Goal: Task Accomplishment & Management: Use online tool/utility

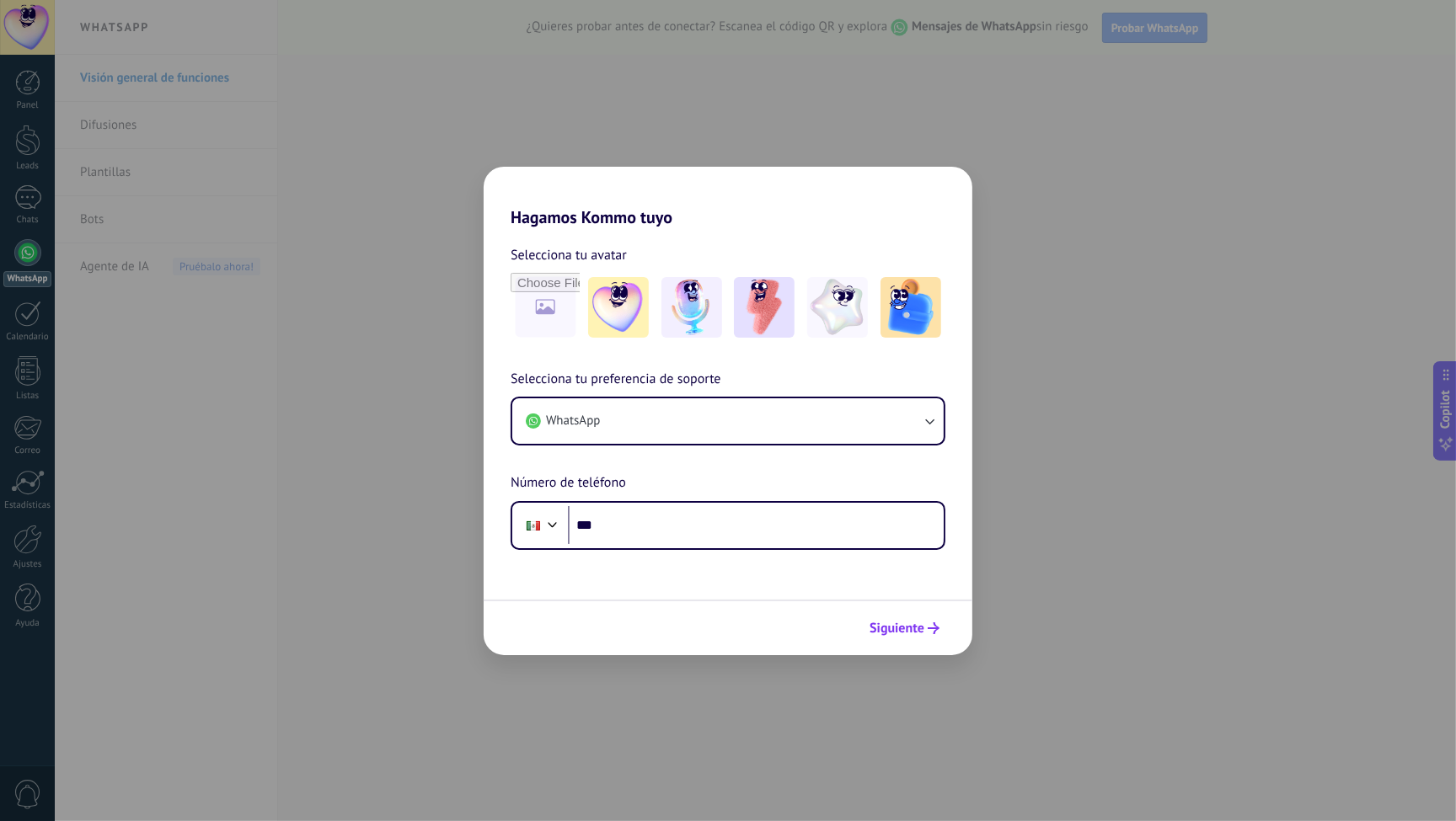
click at [932, 640] on button "Siguiente" at bounding box center [904, 629] width 85 height 29
drag, startPoint x: 941, startPoint y: 627, endPoint x: 940, endPoint y: 507, distance: 120.0
click at [941, 627] on button "Siguiente" at bounding box center [904, 629] width 85 height 29
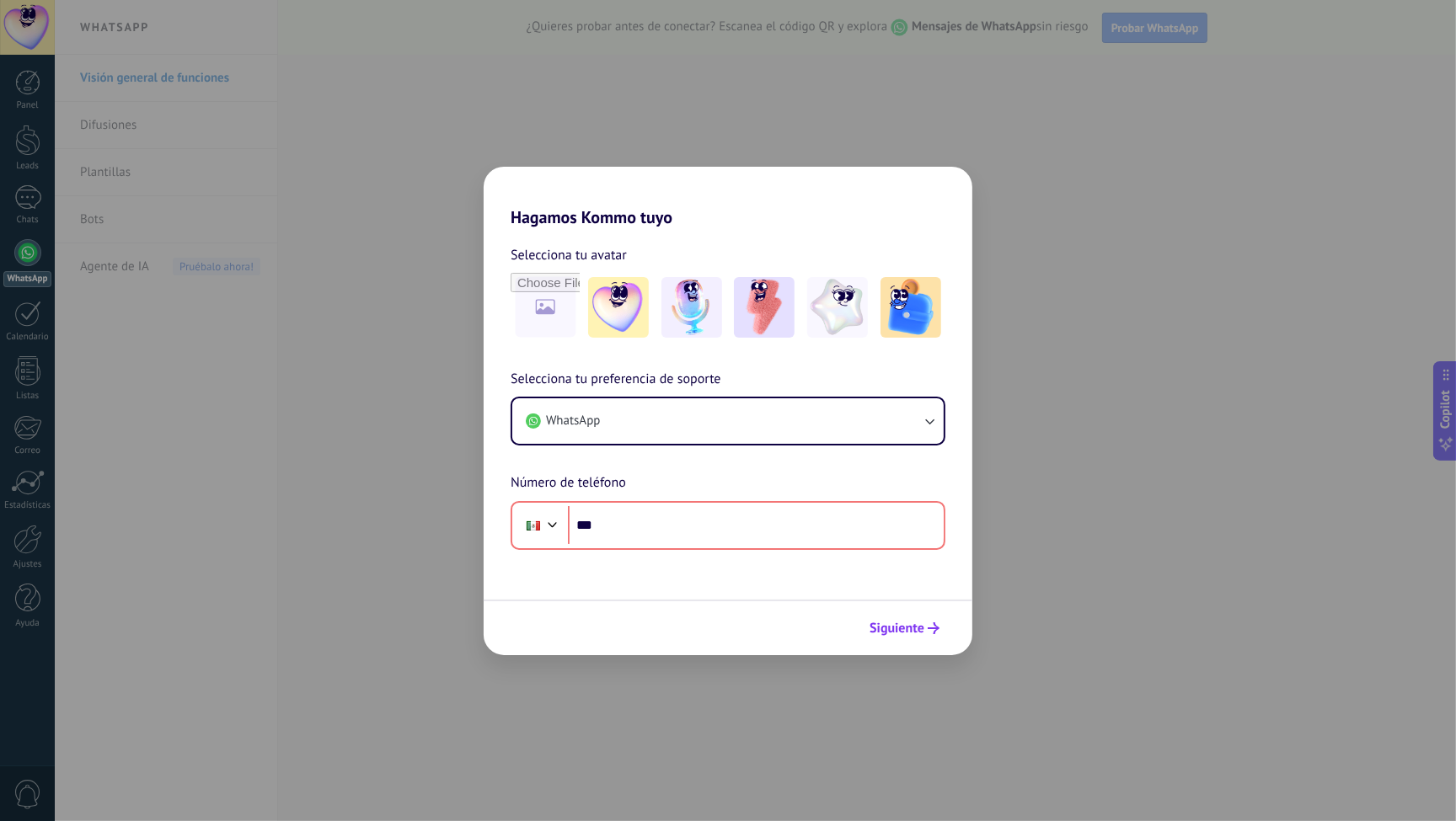
click at [913, 624] on span "Siguiente" at bounding box center [896, 628] width 55 height 12
click at [1070, 534] on div "Hagamos Kommo tuyo Selecciona tu avatar Selecciona tu preferencia de soporte Wh…" at bounding box center [728, 410] width 1456 height 821
click at [328, 321] on div "Hagamos Kommo tuyo Selecciona tu avatar Selecciona tu preferencia de soporte Wh…" at bounding box center [728, 410] width 1456 height 821
click at [366, 482] on div "Hagamos Kommo tuyo Selecciona tu avatar Selecciona tu preferencia de soporte Wh…" at bounding box center [728, 410] width 1456 height 821
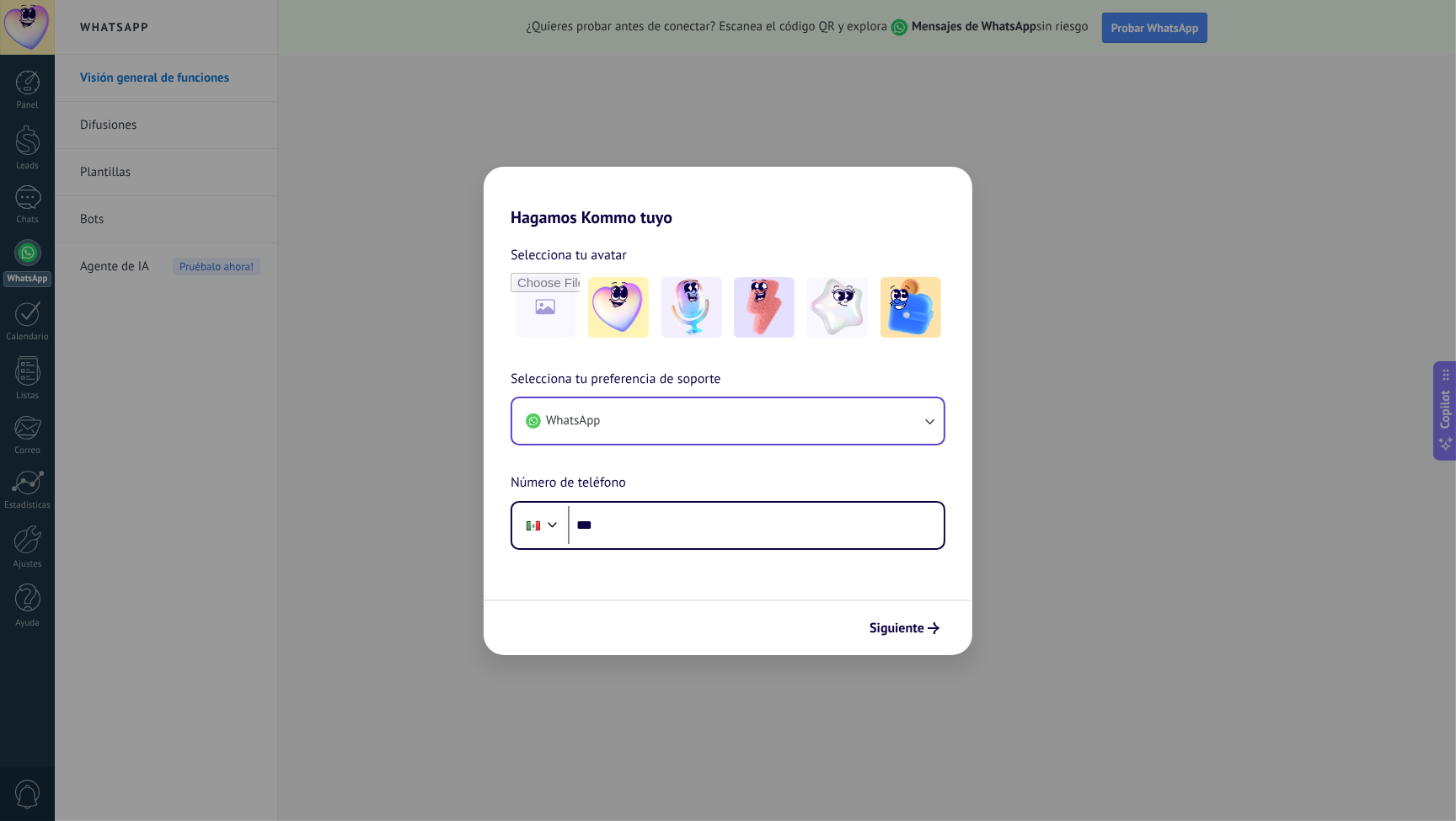
click at [930, 412] on icon "button" at bounding box center [929, 420] width 17 height 17
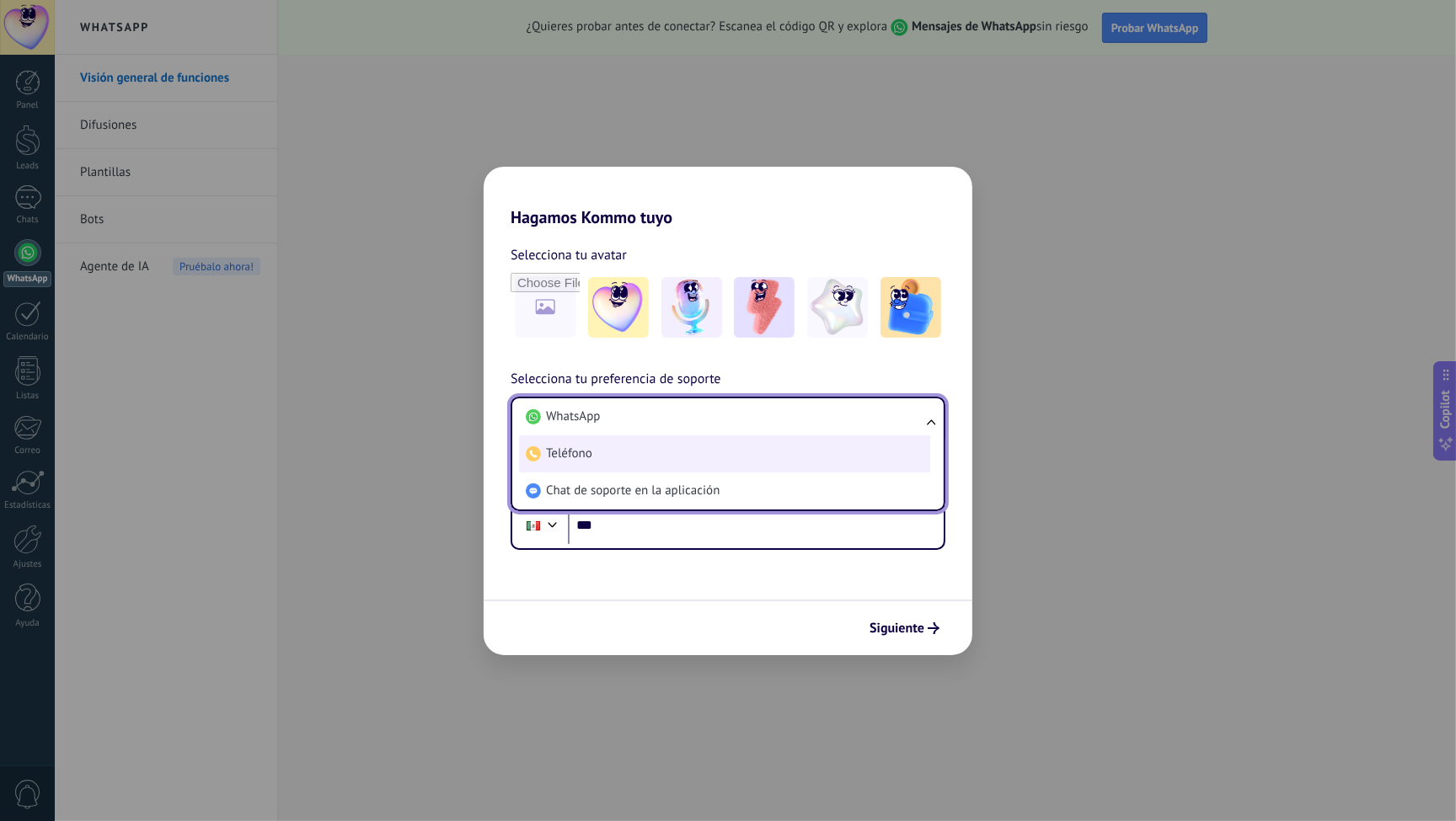
click at [610, 452] on li "Teléfono" at bounding box center [725, 454] width 412 height 37
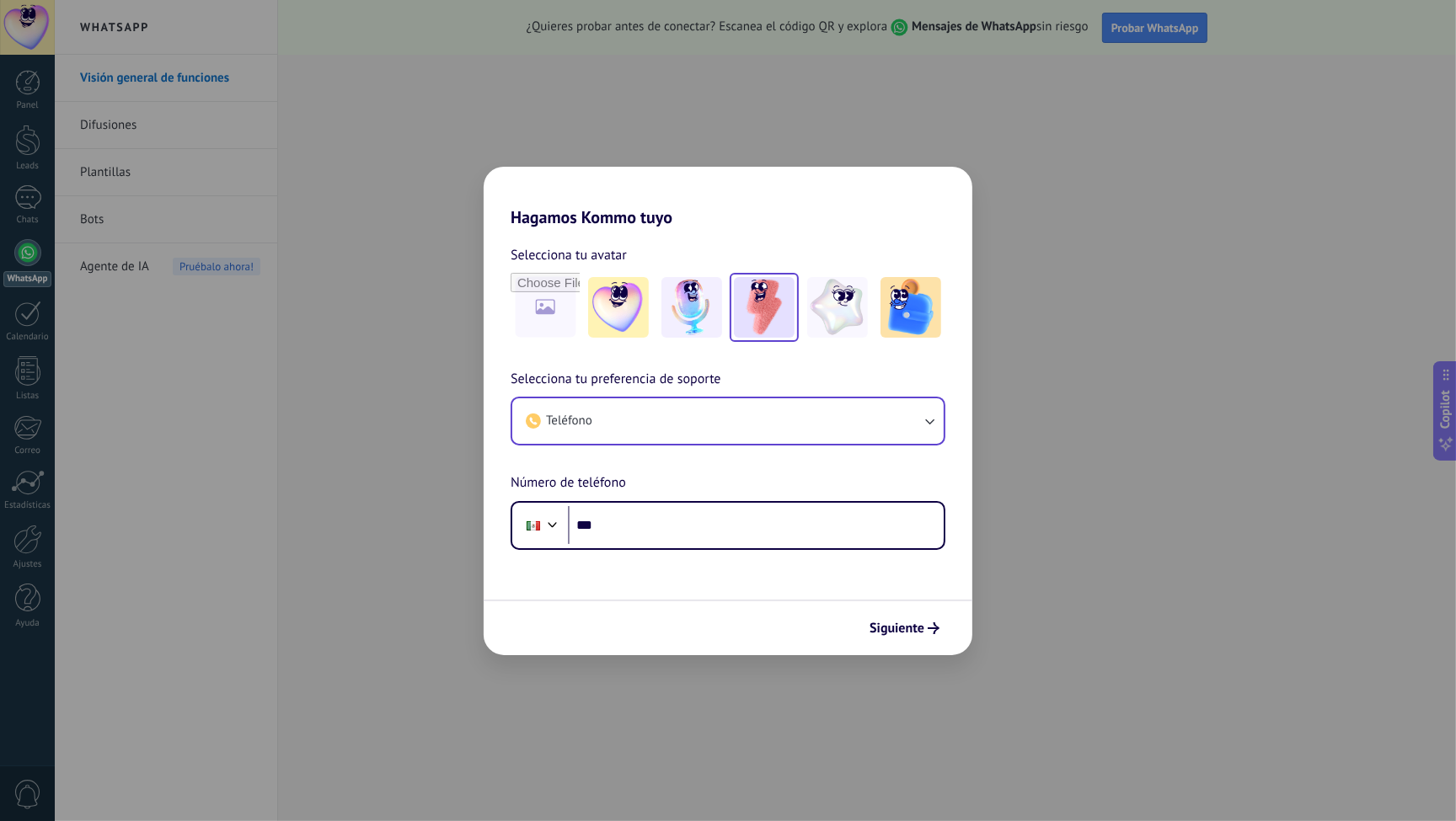
click at [762, 315] on img at bounding box center [764, 307] width 60 height 60
click at [929, 408] on button "Teléfono" at bounding box center [728, 421] width 431 height 45
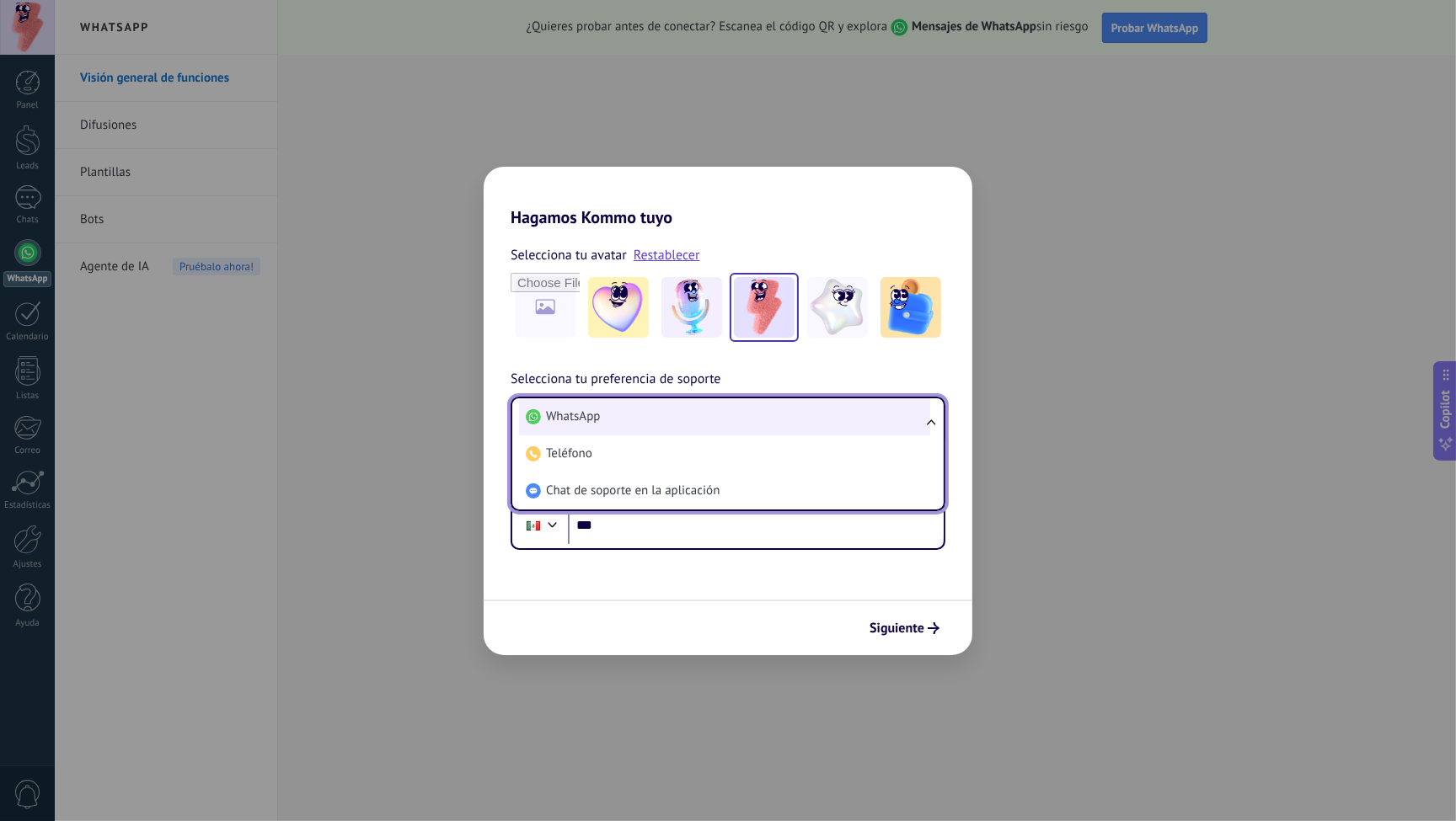
click at [629, 418] on li "WhatsApp" at bounding box center [725, 417] width 412 height 37
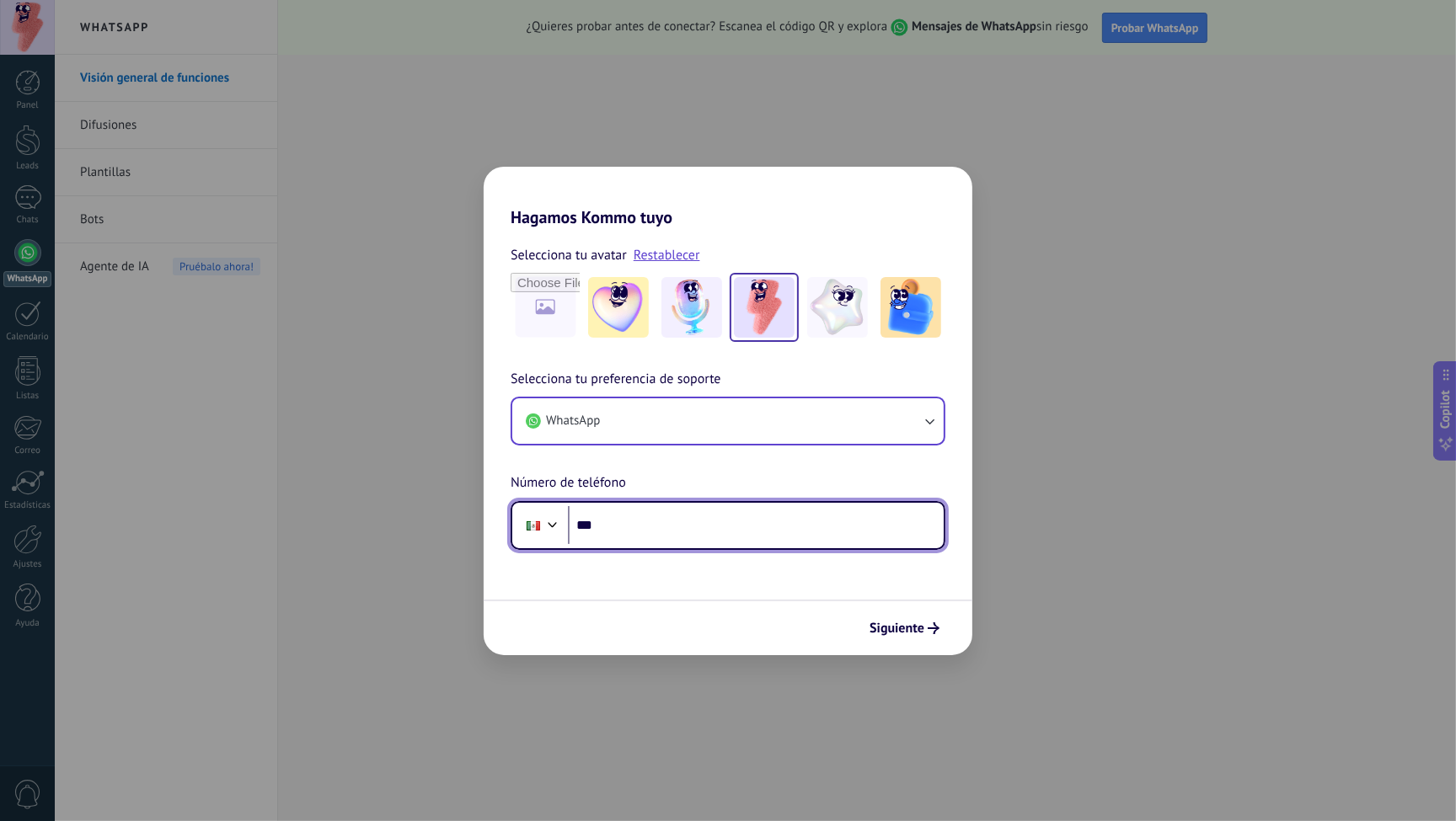
click at [706, 521] on input "***" at bounding box center [756, 525] width 376 height 39
type input "**********"
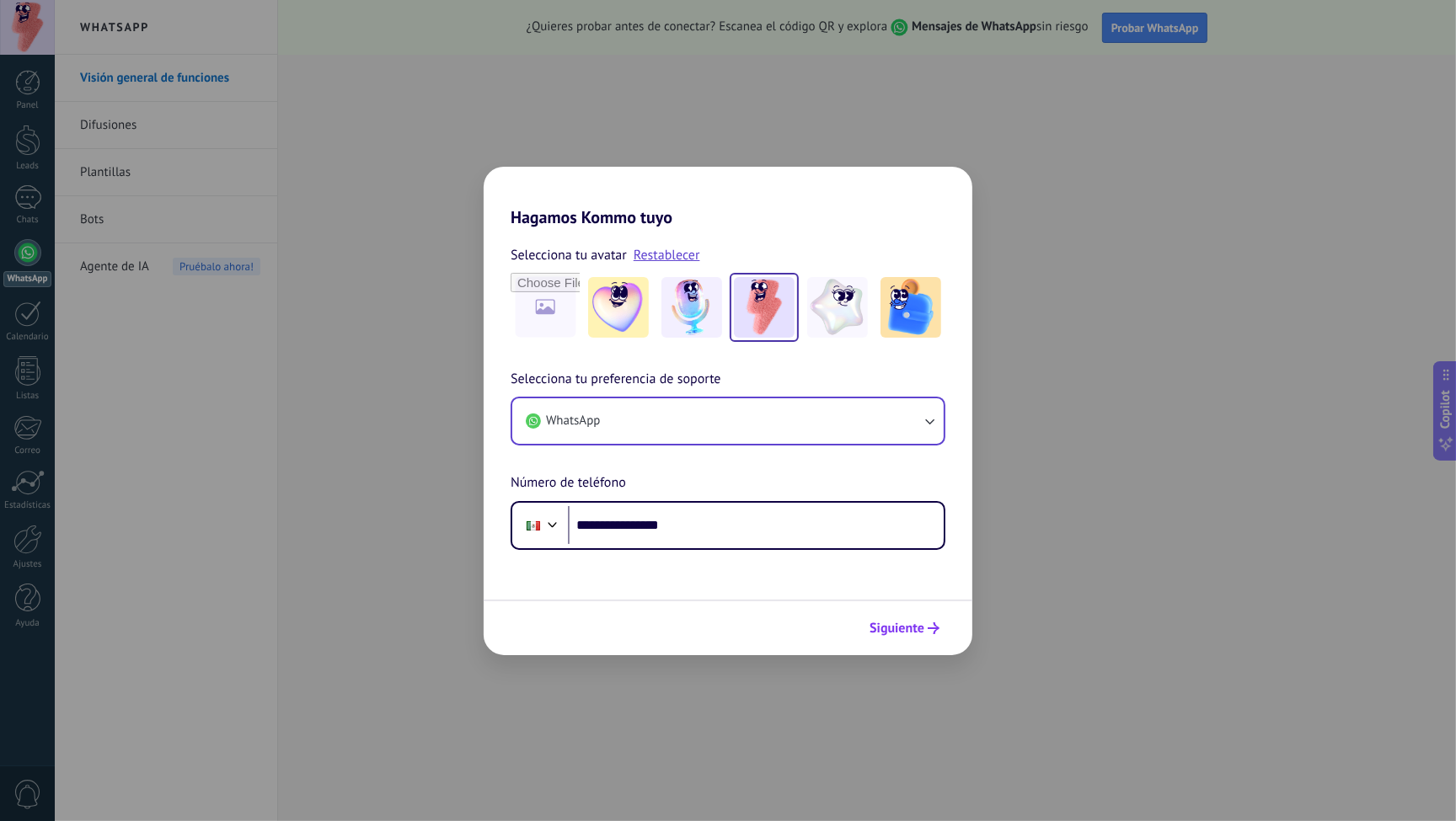
click at [909, 627] on span "Siguiente" at bounding box center [896, 628] width 55 height 12
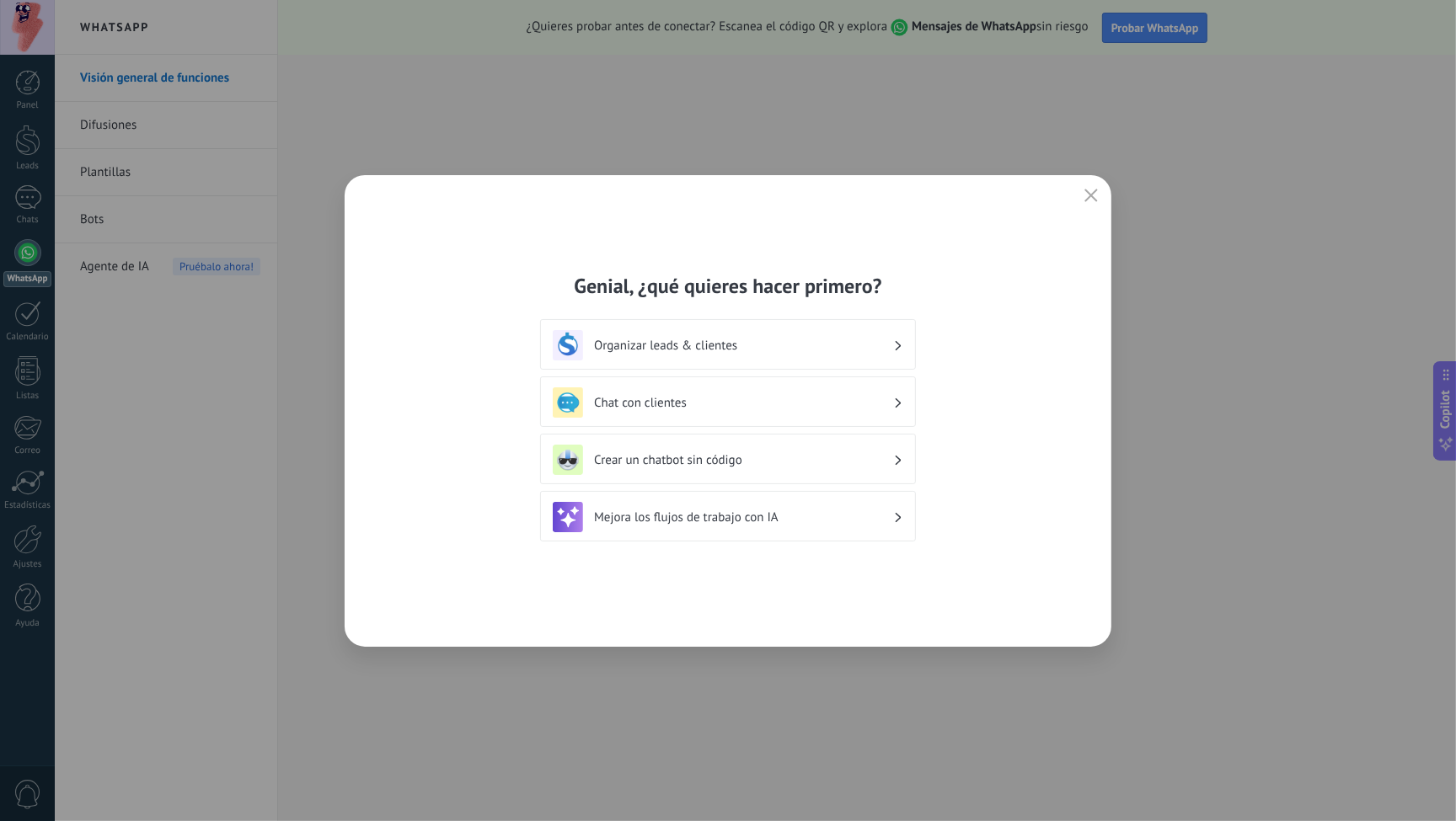
click at [869, 358] on div "Organizar leads & clientes" at bounding box center [728, 346] width 350 height 31
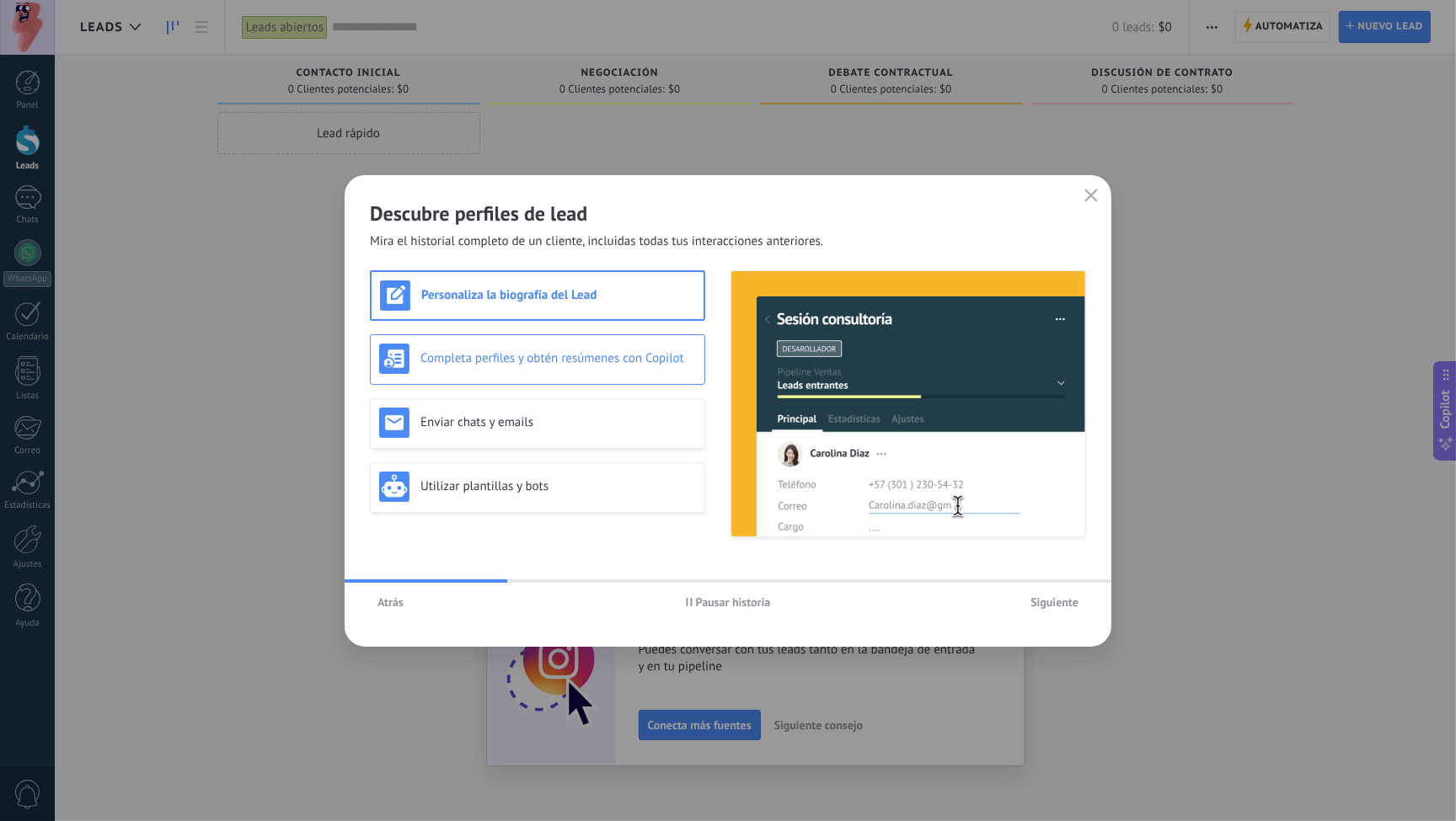
click at [587, 357] on h3 "Completa perfiles y obtén resúmenes con Copilot" at bounding box center [558, 358] width 275 height 16
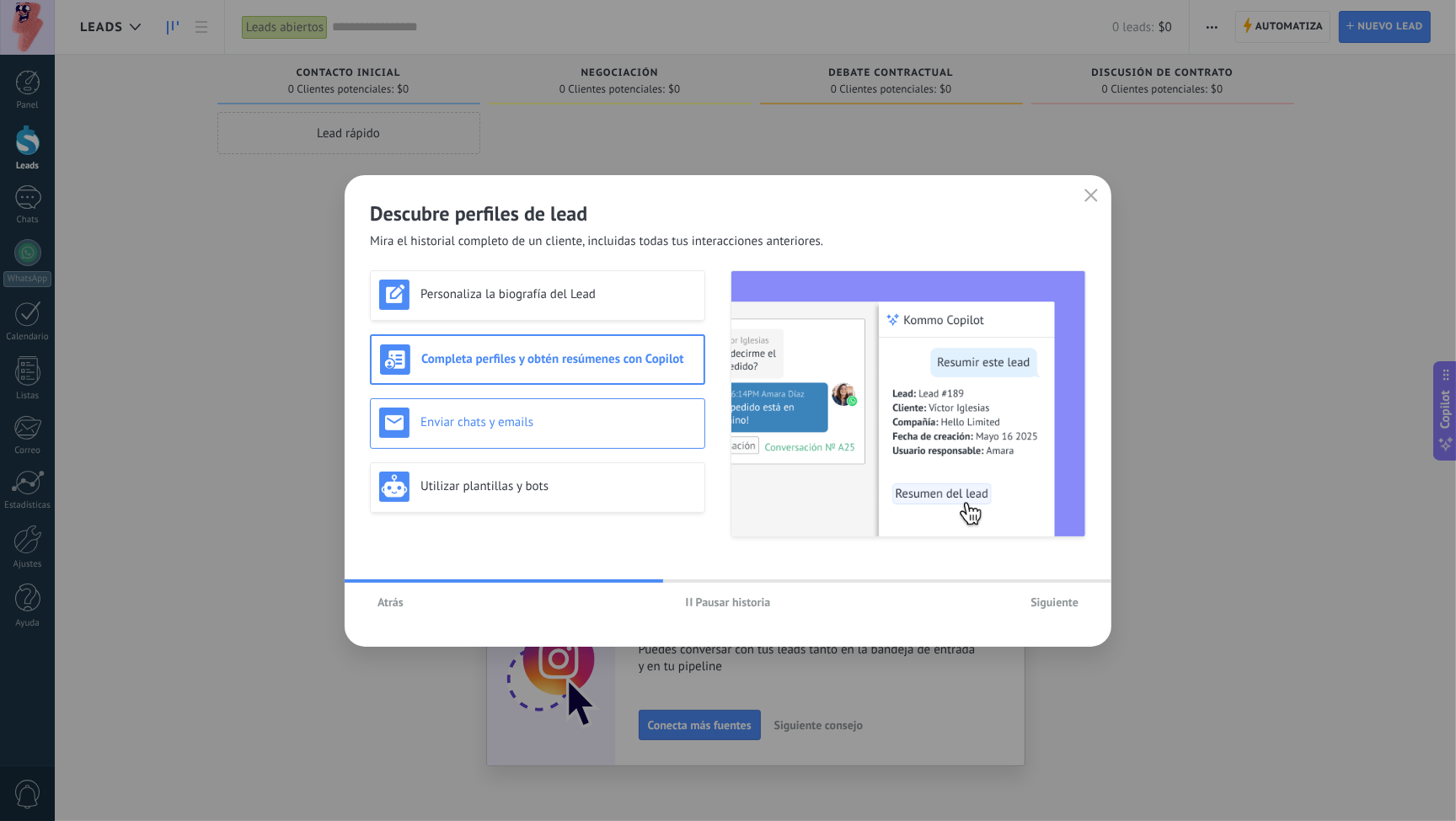
click at [565, 420] on h3 "Enviar chats y emails" at bounding box center [558, 422] width 275 height 16
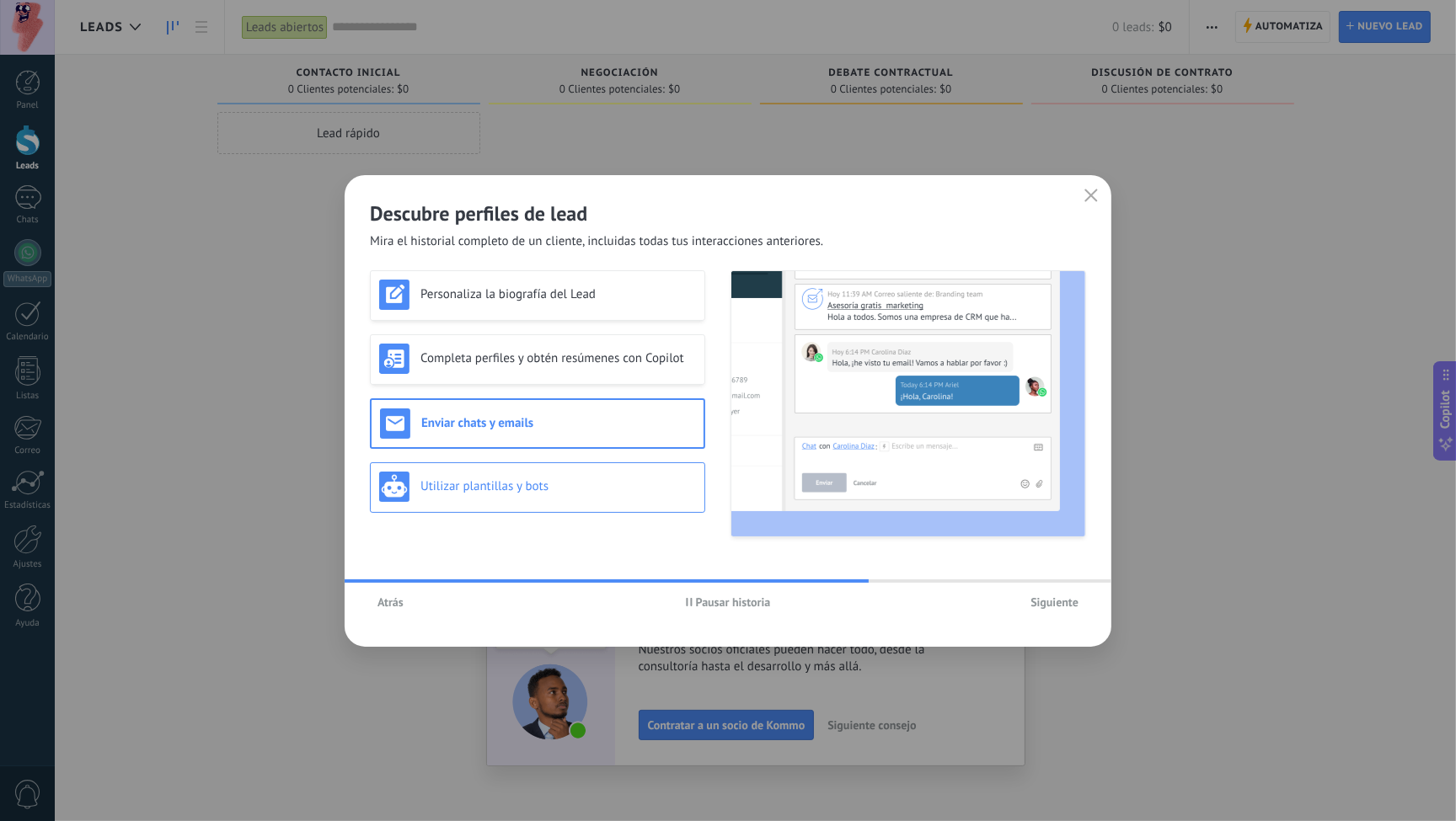
click at [602, 492] on h3 "Utilizar plantillas y bots" at bounding box center [558, 486] width 275 height 16
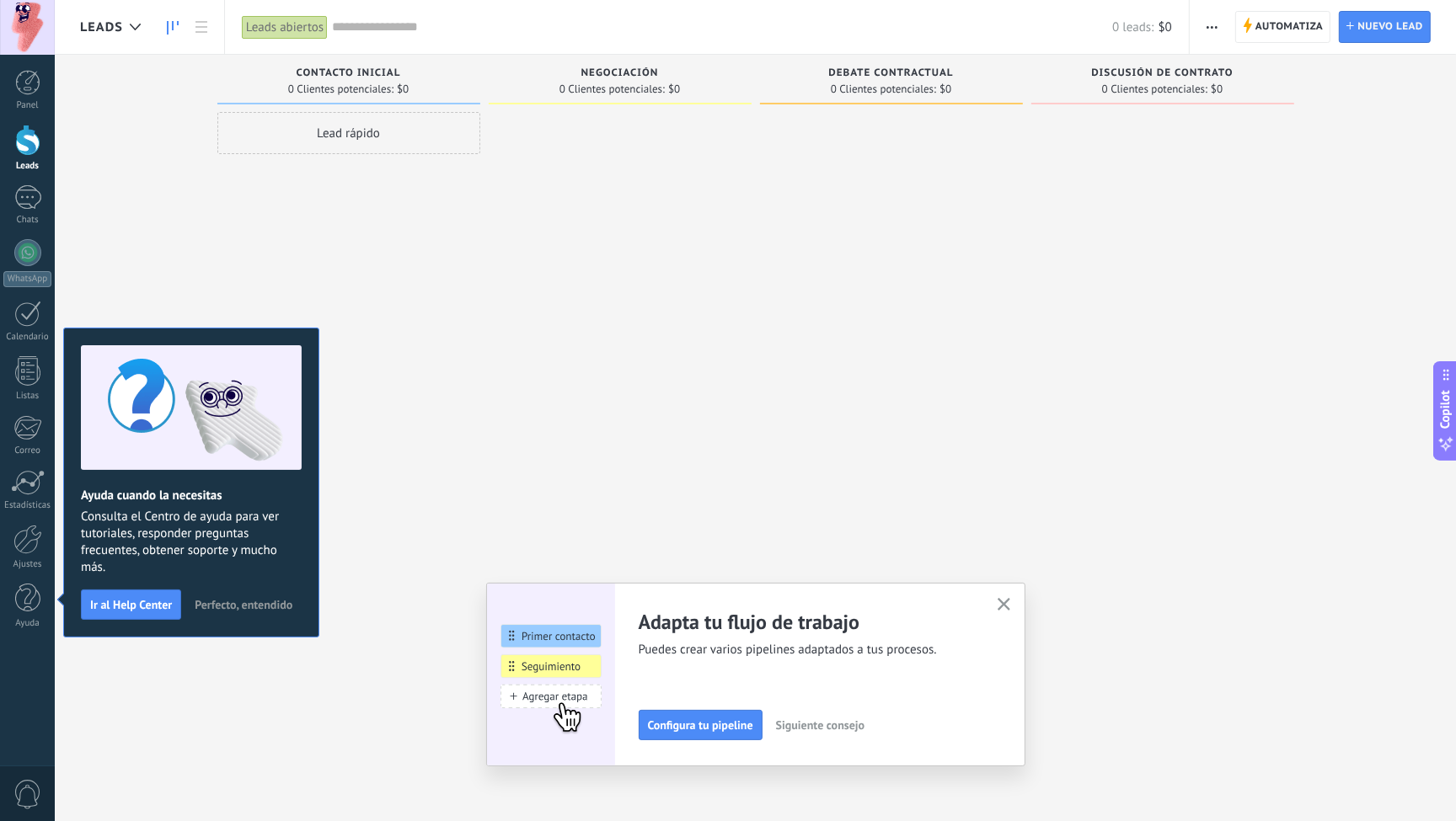
click at [1006, 604] on icon "button" at bounding box center [1004, 604] width 13 height 13
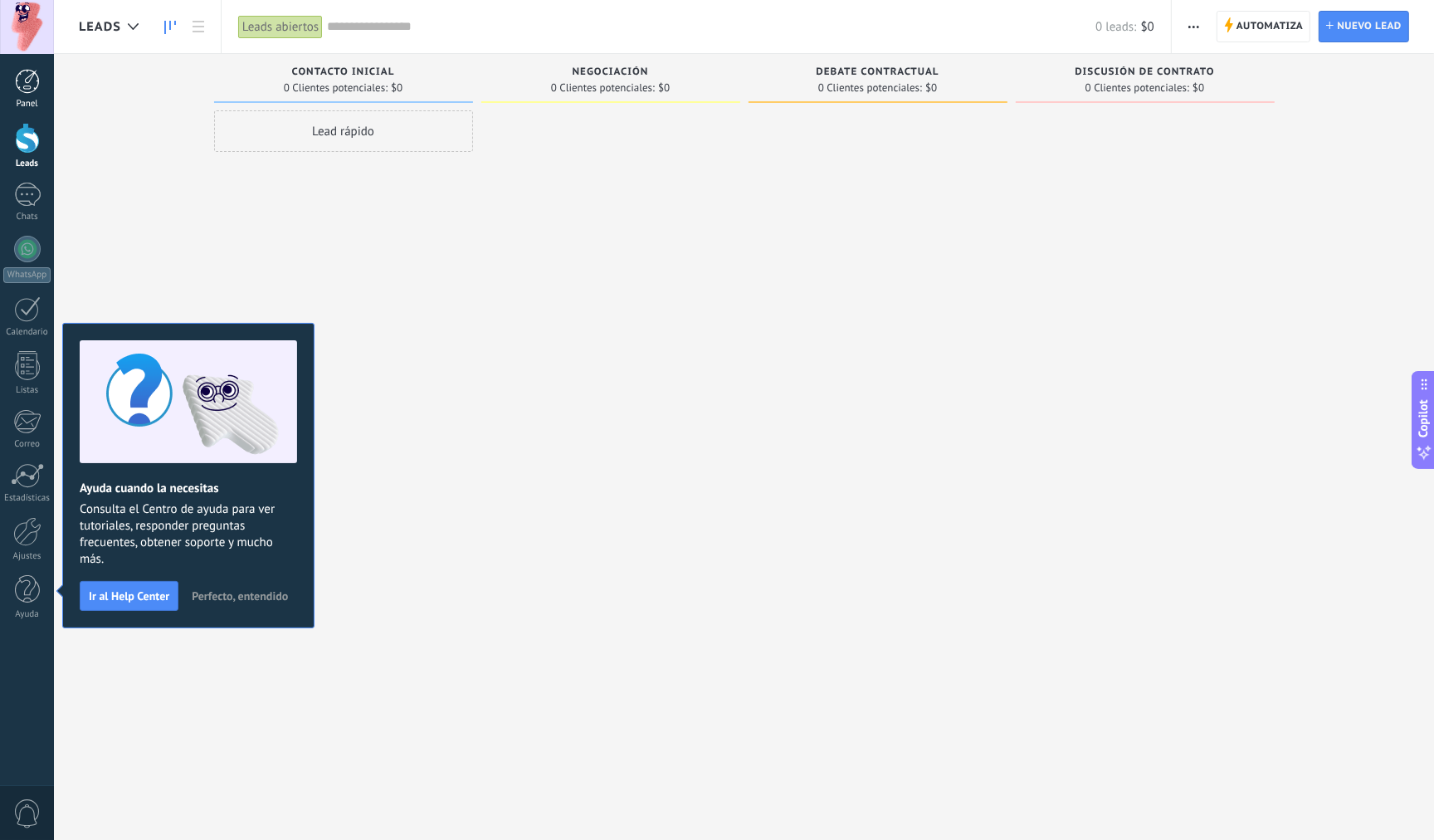
click at [30, 87] on div at bounding box center [28, 81] width 25 height 25
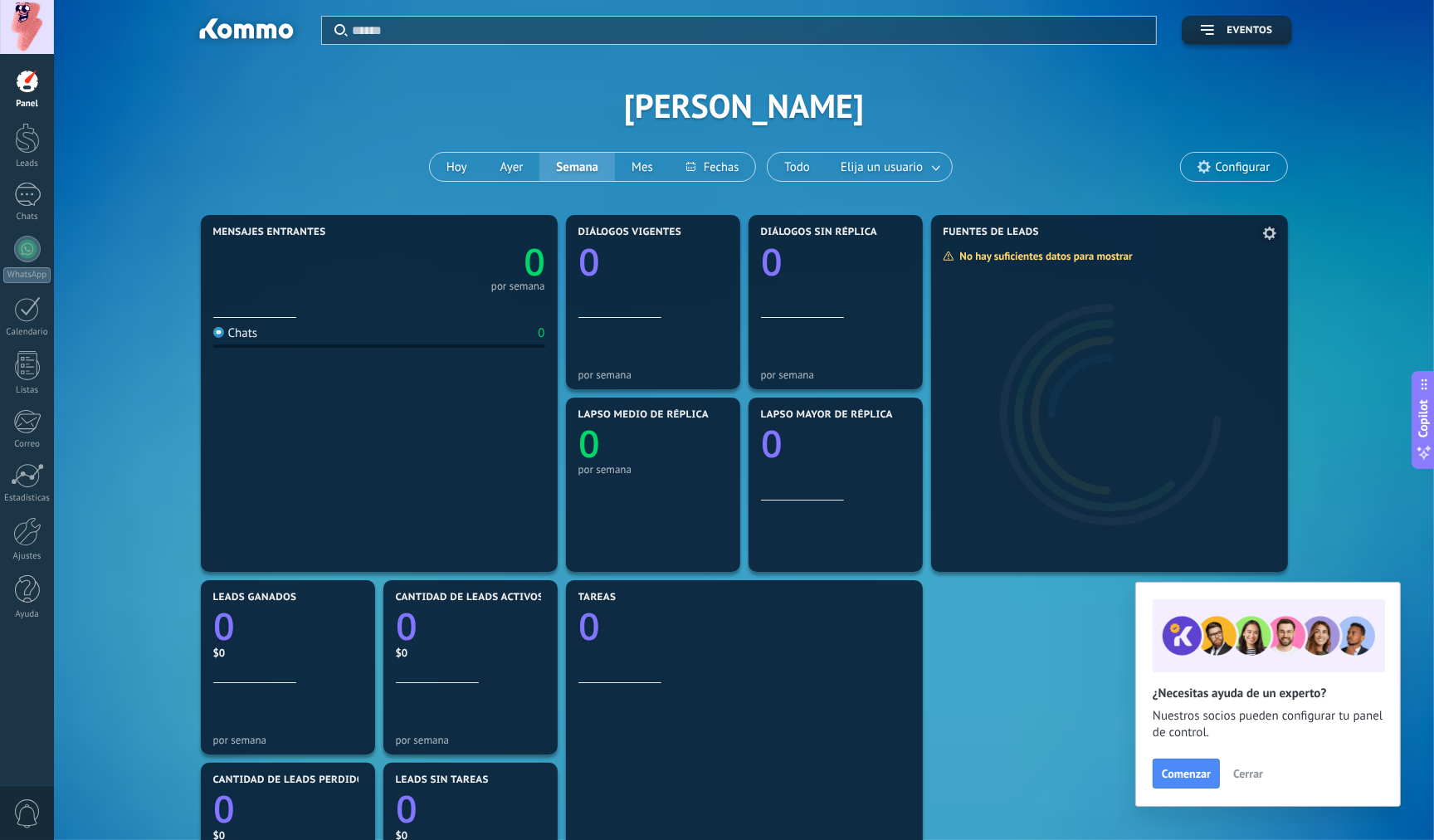
click at [1121, 259] on div "No hay suficientes datos para mostrar" at bounding box center [1043, 256] width 202 height 14
click at [1270, 238] on use at bounding box center [1270, 233] width 13 height 13
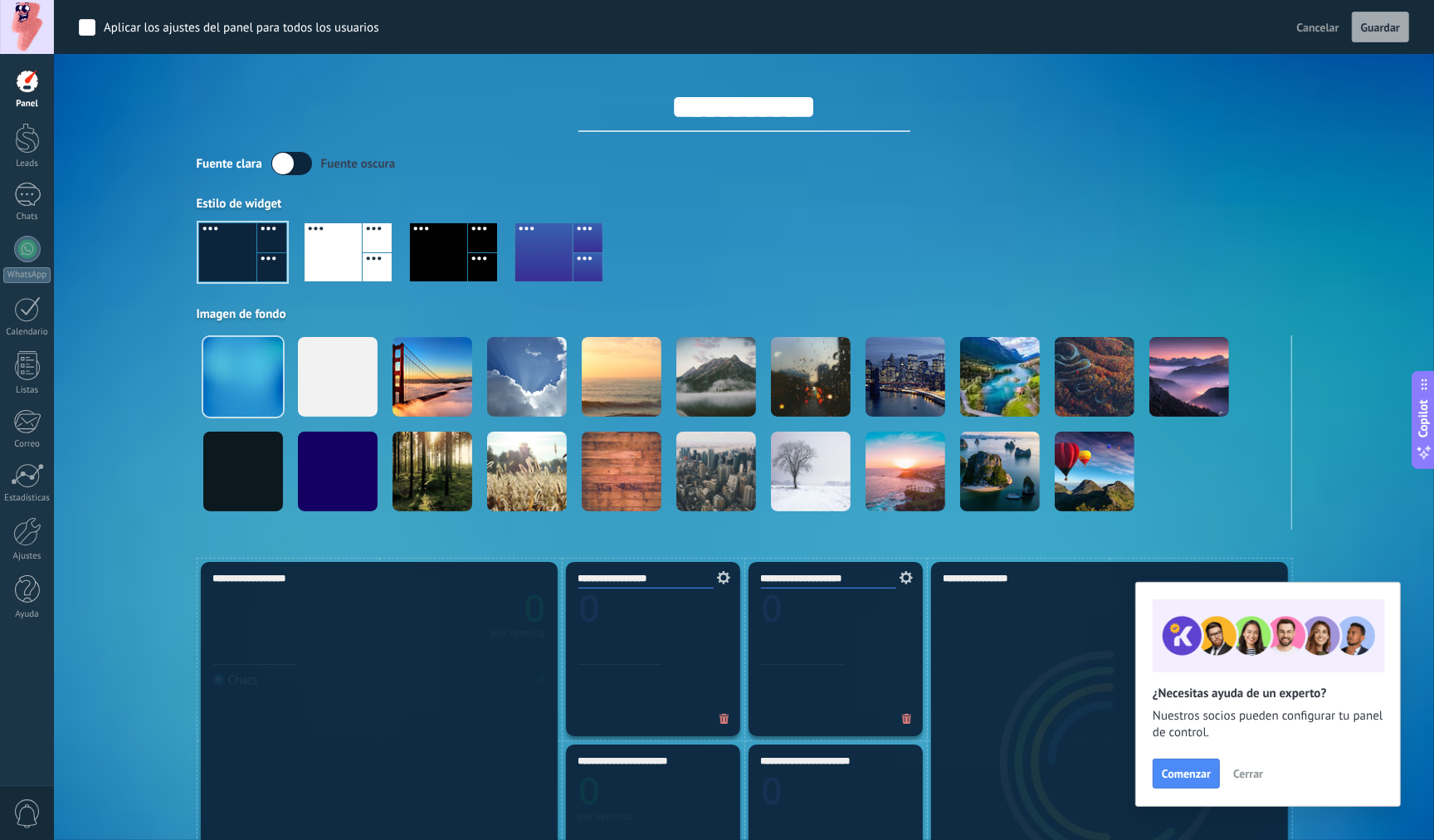
click at [449, 251] on div at bounding box center [438, 252] width 57 height 58
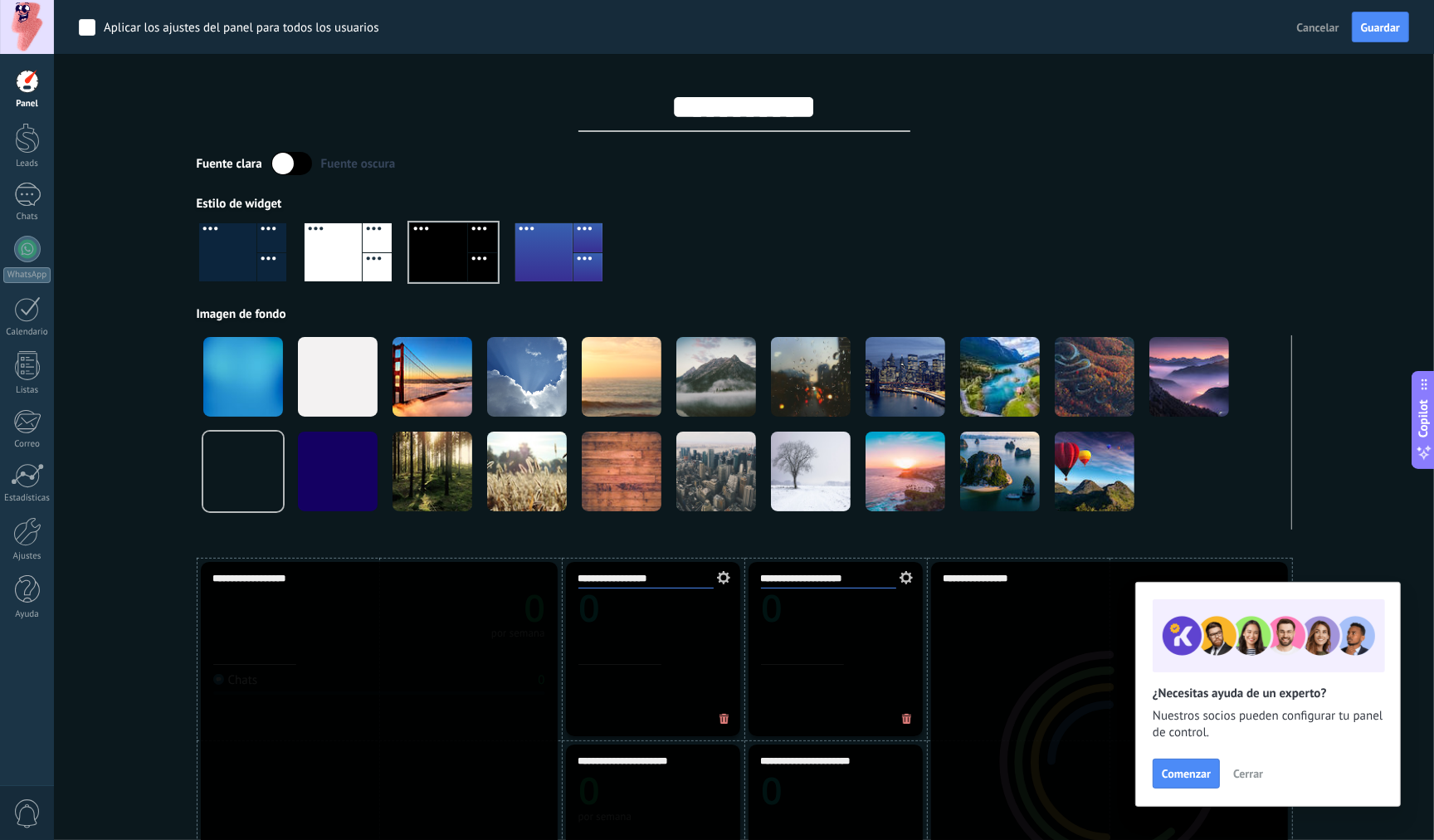
click at [335, 244] on div at bounding box center [333, 252] width 57 height 58
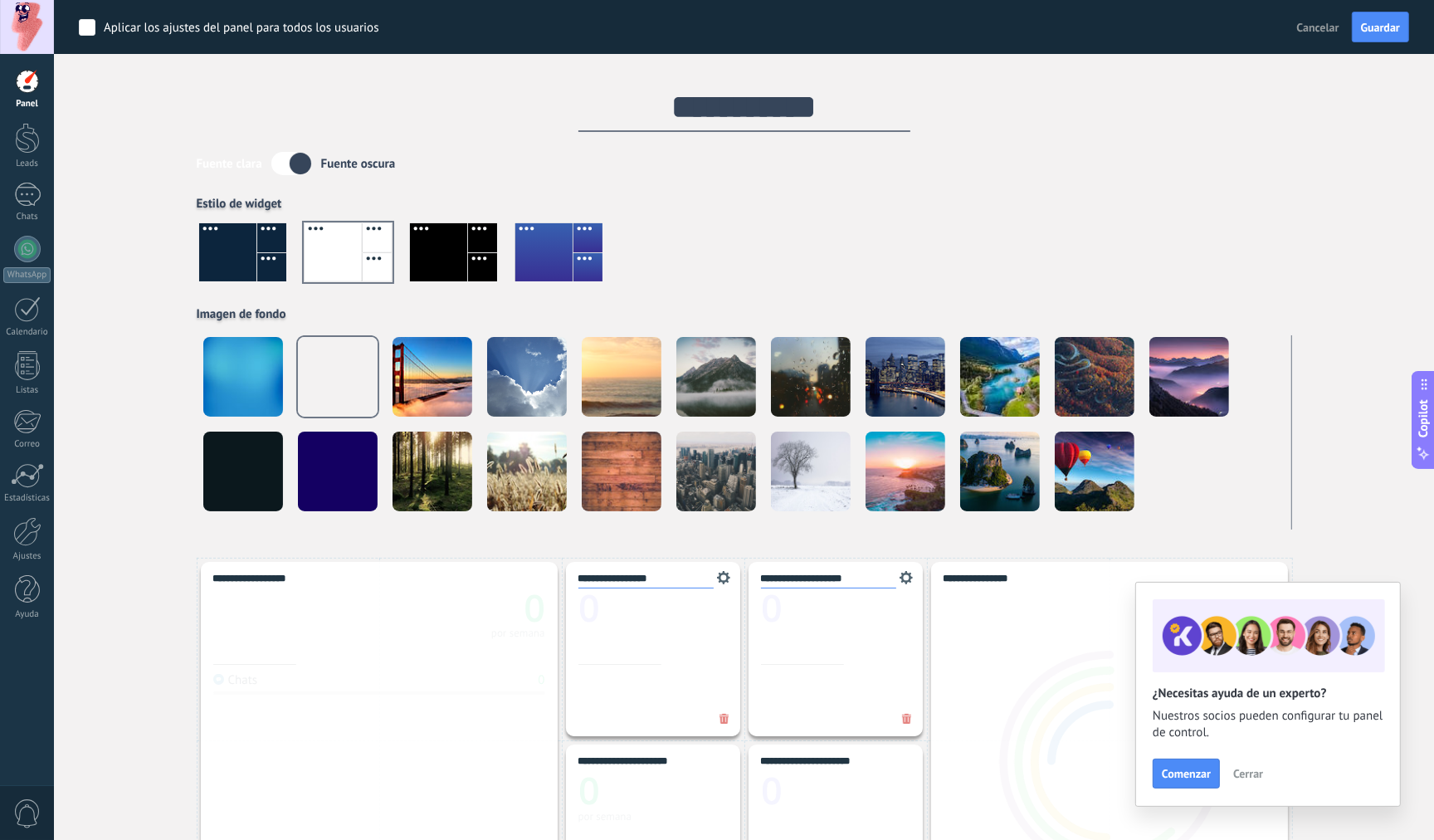
click at [568, 252] on div at bounding box center [544, 252] width 57 height 58
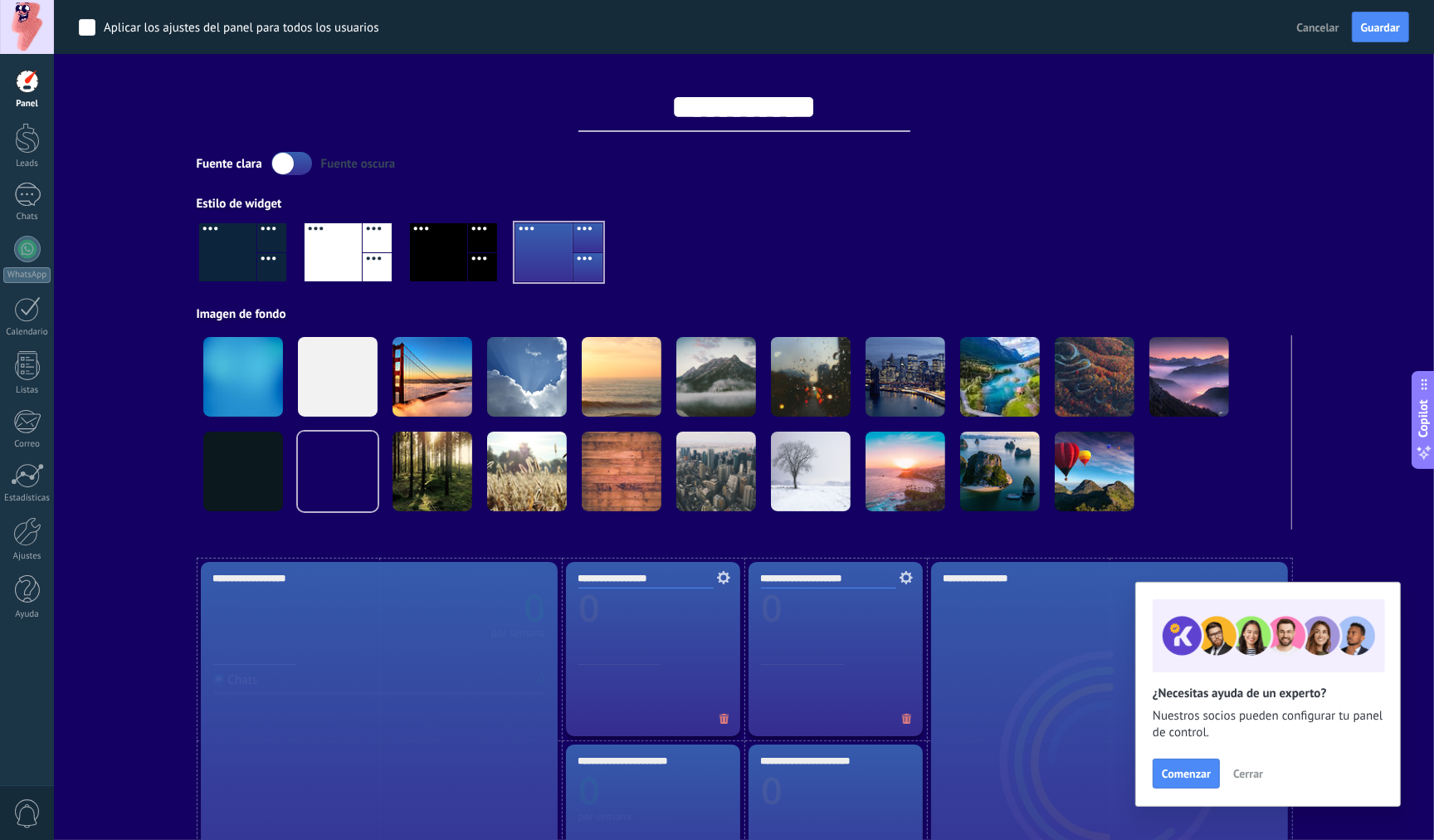
click at [251, 261] on div at bounding box center [228, 252] width 57 height 58
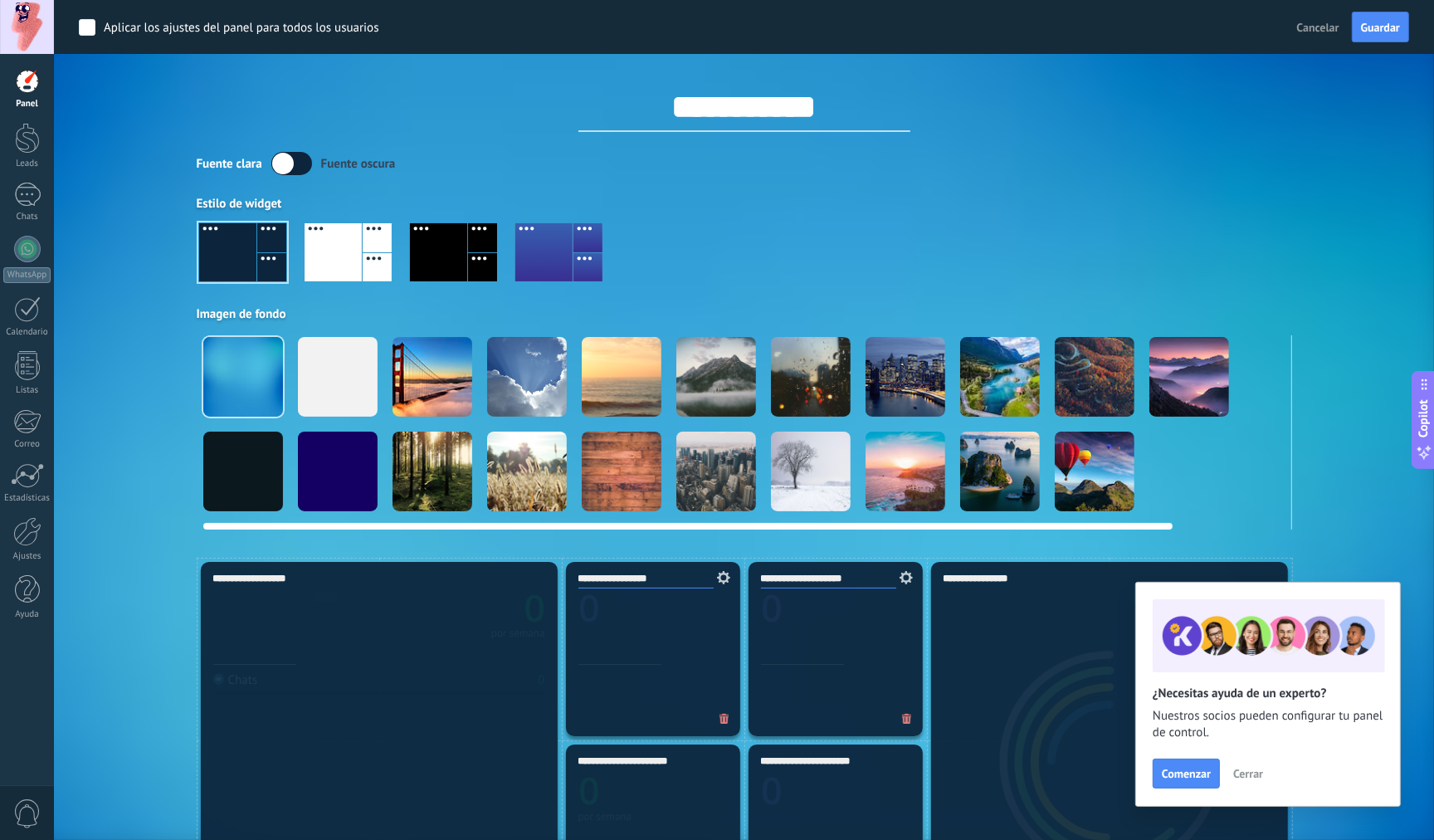
click at [260, 369] on div at bounding box center [244, 377] width 80 height 80
click at [433, 385] on div at bounding box center [433, 377] width 80 height 80
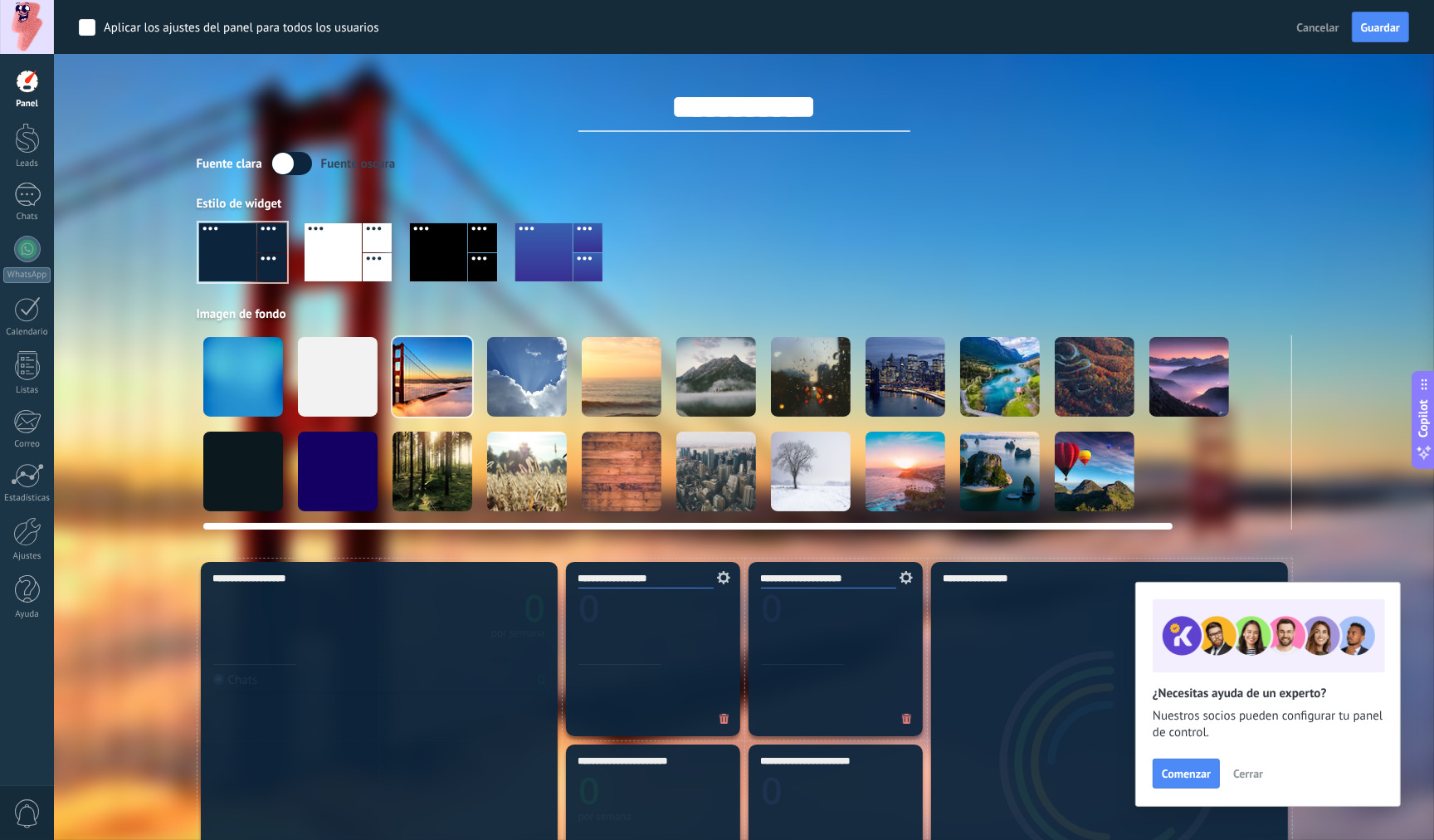
click at [511, 385] on div at bounding box center [527, 377] width 80 height 80
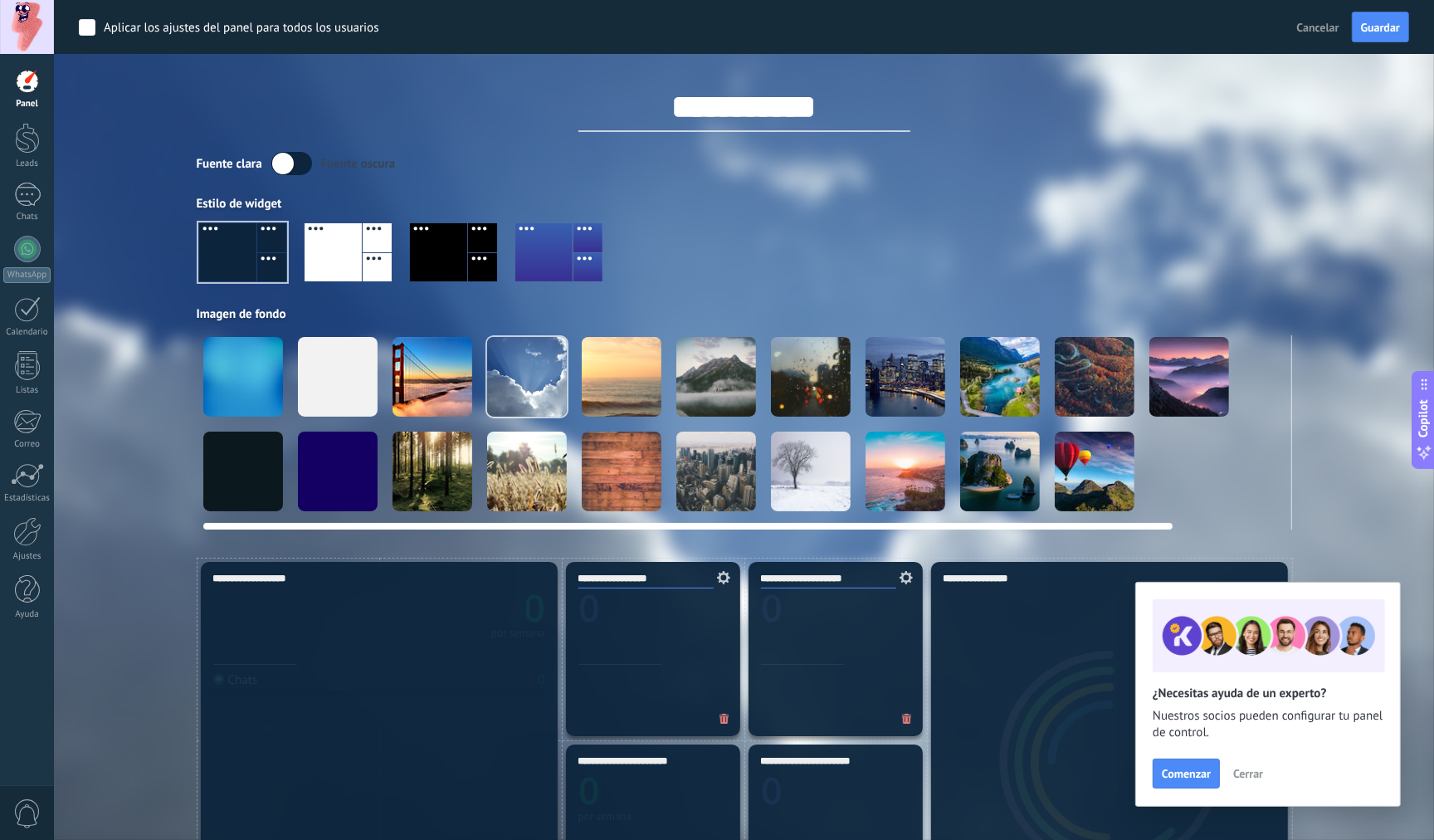
click at [257, 473] on div at bounding box center [244, 471] width 80 height 80
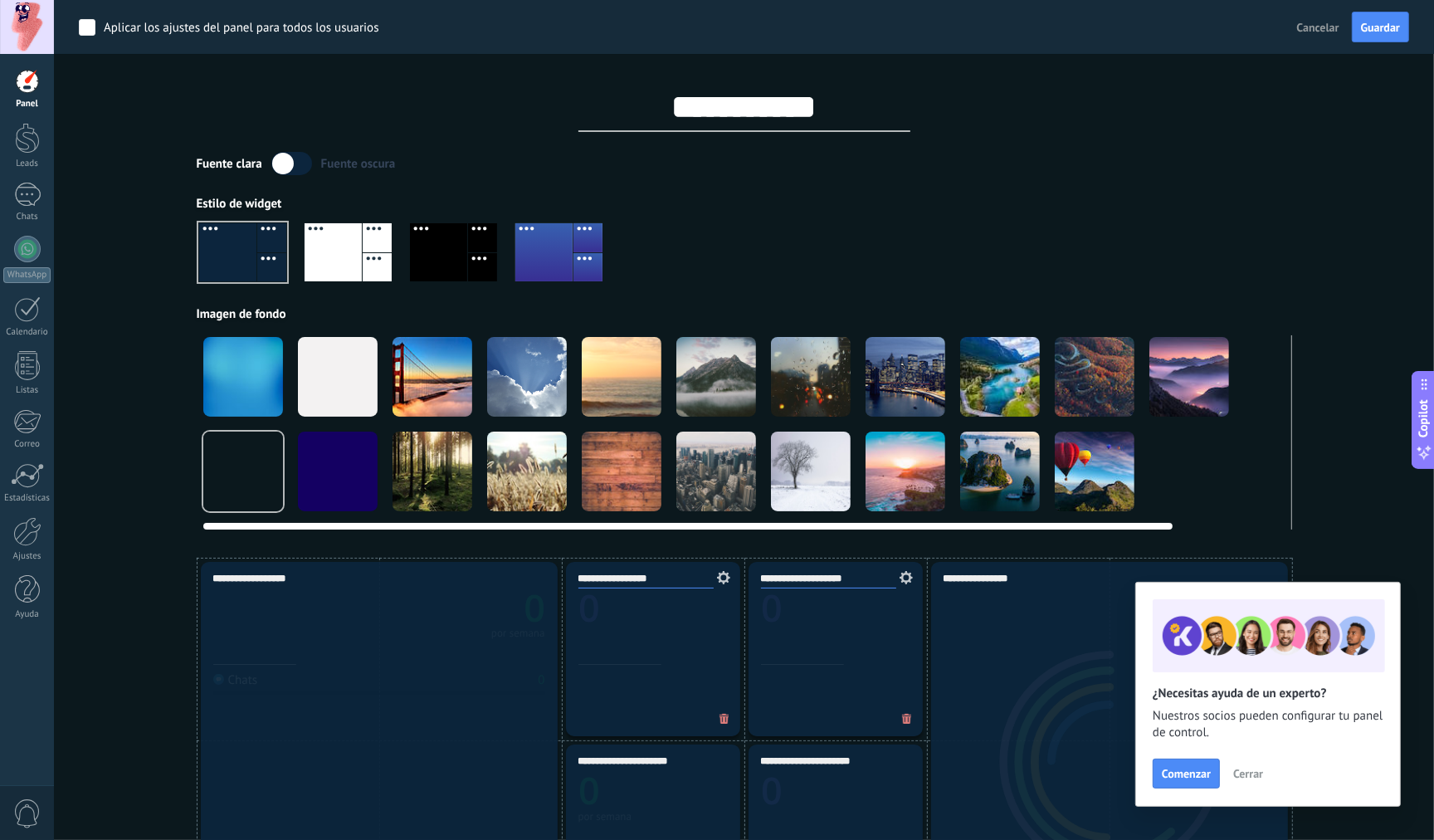
click at [657, 383] on div at bounding box center [621, 377] width 80 height 80
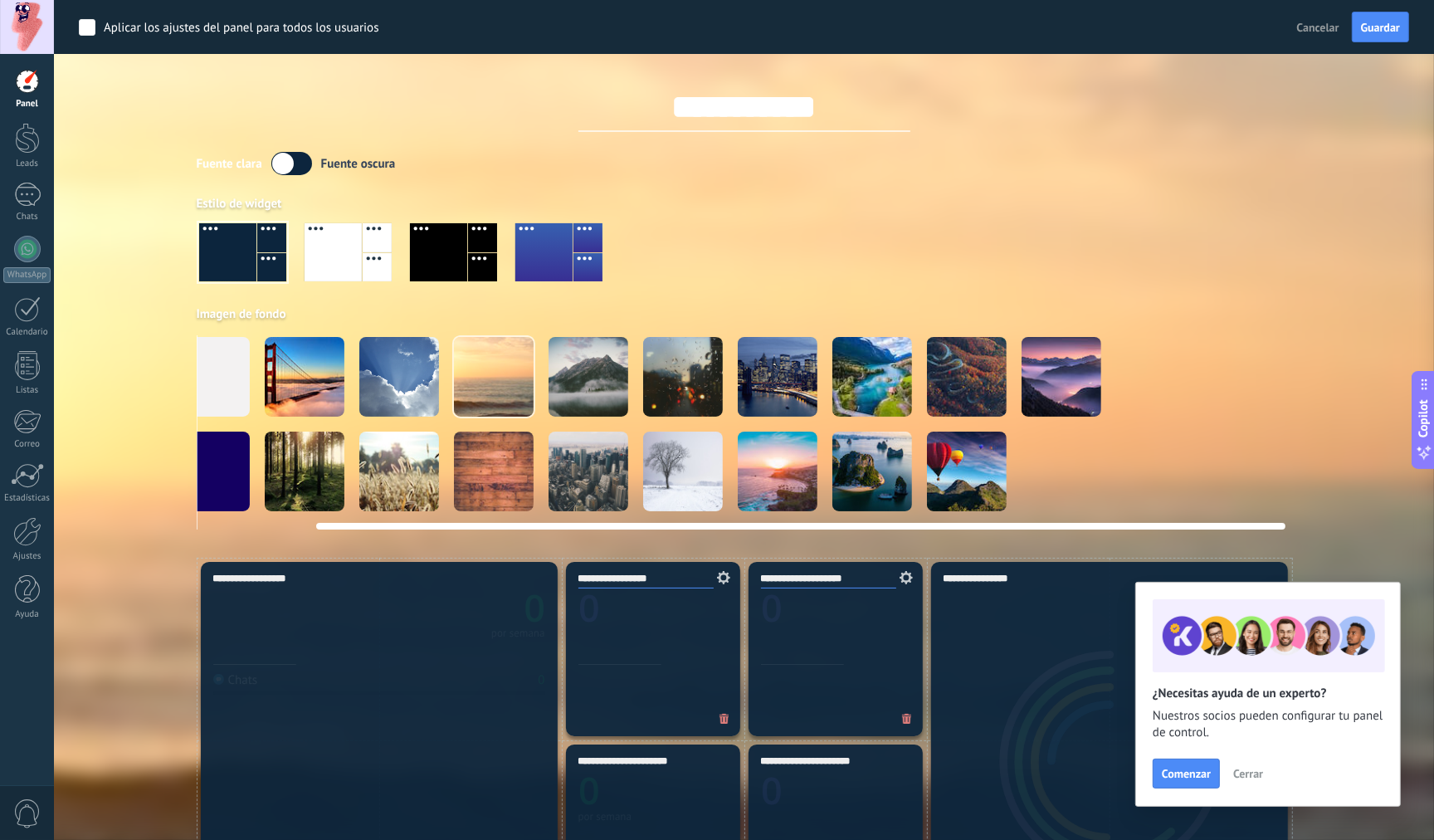
click at [1224, 446] on video at bounding box center [1251, 471] width 80 height 80
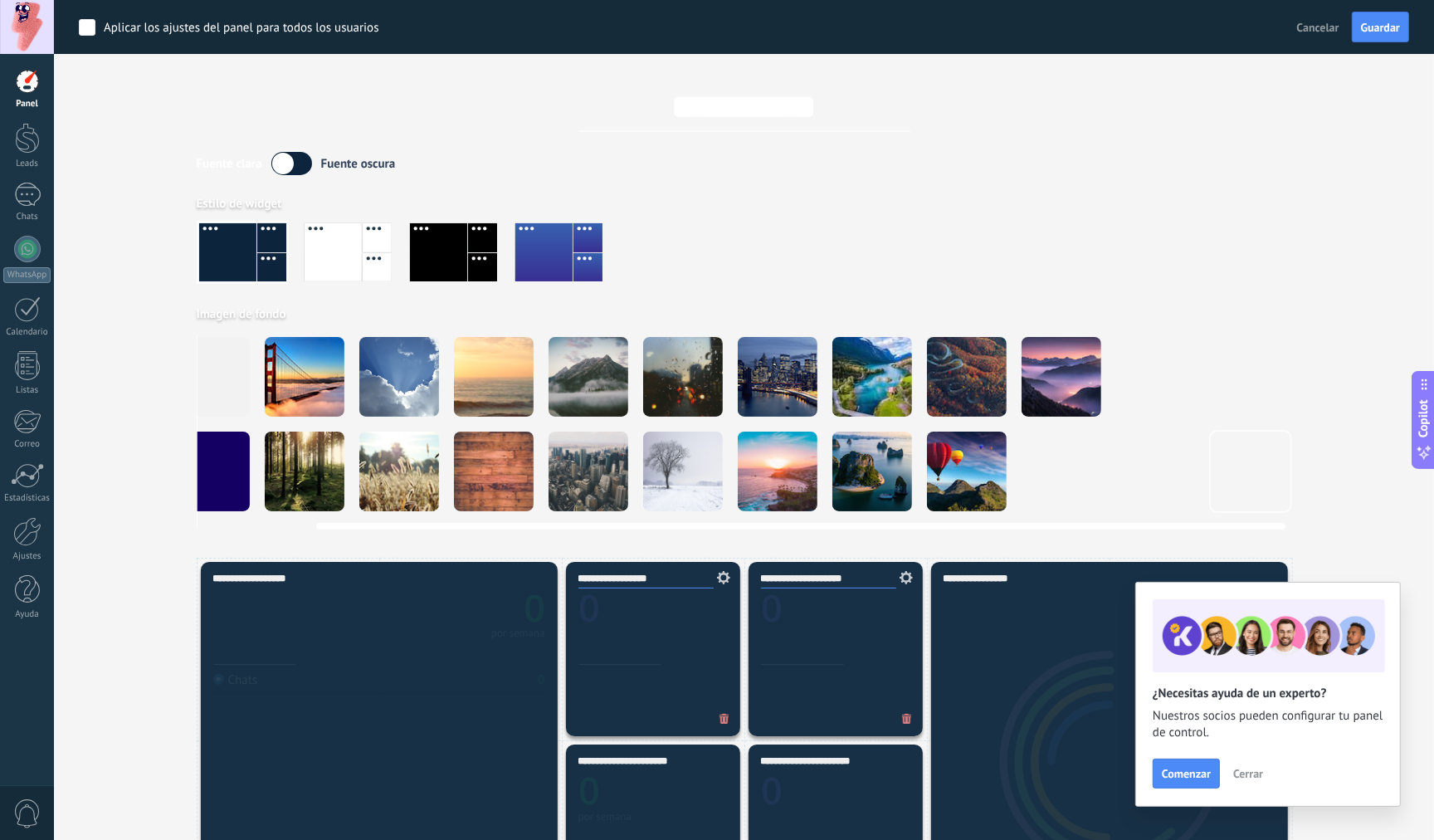
click at [1242, 378] on video at bounding box center [1251, 377] width 80 height 80
click at [1258, 472] on video at bounding box center [1251, 471] width 80 height 80
click at [1246, 460] on video at bounding box center [1251, 471] width 80 height 80
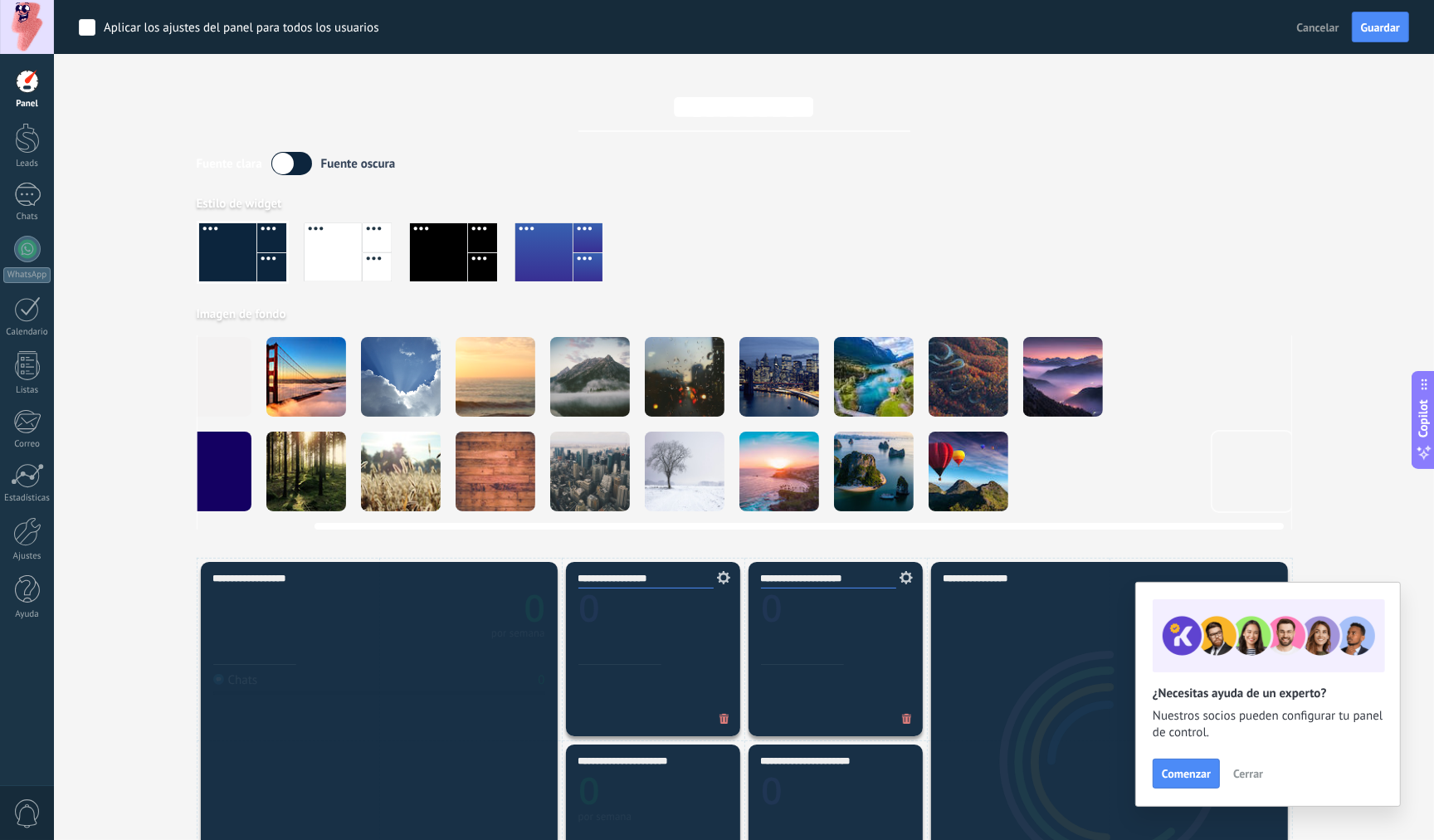
click at [1247, 372] on video at bounding box center [1253, 377] width 80 height 80
click at [1249, 384] on video at bounding box center [1253, 377] width 80 height 80
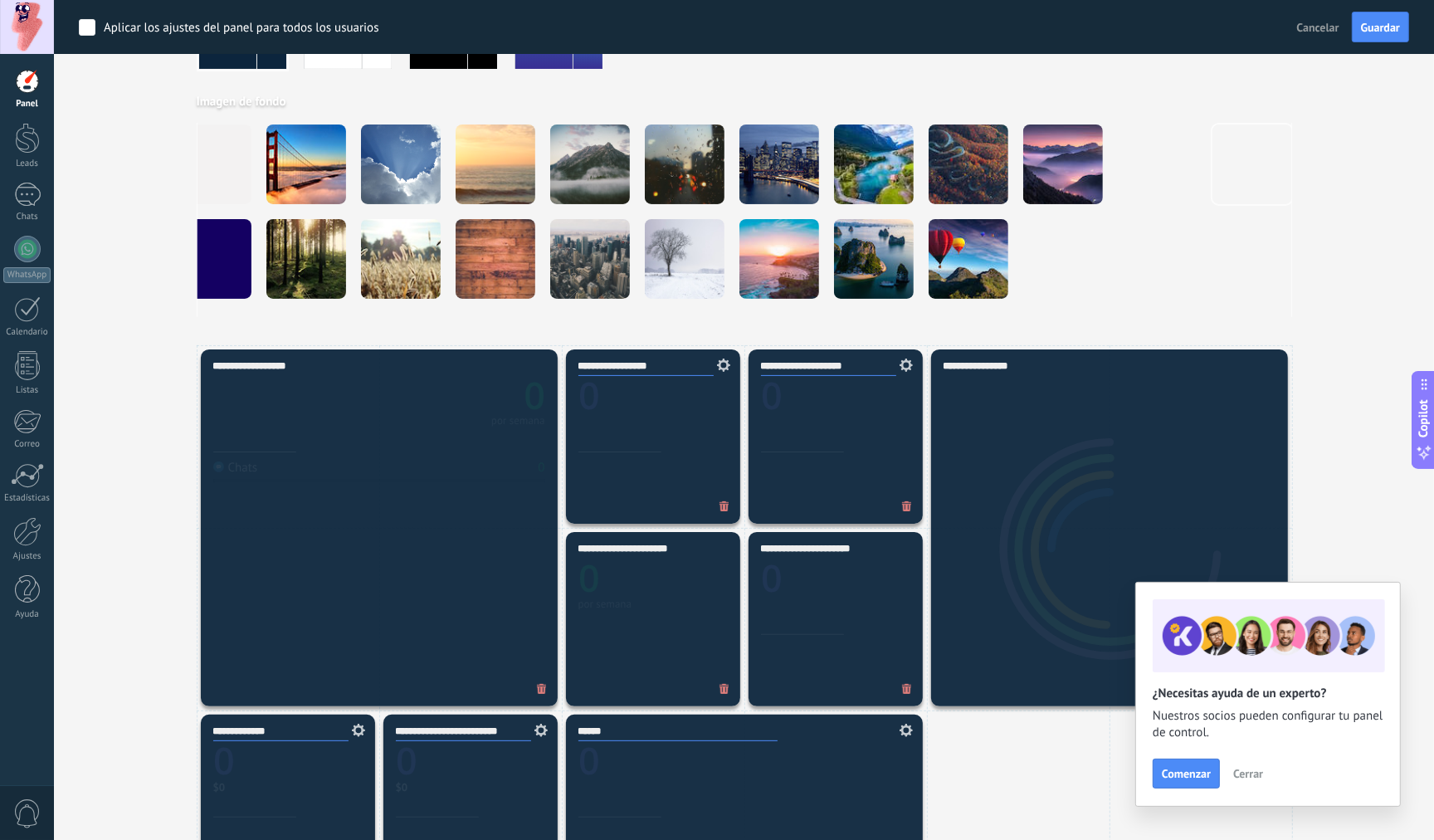
scroll to position [212, 0]
click at [1254, 777] on span "Cerrar" at bounding box center [1248, 772] width 30 height 12
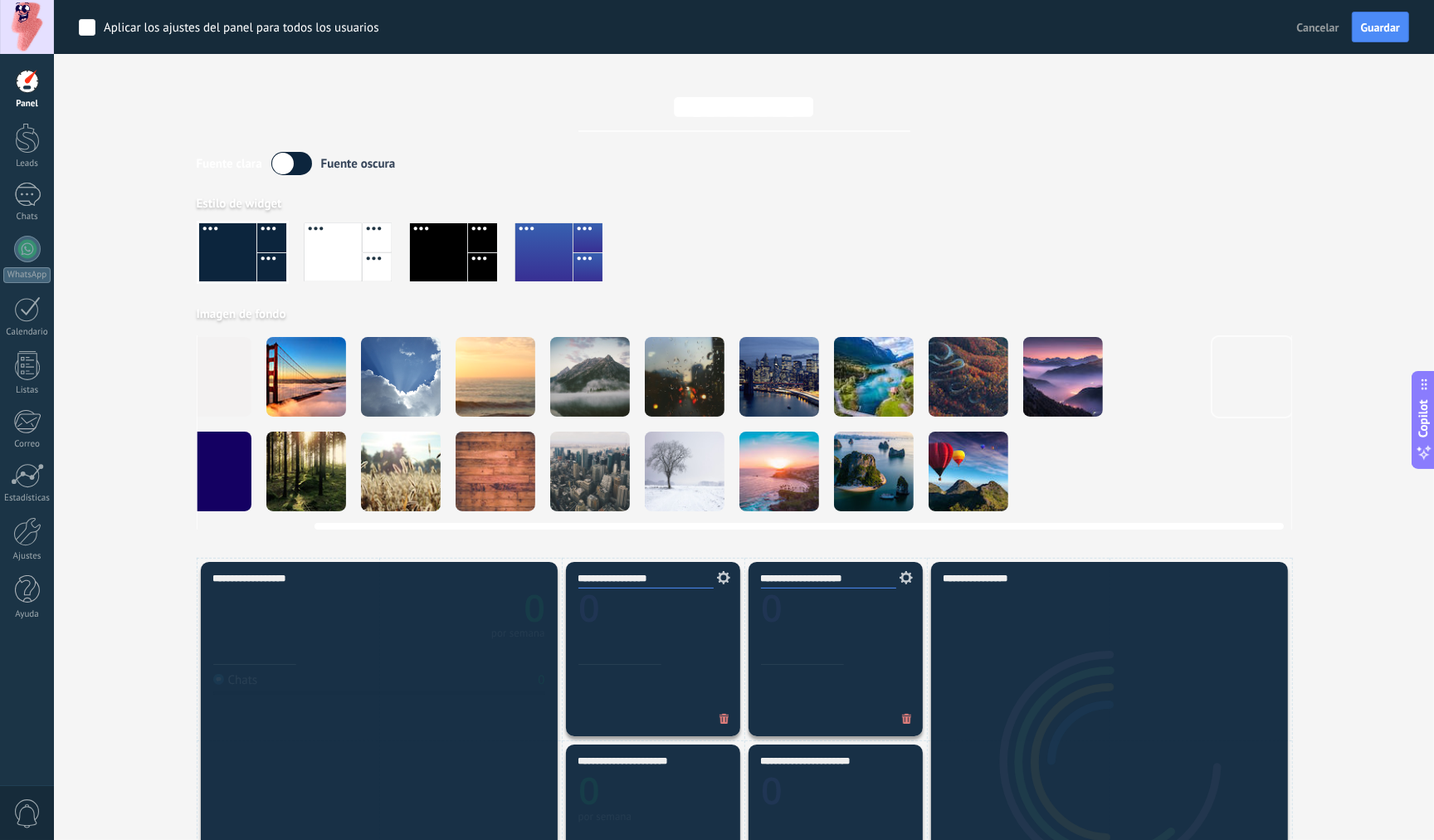
scroll to position [0, 0]
click at [28, 143] on div at bounding box center [28, 138] width 25 height 31
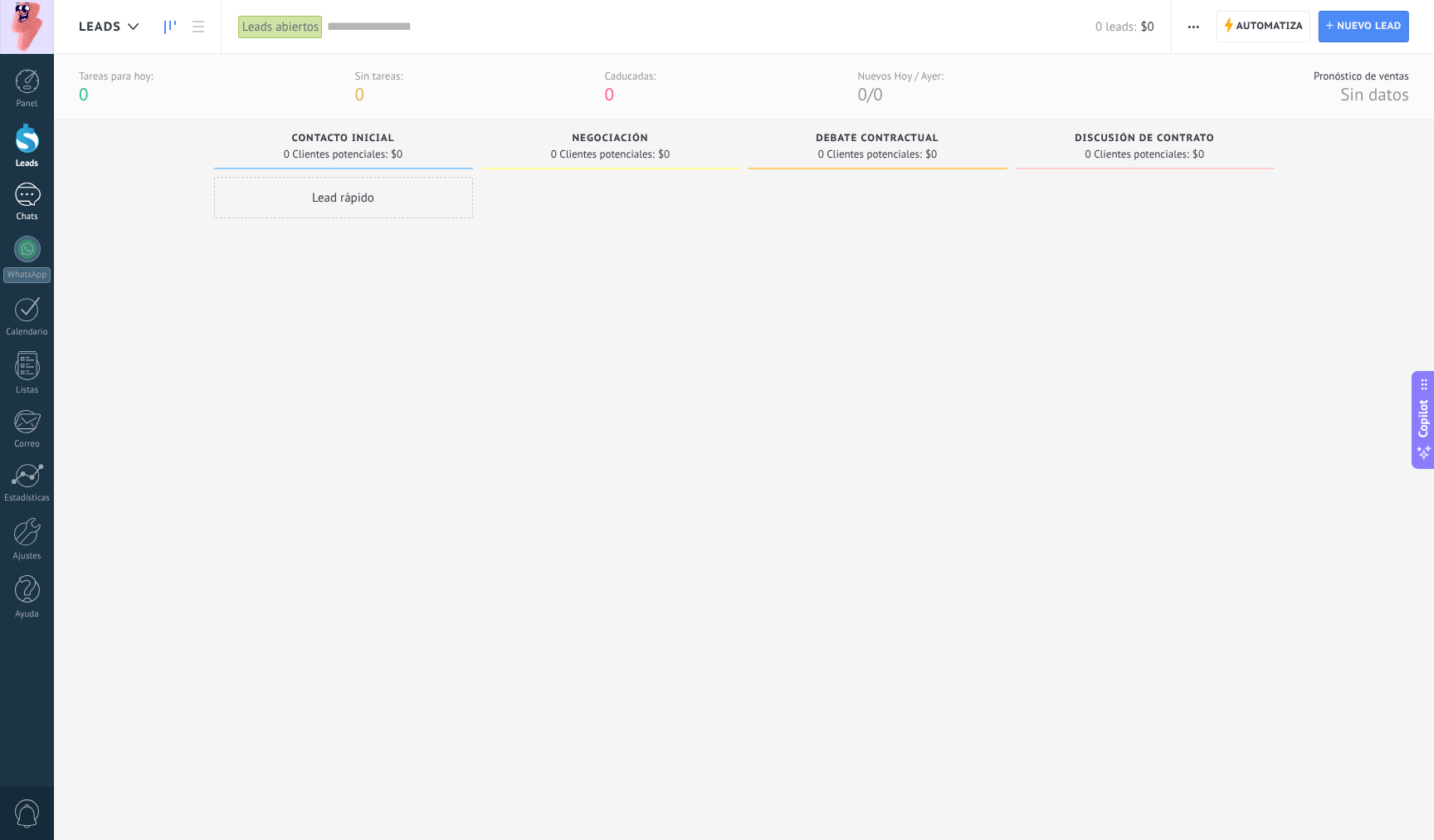
click at [29, 205] on div at bounding box center [28, 194] width 27 height 24
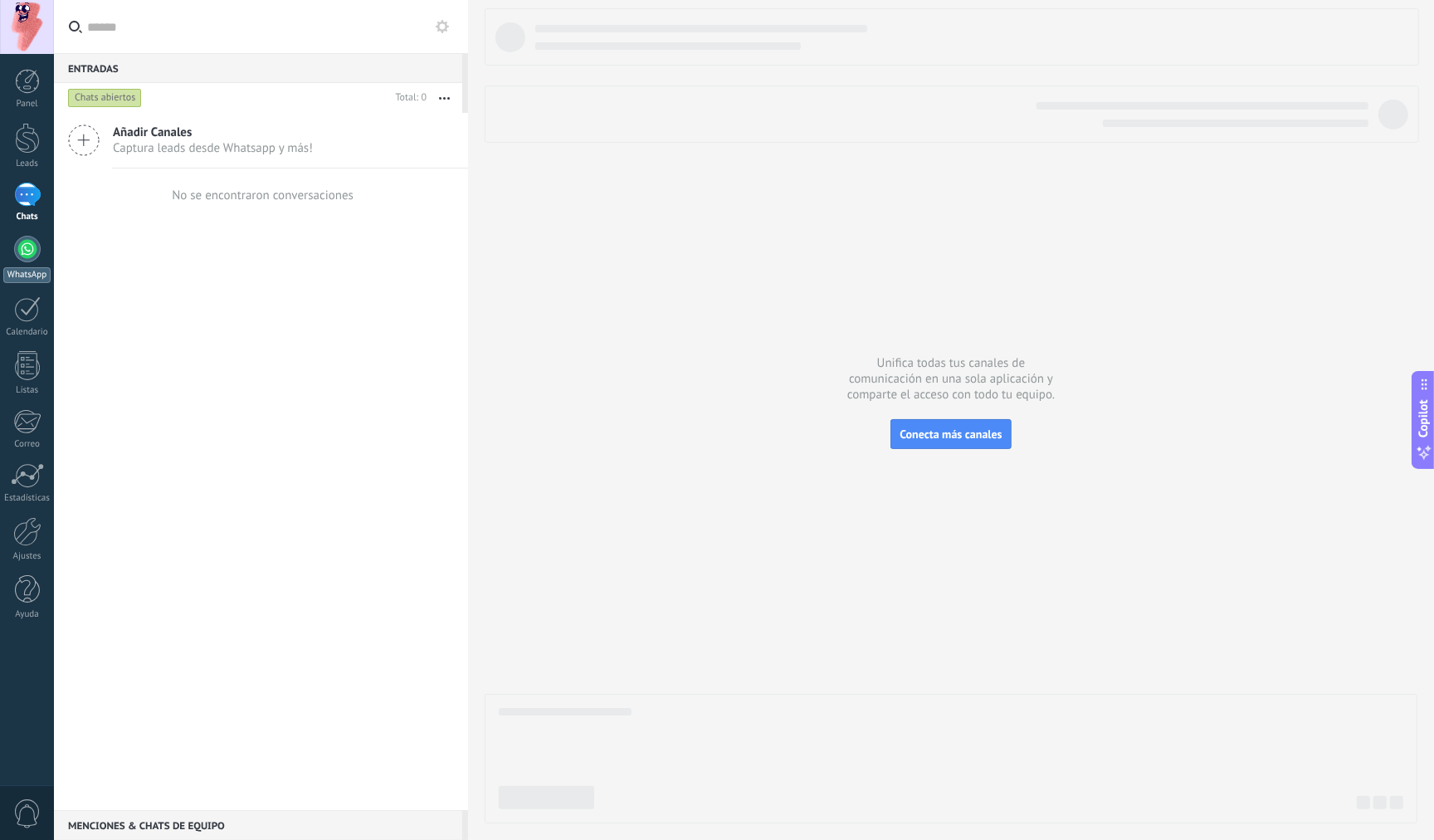
click at [29, 248] on div at bounding box center [28, 249] width 27 height 27
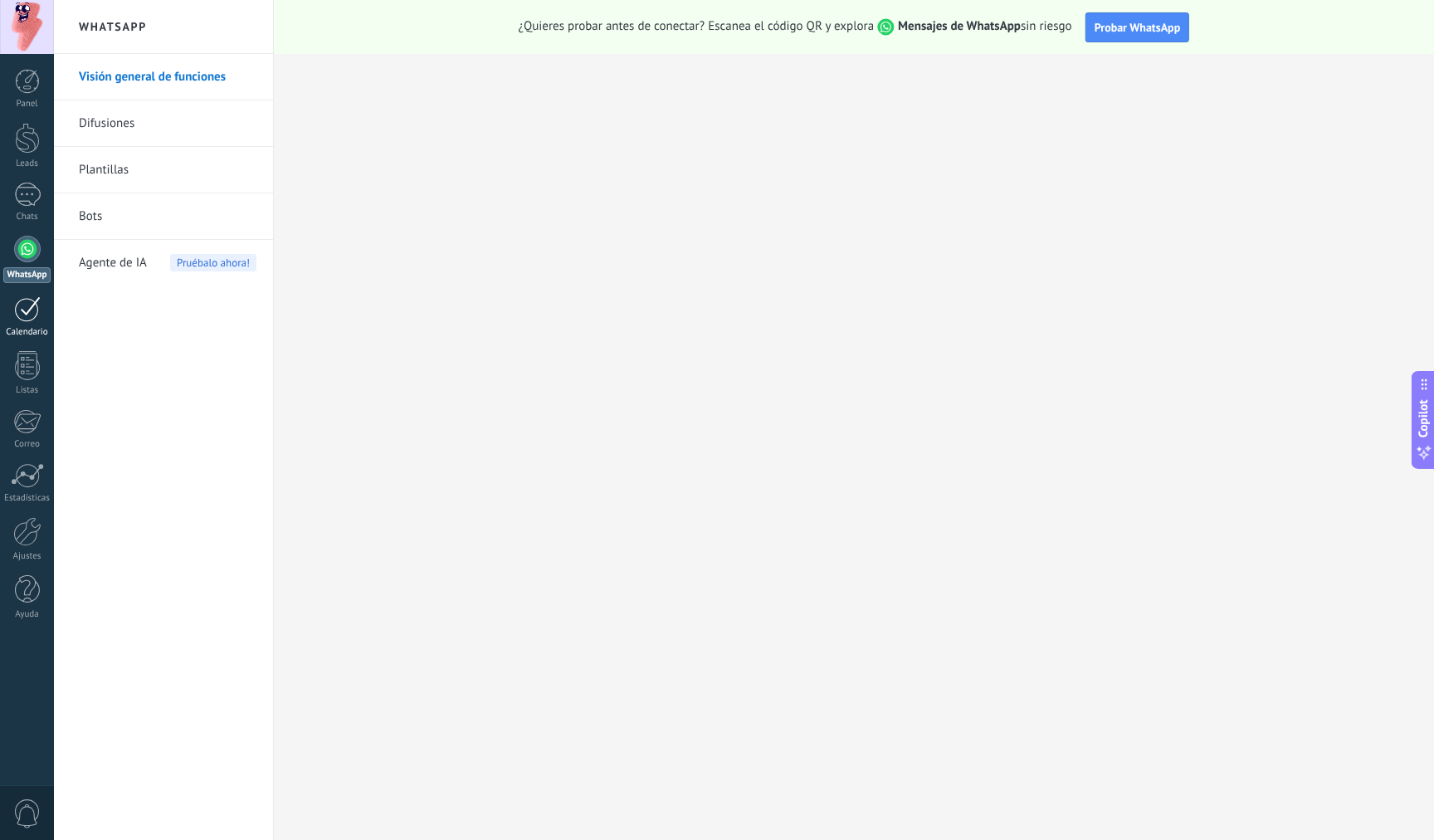
click at [32, 315] on div at bounding box center [28, 308] width 27 height 26
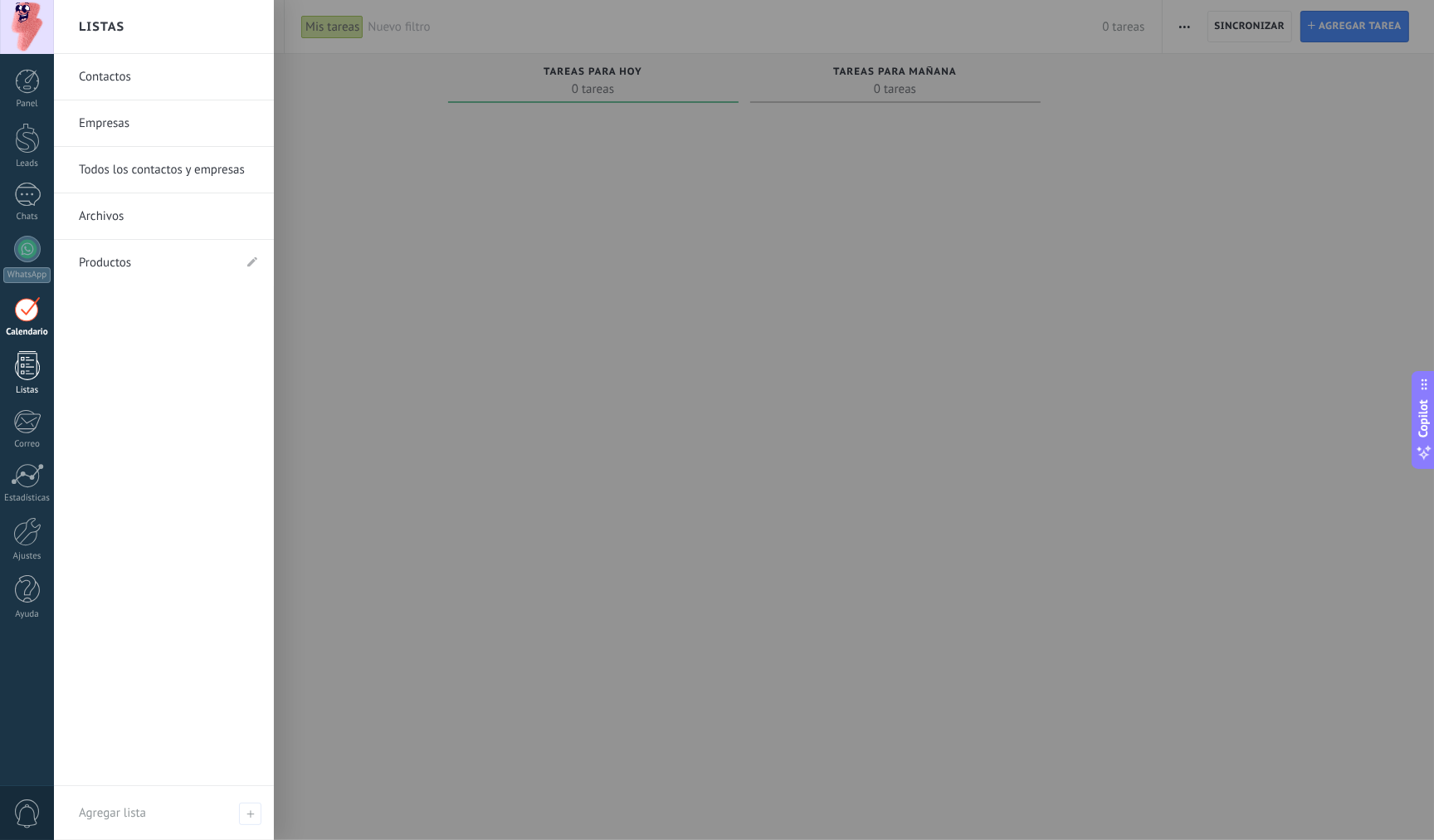
click at [31, 374] on div at bounding box center [28, 365] width 25 height 29
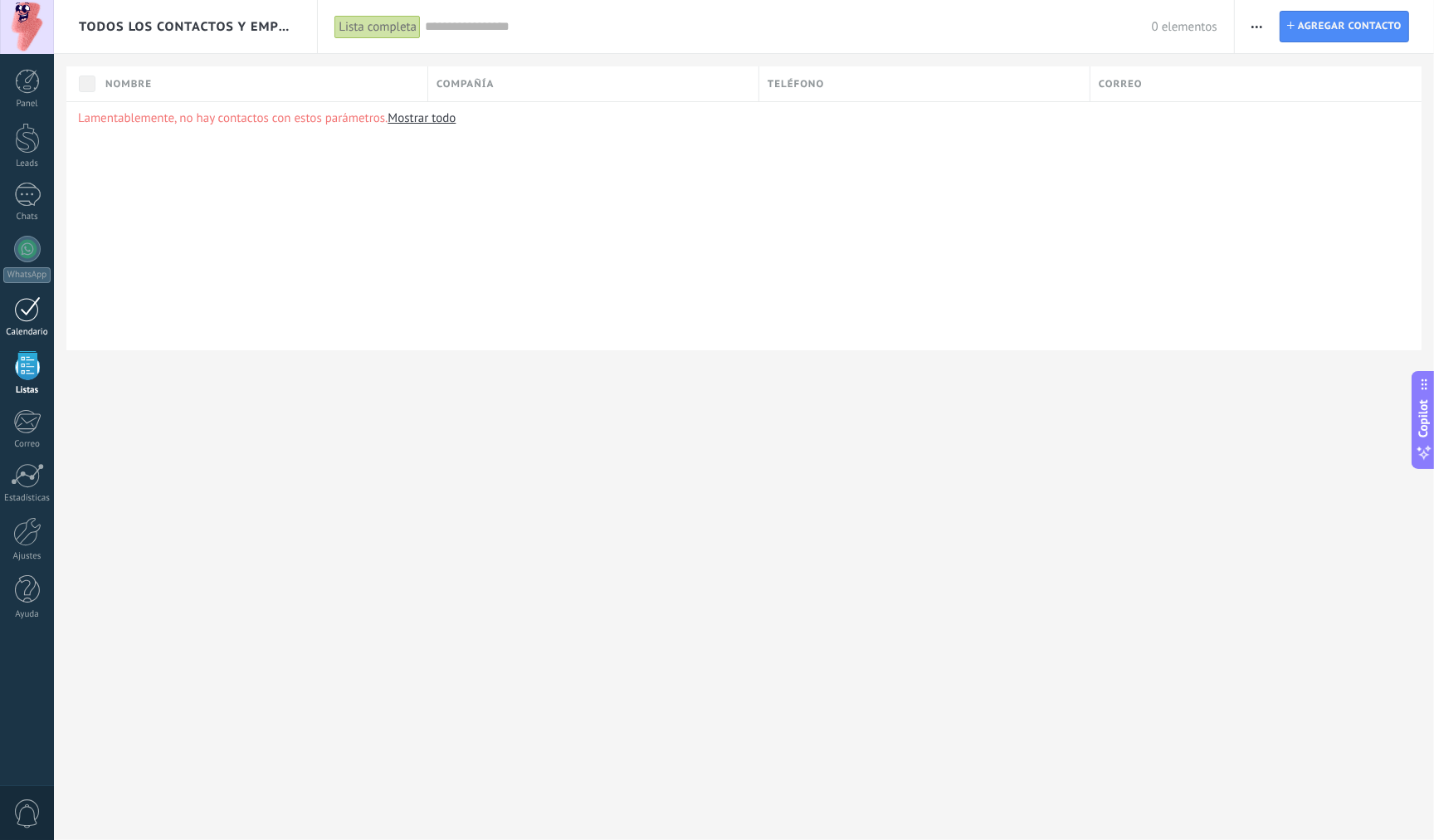
click at [25, 323] on link "Calendario" at bounding box center [27, 316] width 54 height 42
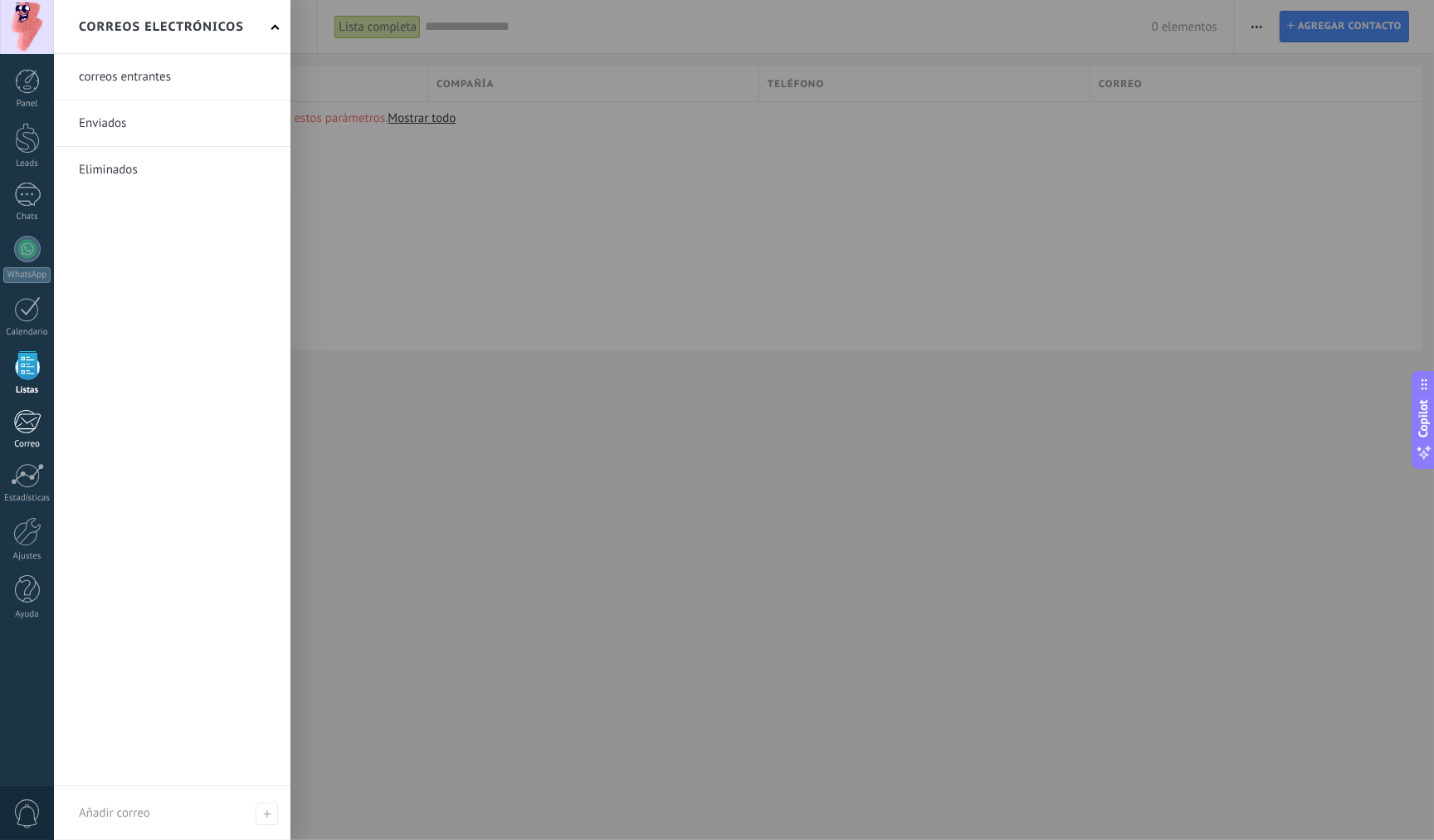
click at [29, 420] on div at bounding box center [27, 421] width 28 height 25
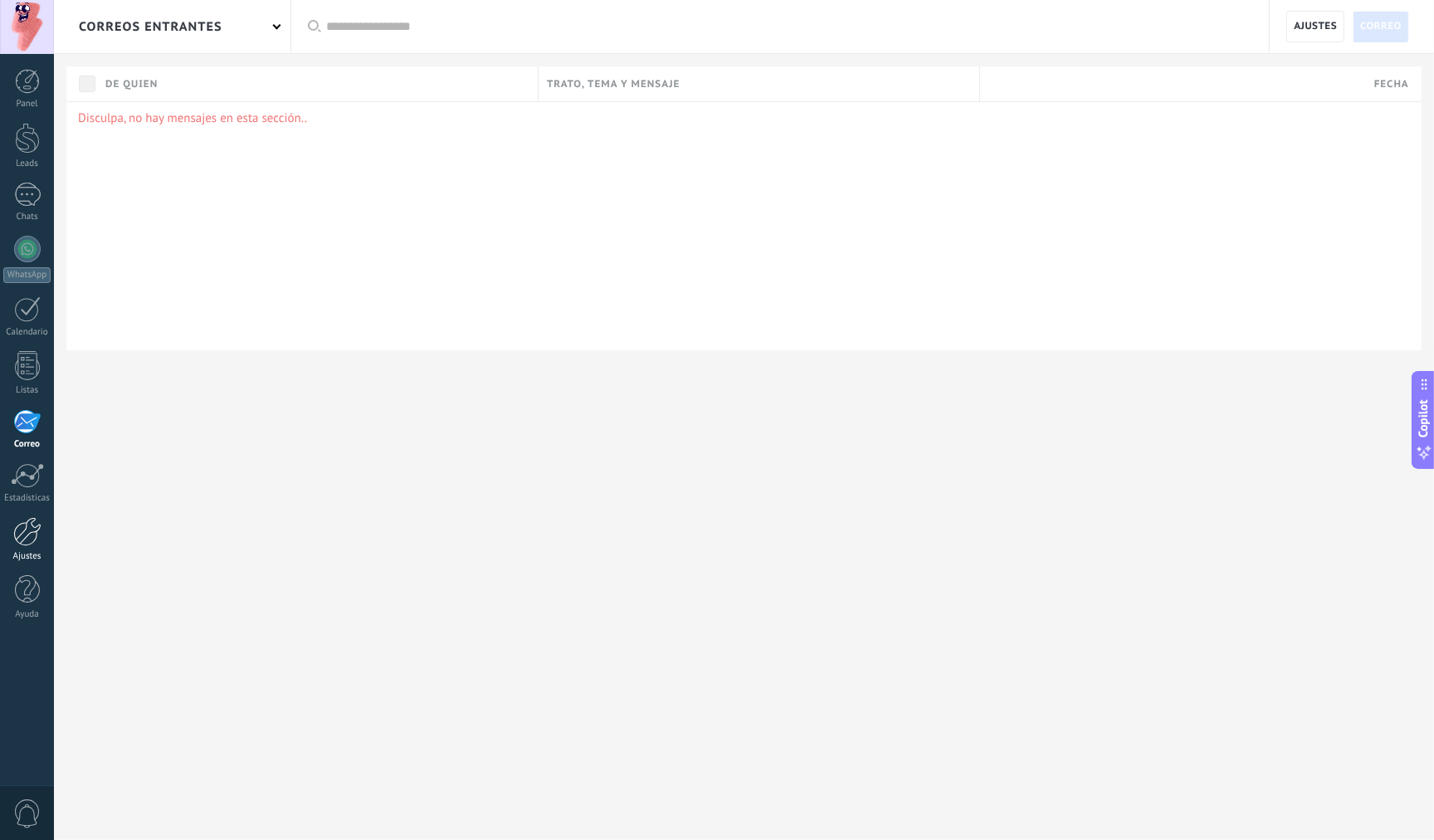
click at [28, 541] on div at bounding box center [28, 532] width 28 height 29
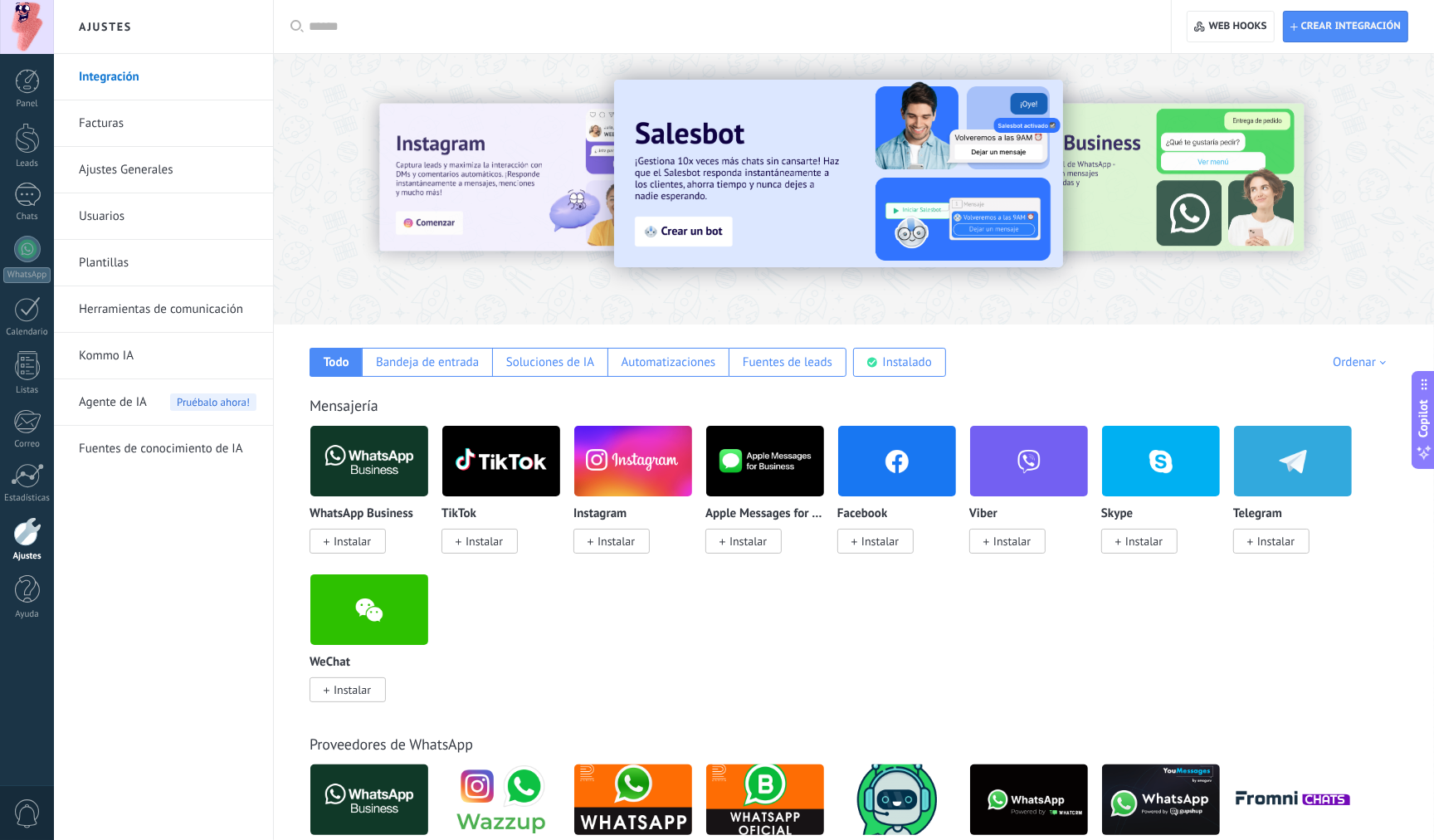
click at [1178, 218] on div at bounding box center [1266, 188] width 373 height 149
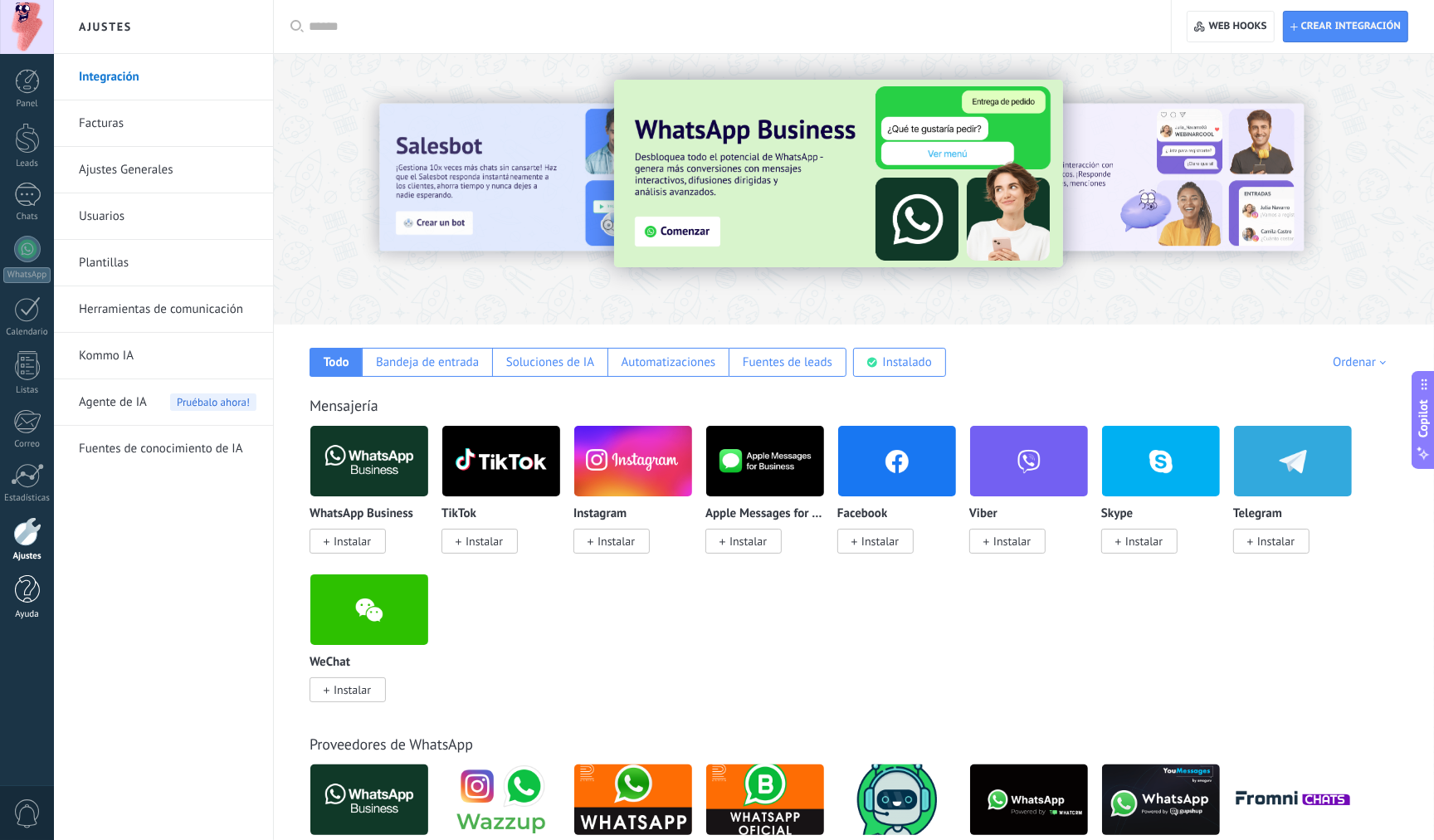
click at [29, 599] on div at bounding box center [28, 589] width 25 height 29
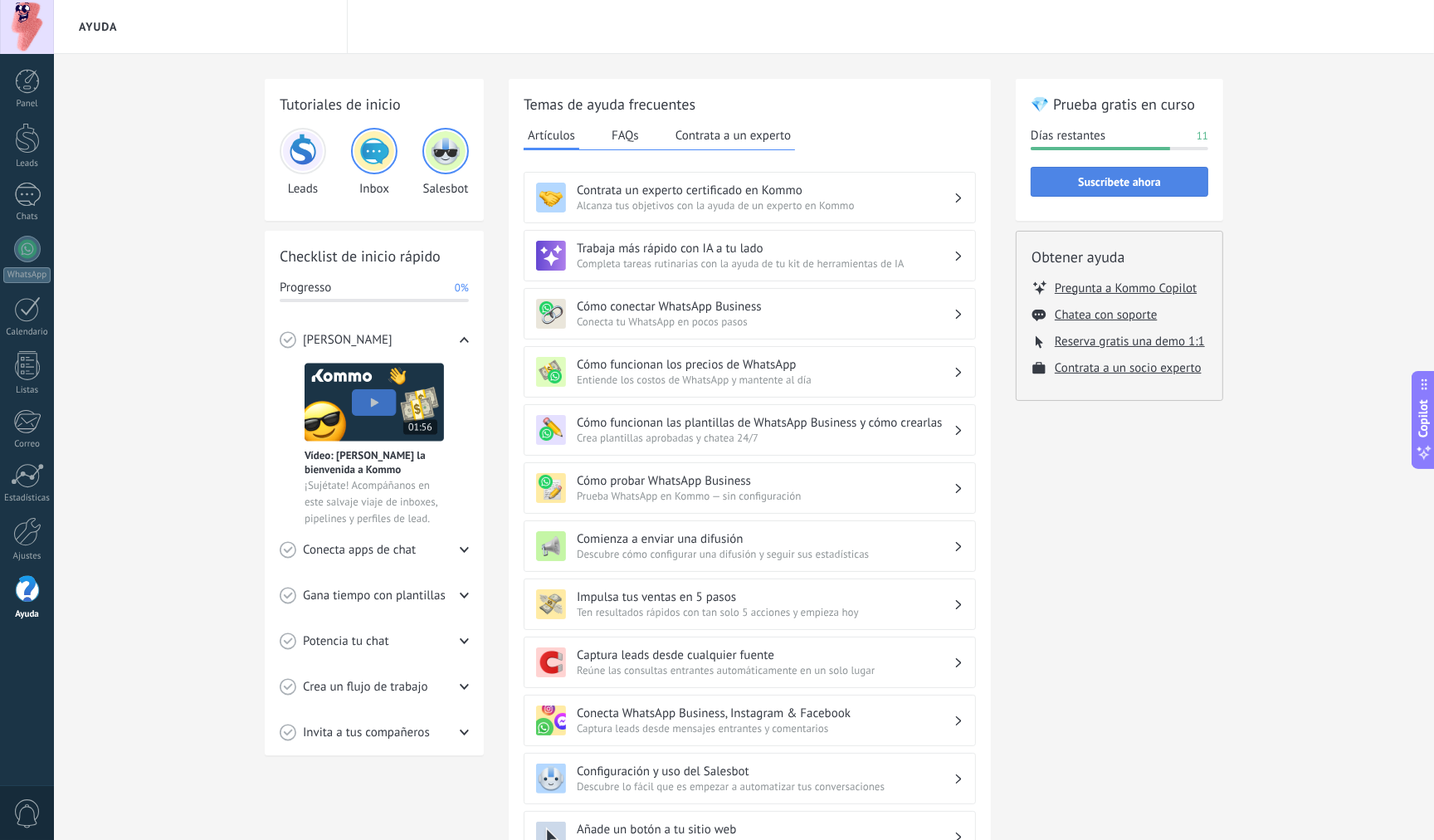
click at [1122, 181] on span "Suscríbete ahora" at bounding box center [1119, 181] width 83 height 12
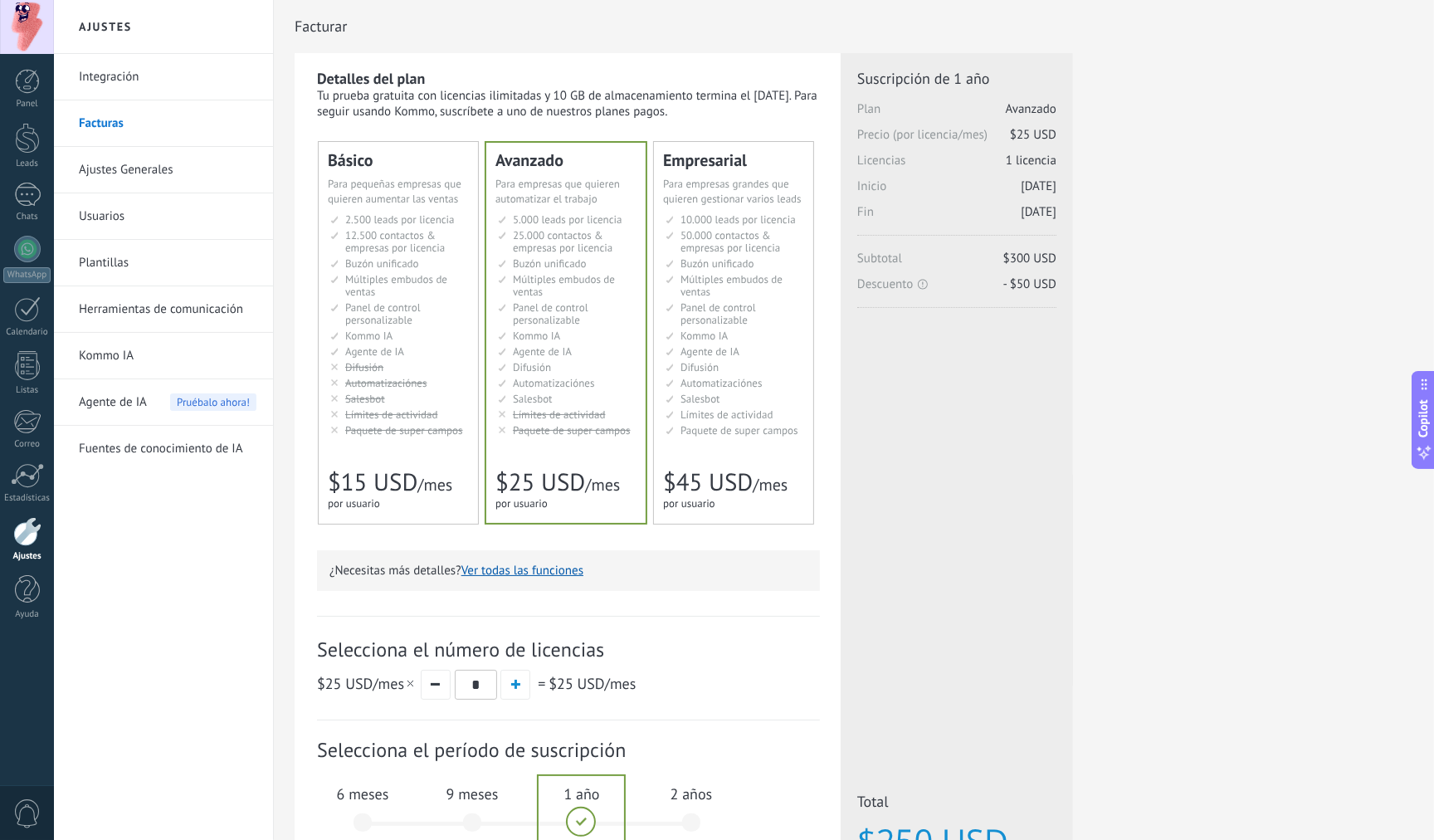
click at [130, 164] on link "Ajustes Generales" at bounding box center [168, 170] width 178 height 46
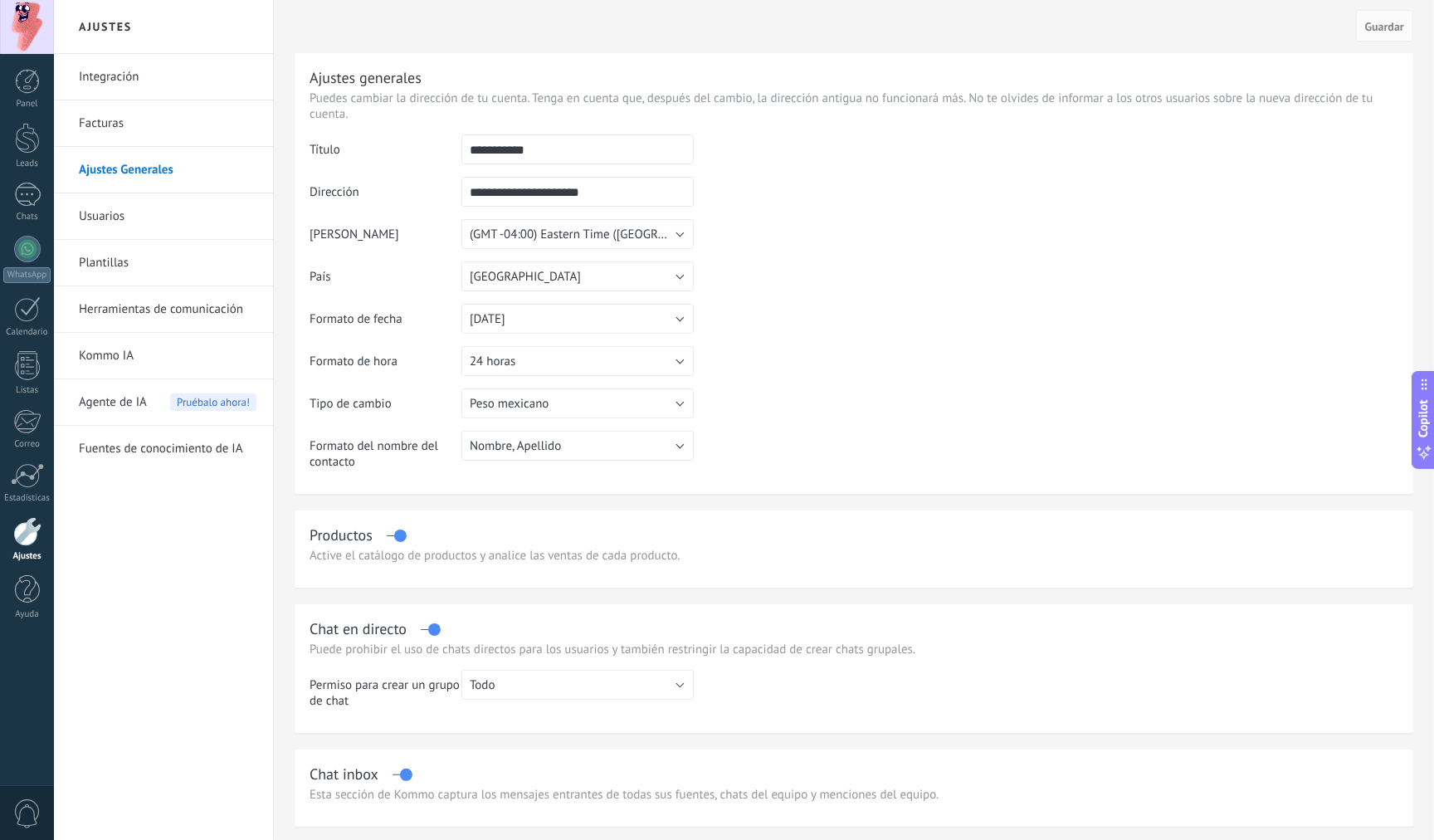
click at [119, 218] on link "Usuarios" at bounding box center [168, 217] width 178 height 46
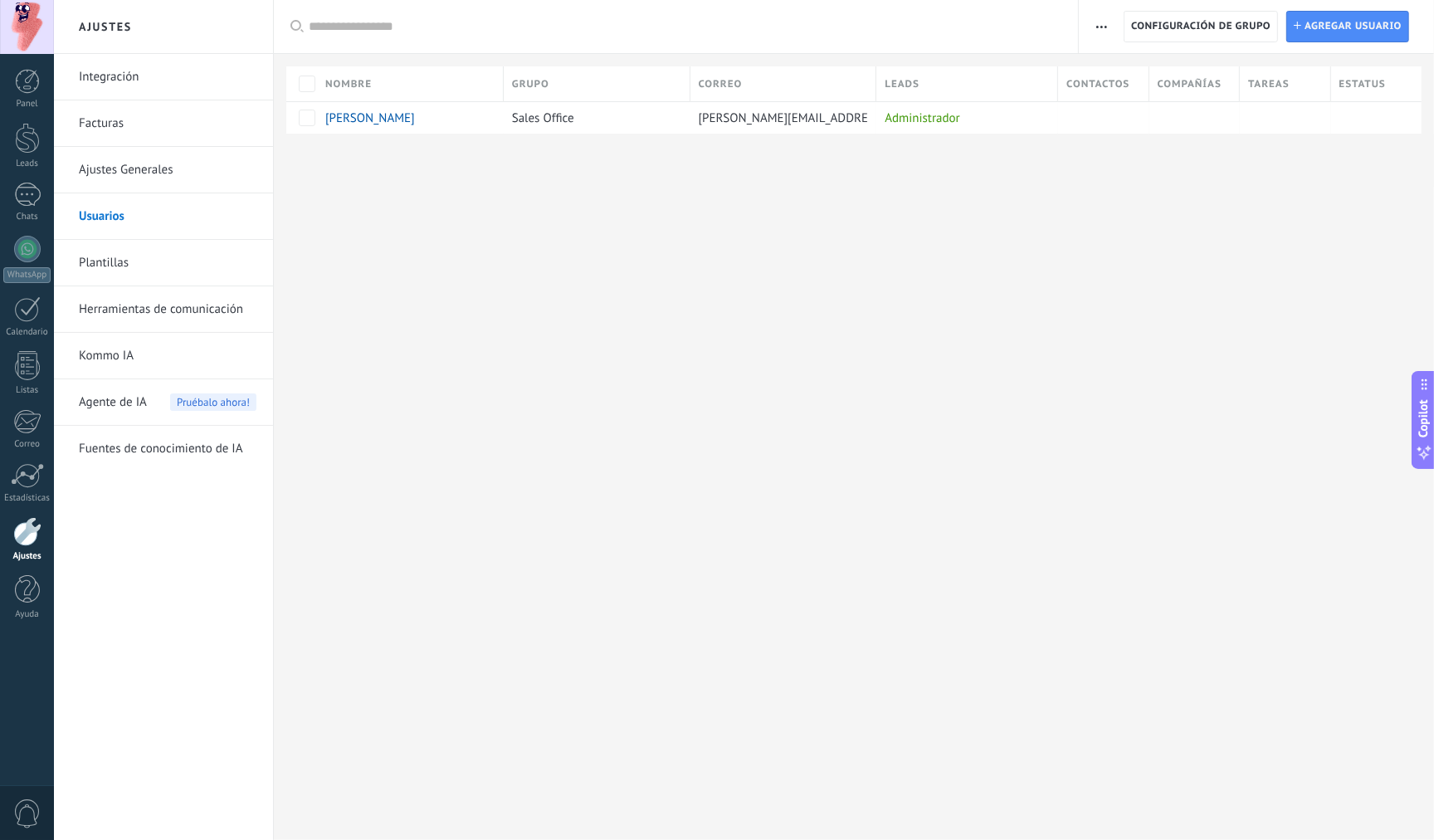
click at [100, 263] on link "Plantillas" at bounding box center [168, 263] width 178 height 46
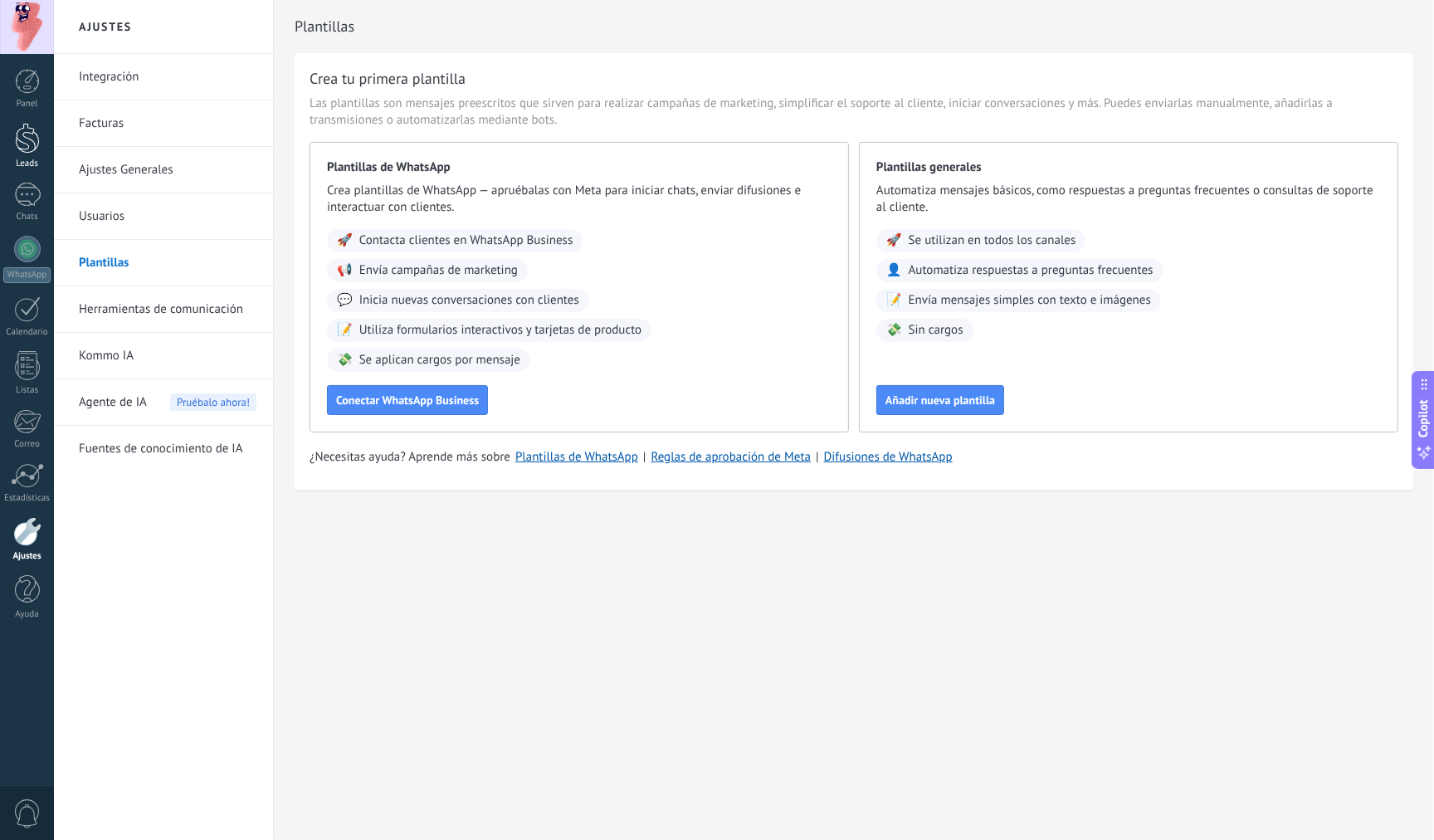
click at [31, 146] on div at bounding box center [28, 138] width 25 height 31
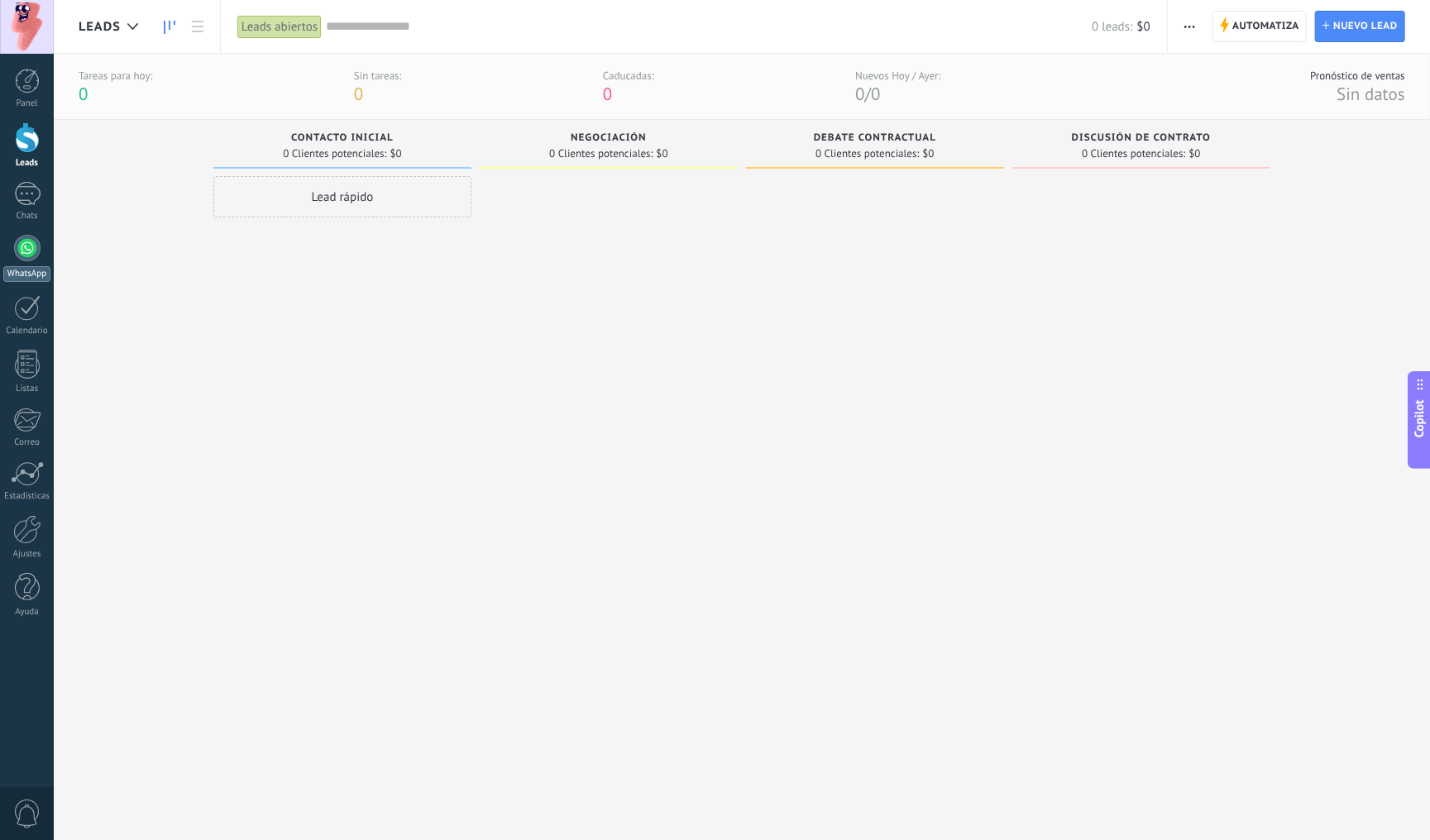
click at [30, 253] on div at bounding box center [27, 248] width 27 height 27
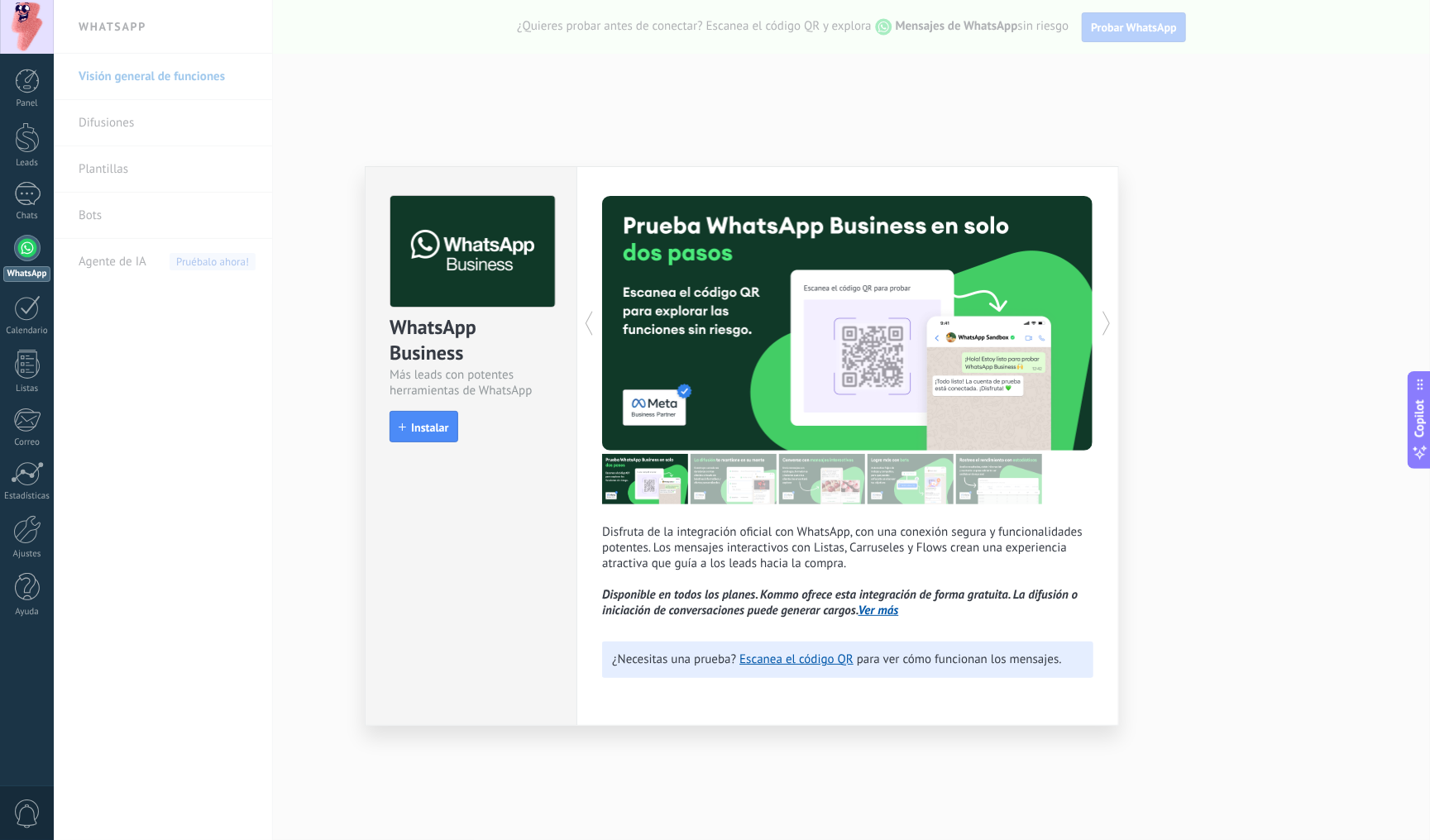
click at [273, 598] on div "WhatsApp Business Más leads con potentes herramientas de WhatsApp install Insta…" at bounding box center [742, 420] width 1376 height 840
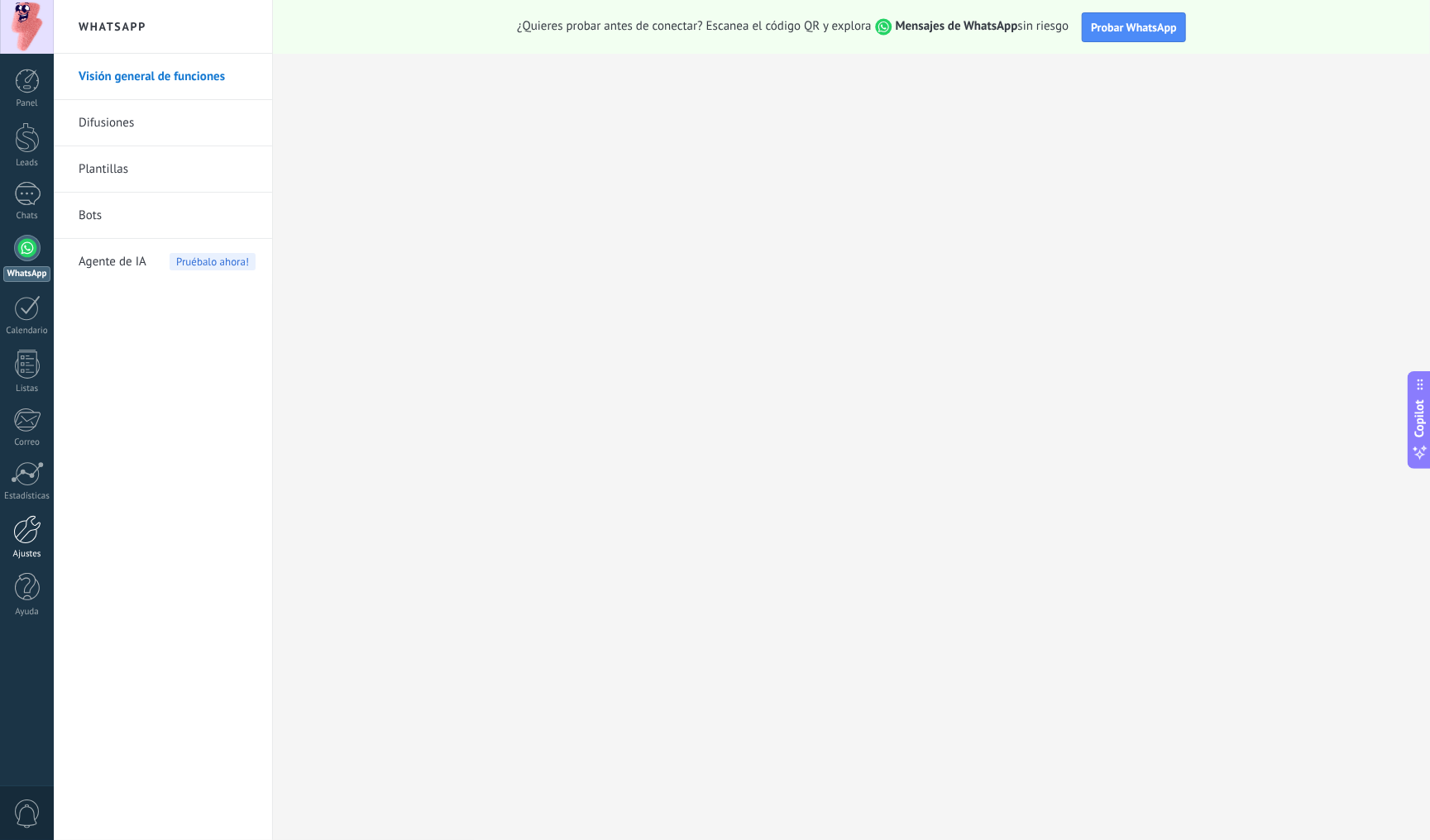
click at [28, 529] on div at bounding box center [27, 530] width 28 height 29
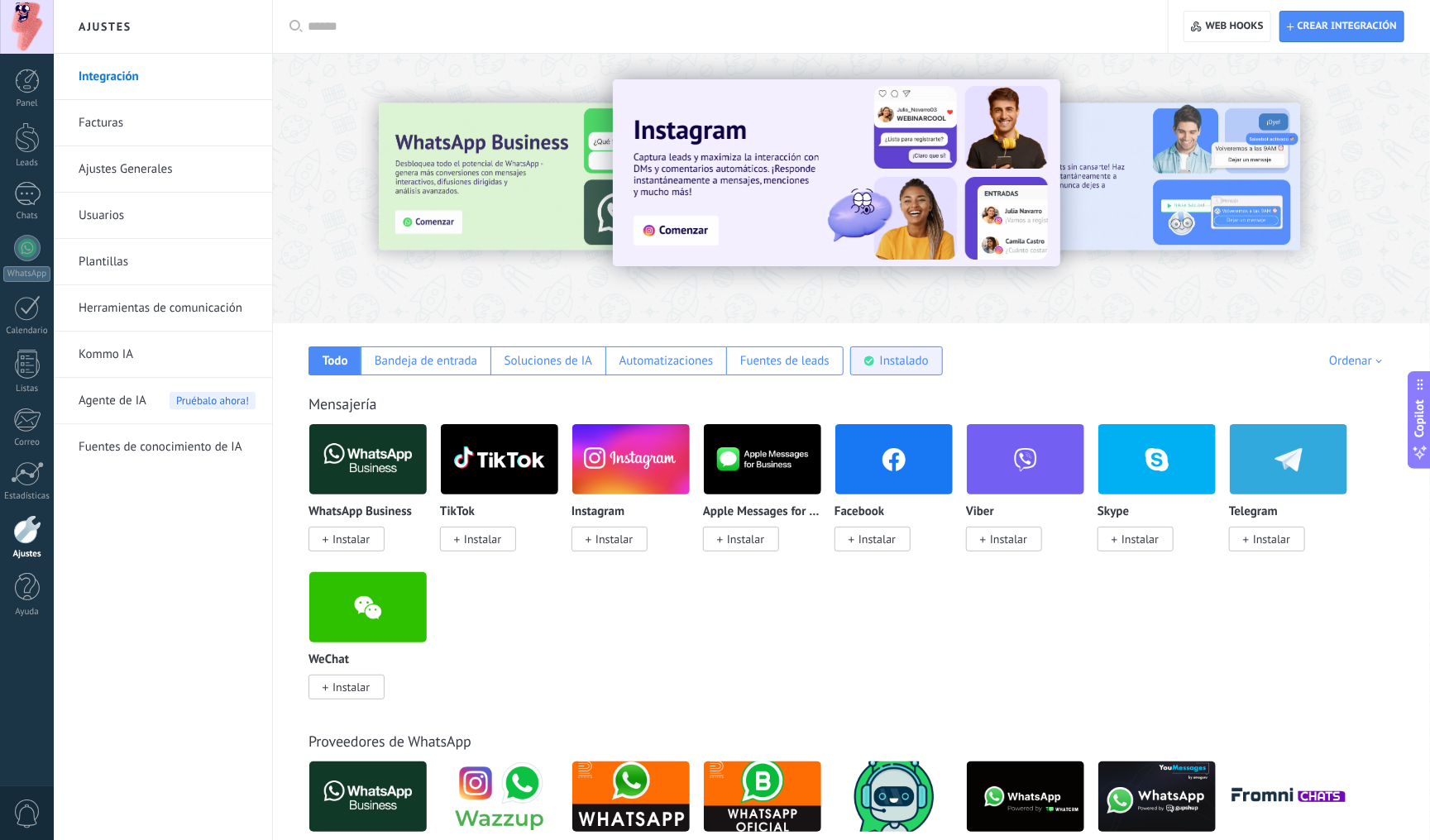
click at [921, 357] on div "Instalado" at bounding box center [904, 362] width 49 height 16
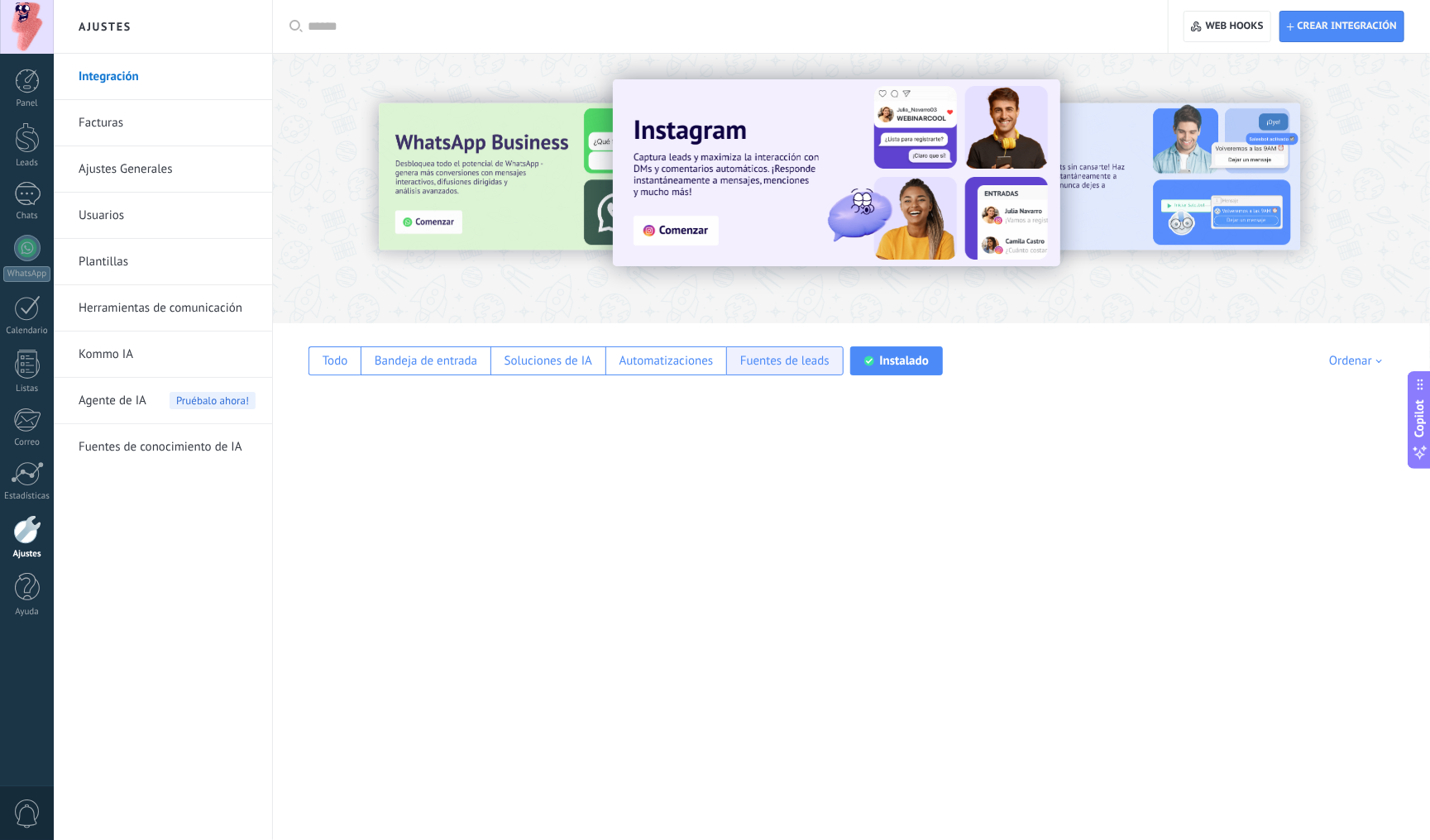
click at [804, 366] on div "Fuentes de leads" at bounding box center [784, 362] width 89 height 16
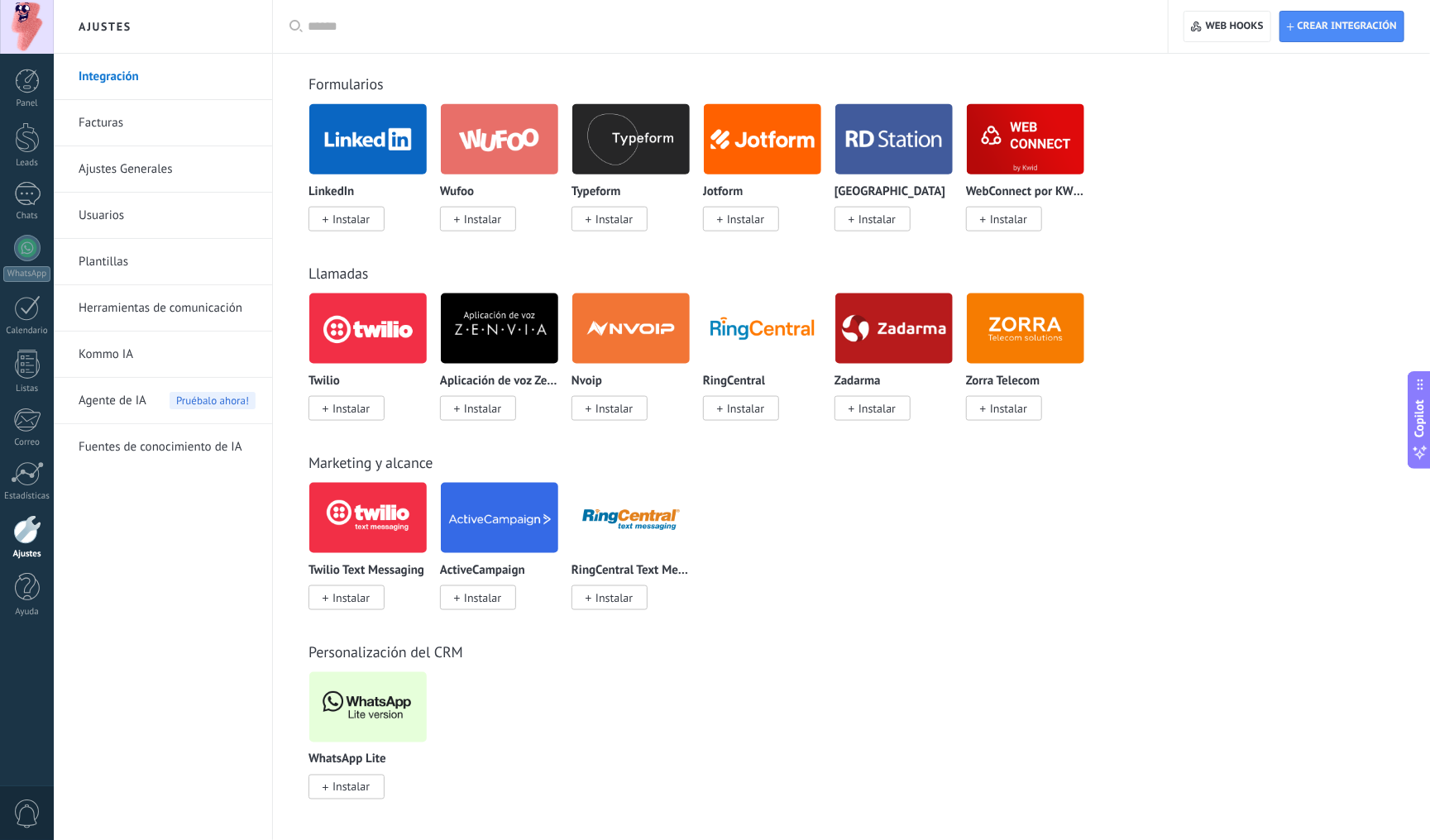
scroll to position [1088, 0]
click at [371, 708] on img at bounding box center [368, 707] width 118 height 81
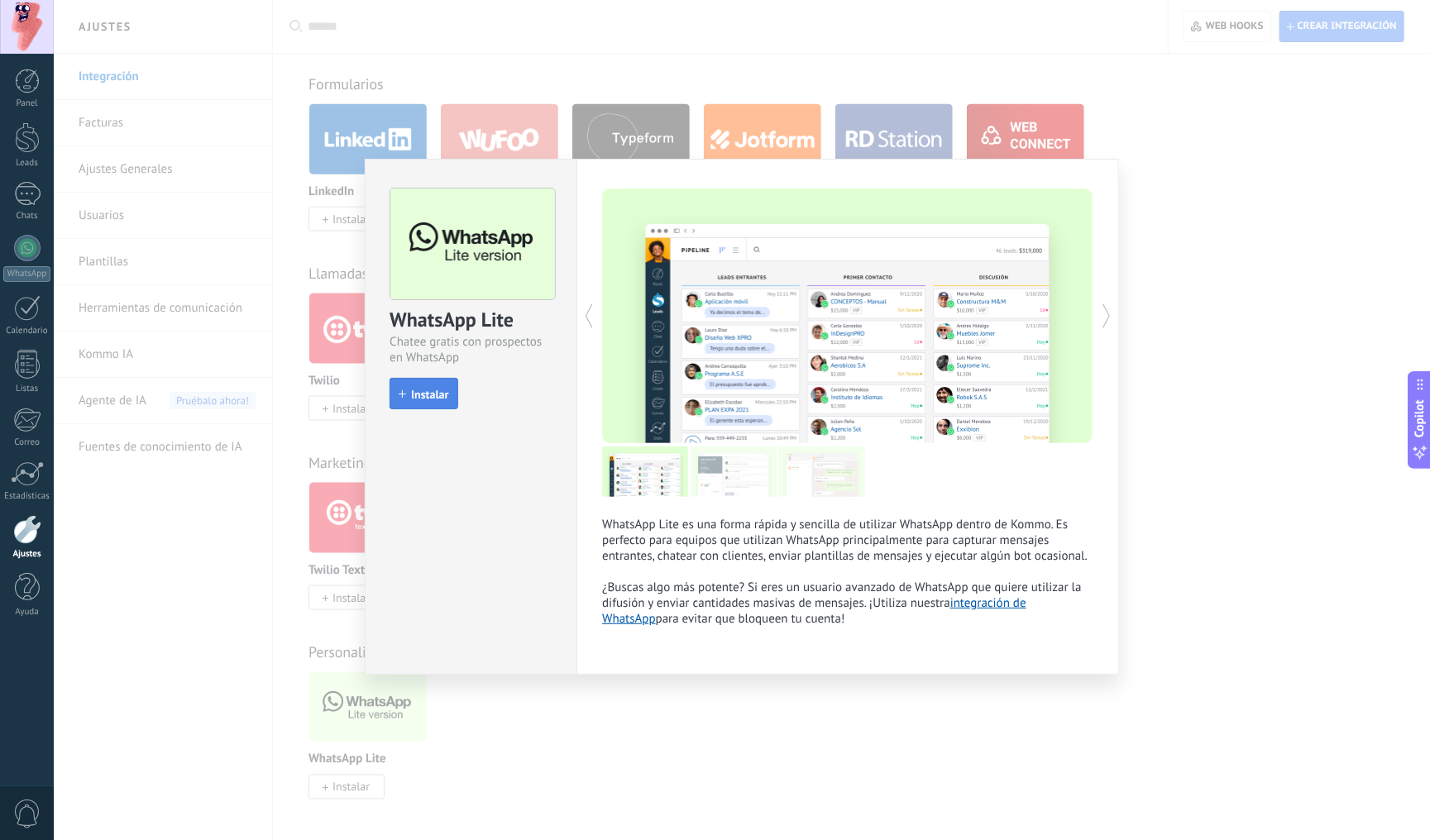
click at [433, 396] on span "Instalar" at bounding box center [430, 394] width 37 height 12
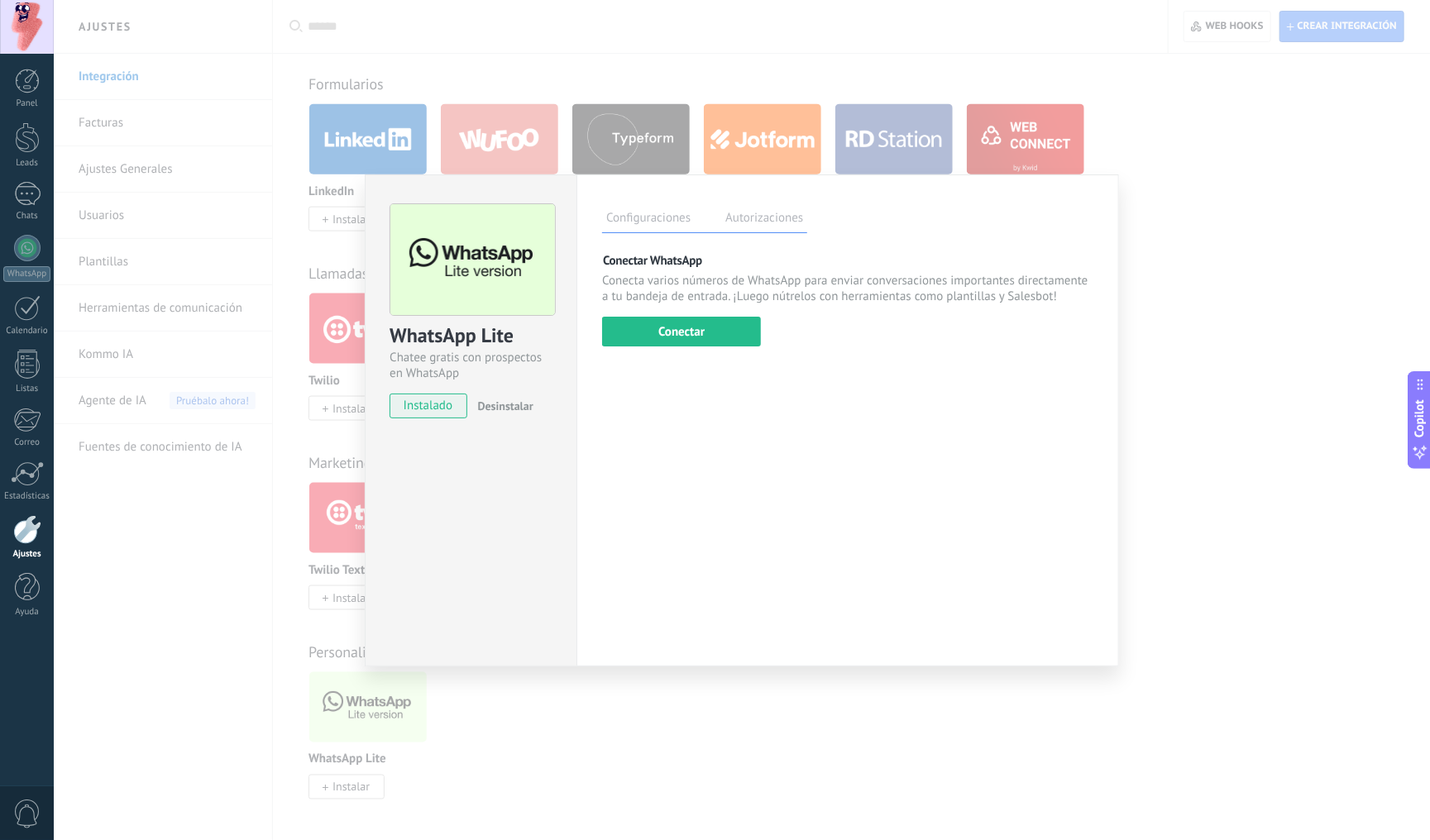
click at [514, 414] on span "Desinstalar" at bounding box center [506, 406] width 56 height 15
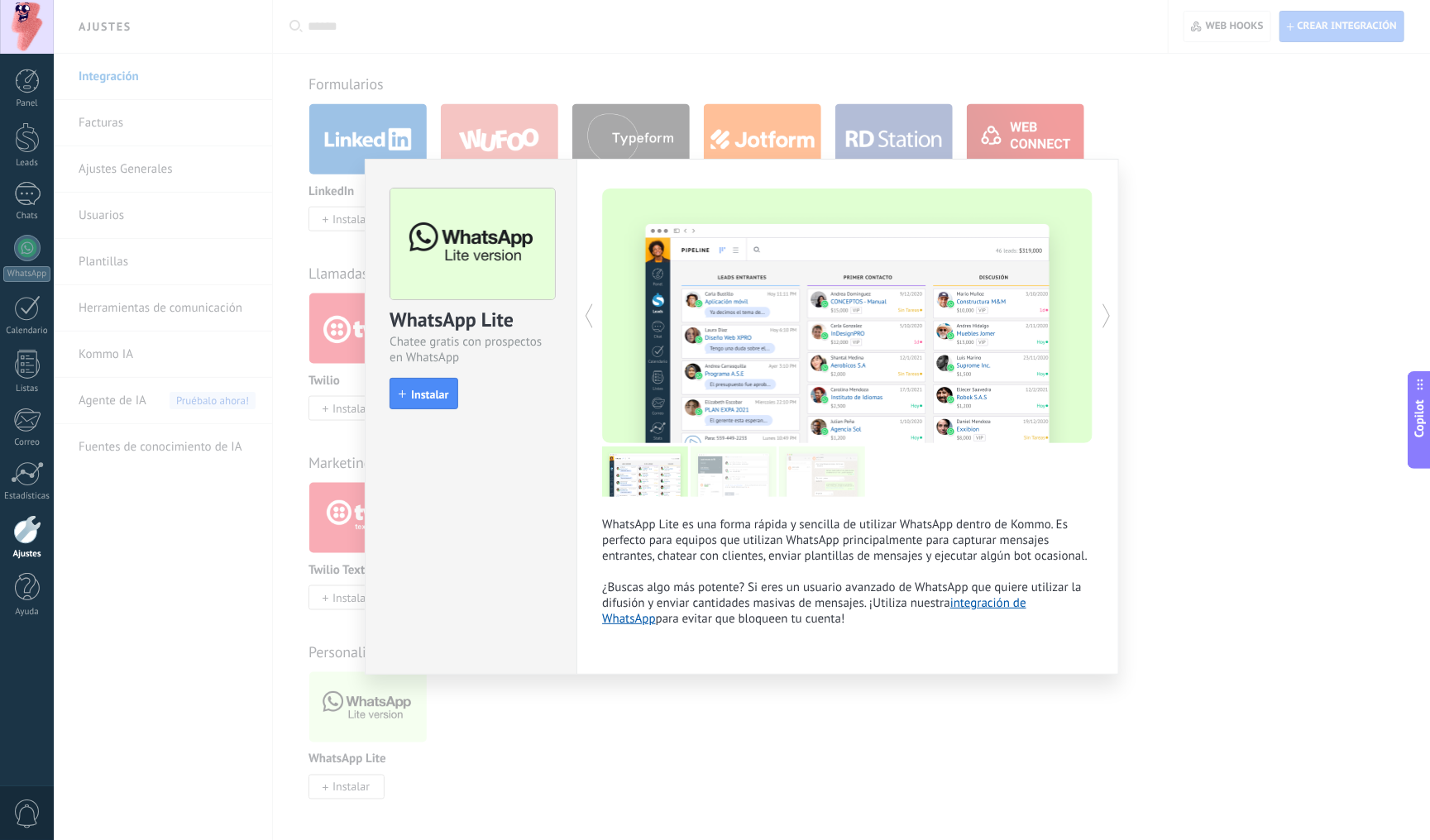
click at [1178, 475] on div "WhatsApp Lite Chatee gratis con prospectos en WhatsApp install Instalar WhatsAp…" at bounding box center [742, 420] width 1376 height 840
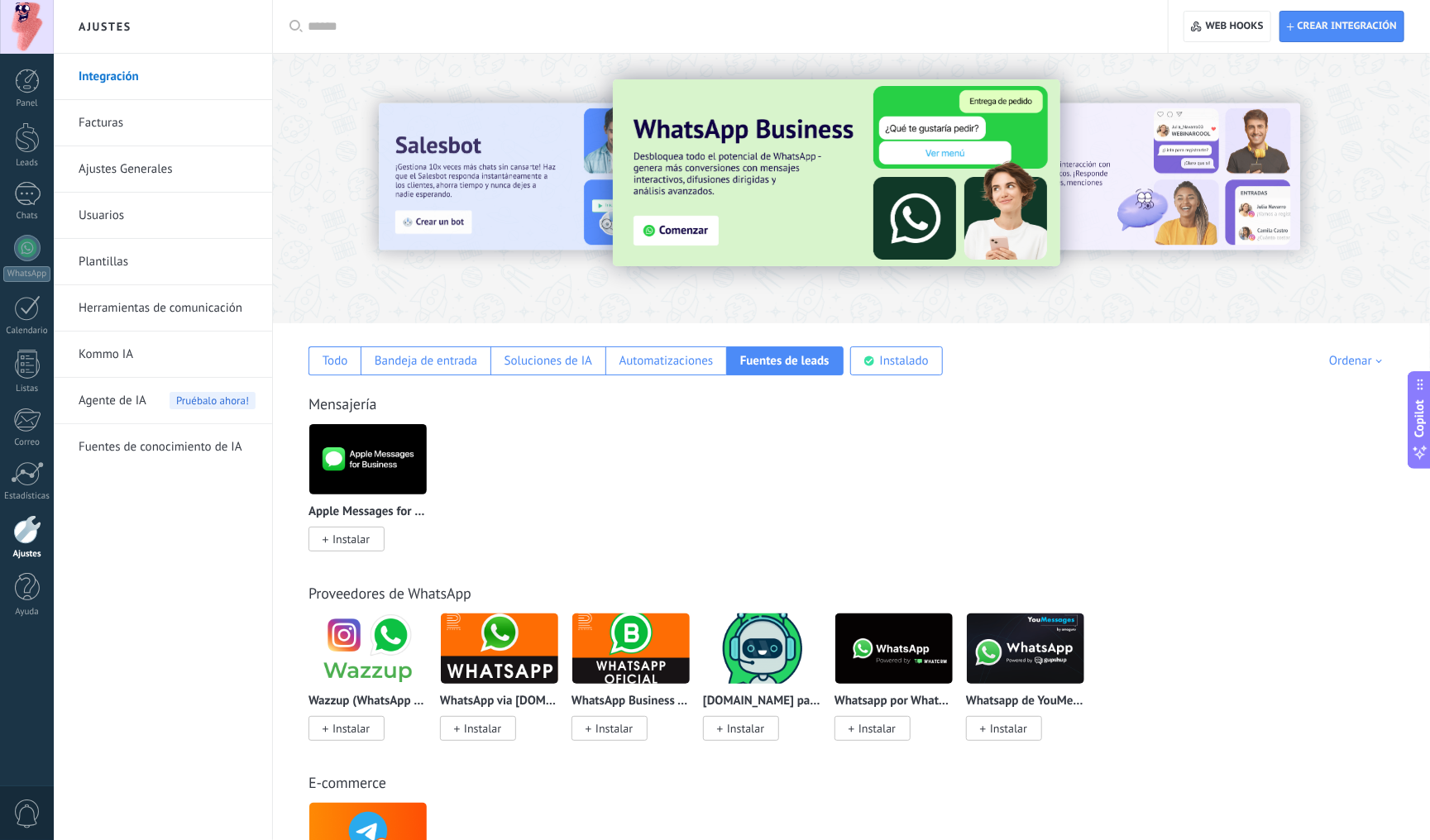
scroll to position [0, 0]
click at [642, 367] on div "Automatizaciones" at bounding box center [666, 362] width 94 height 16
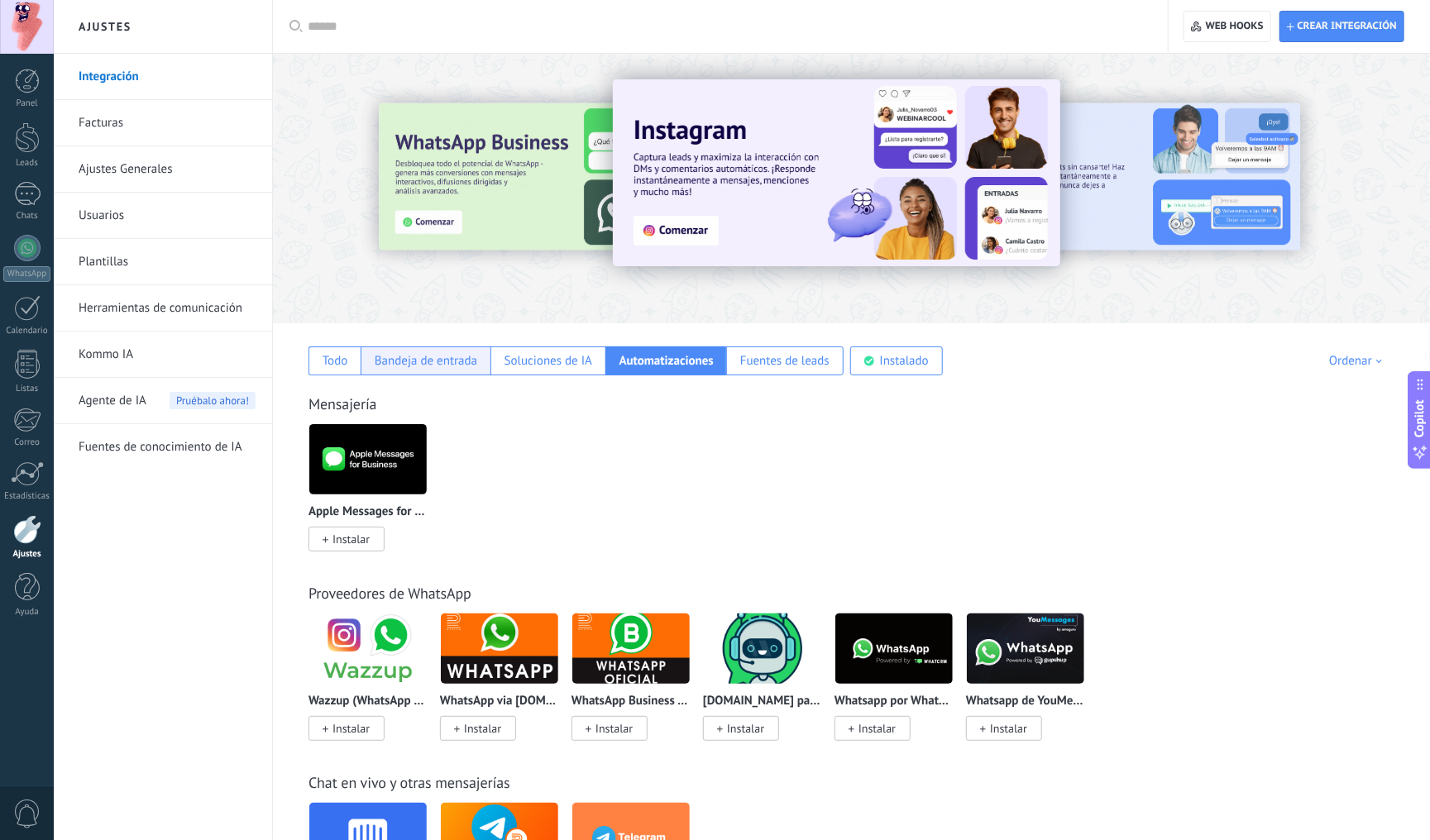
click at [424, 362] on div "Bandeja de entrada" at bounding box center [426, 362] width 103 height 16
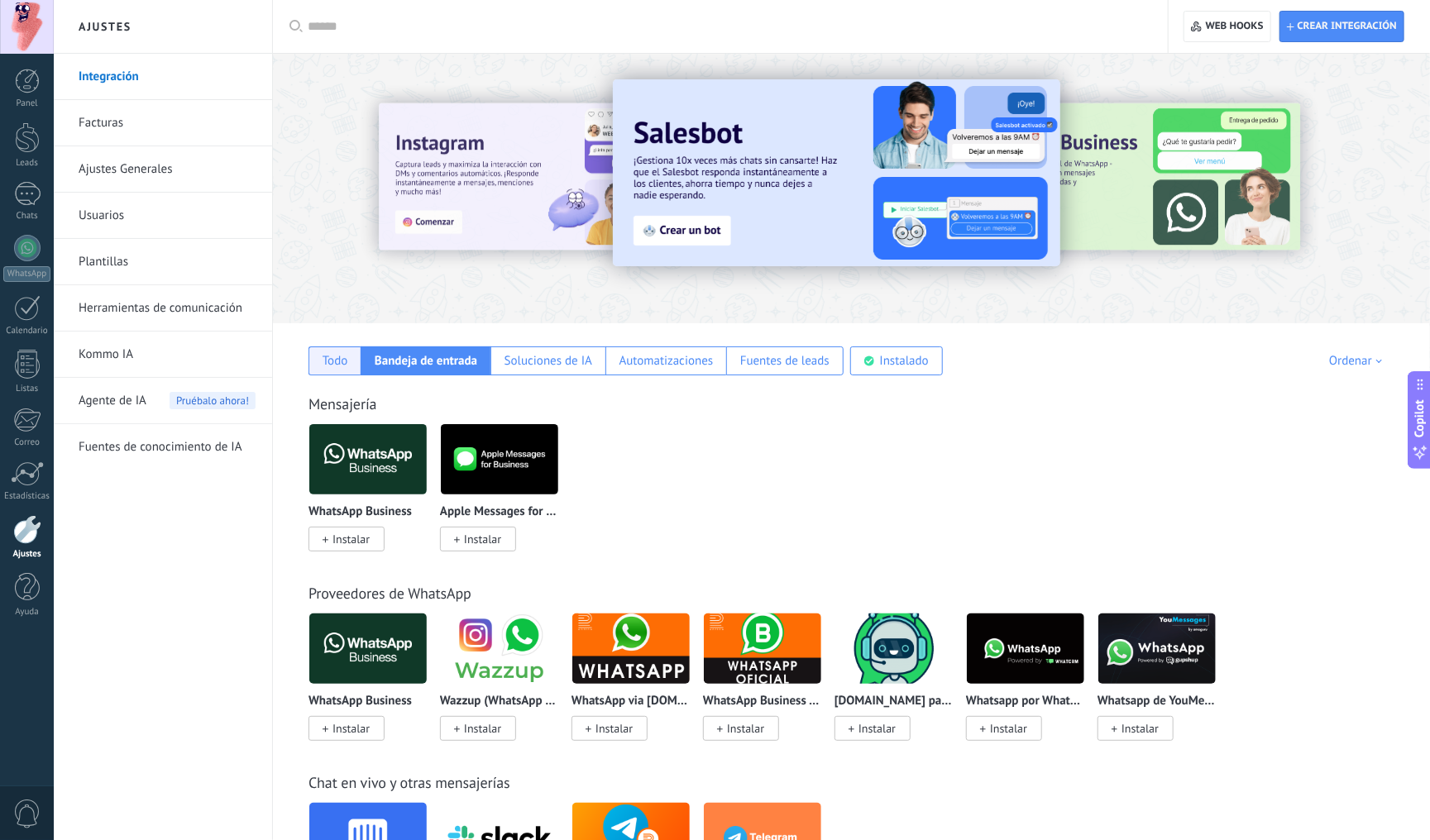
click at [330, 354] on div "Todo" at bounding box center [335, 362] width 26 height 16
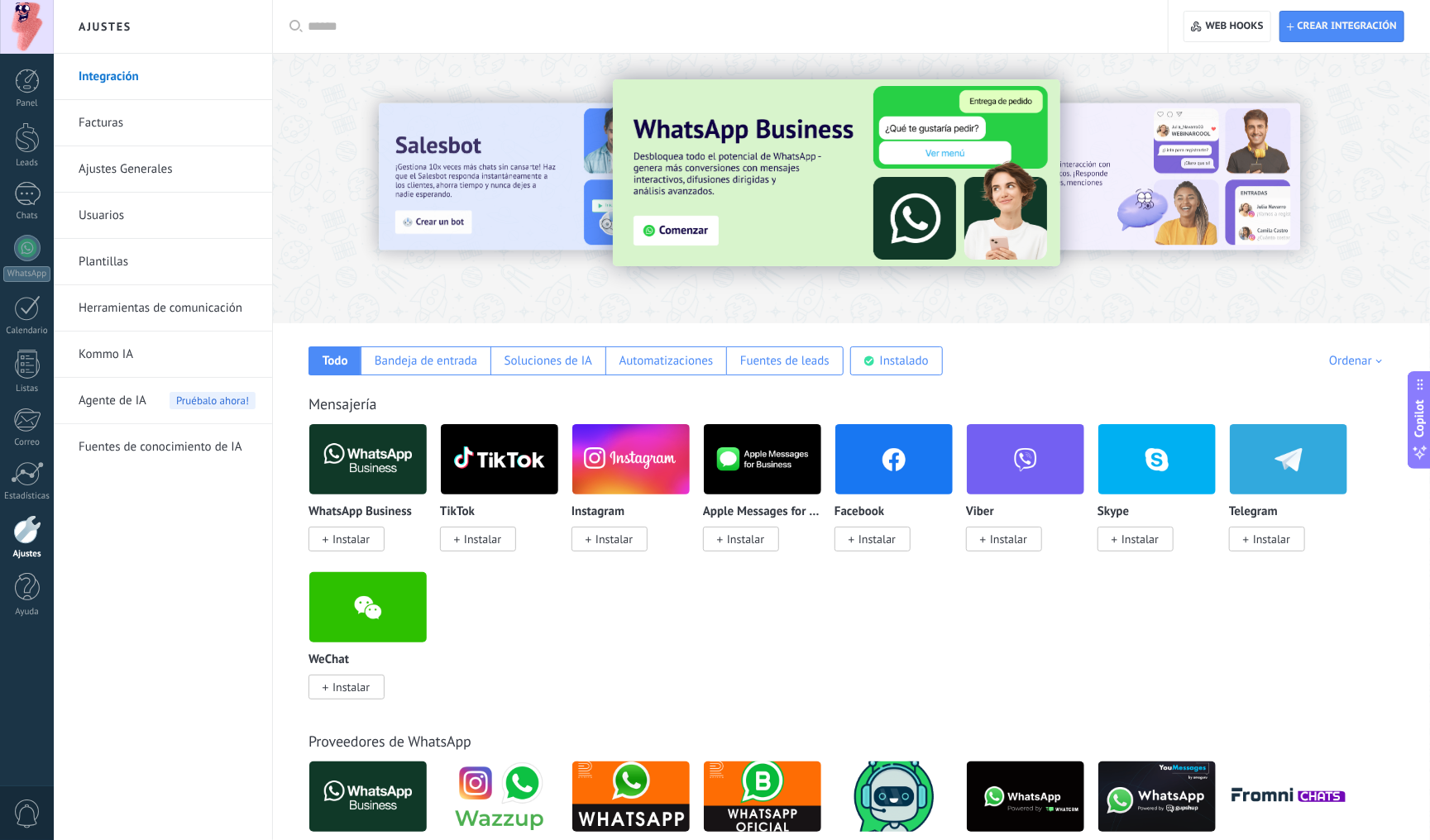
click at [802, 171] on img at bounding box center [836, 173] width 447 height 187
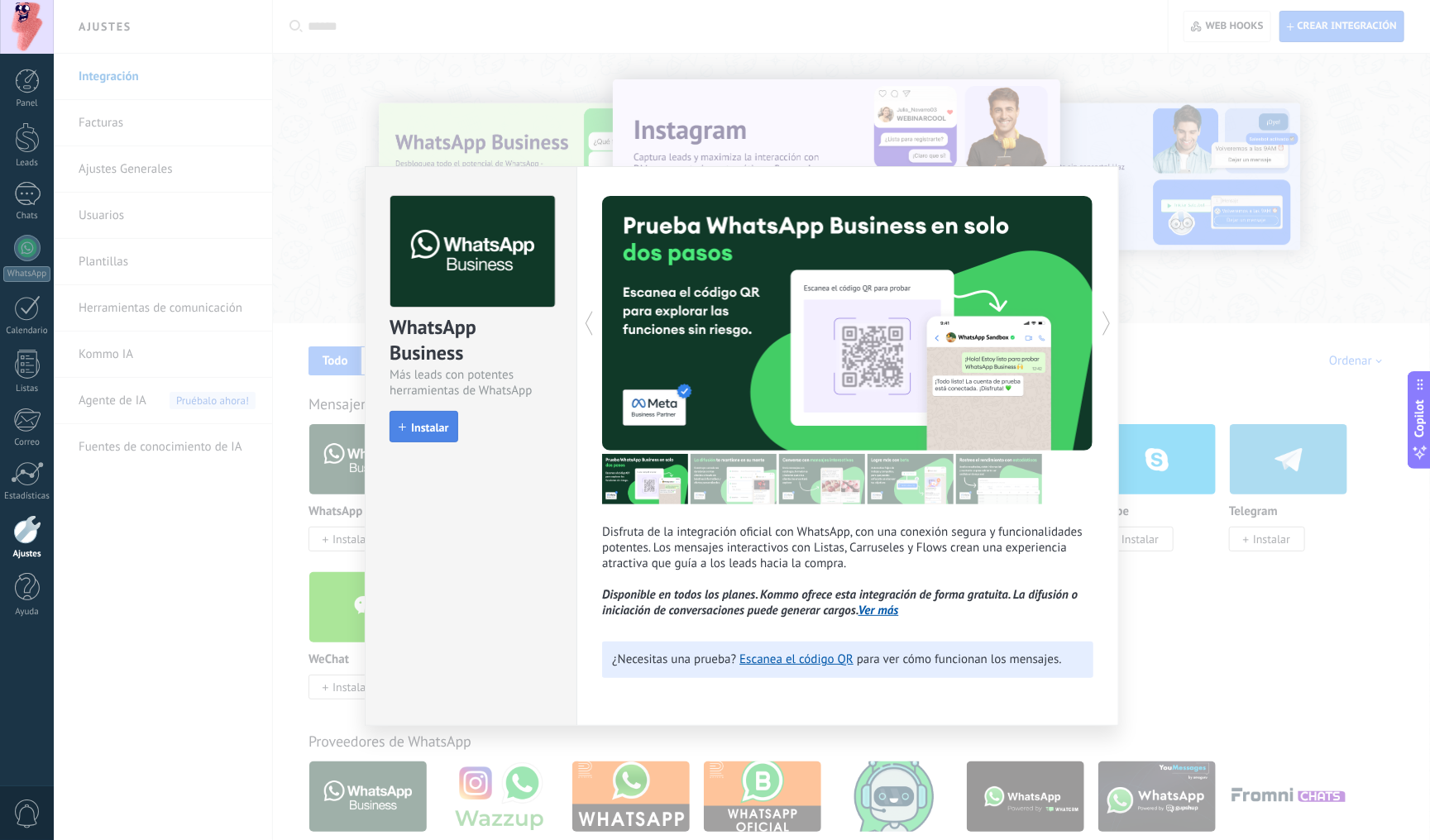
click at [427, 433] on span "Instalar" at bounding box center [430, 427] width 37 height 12
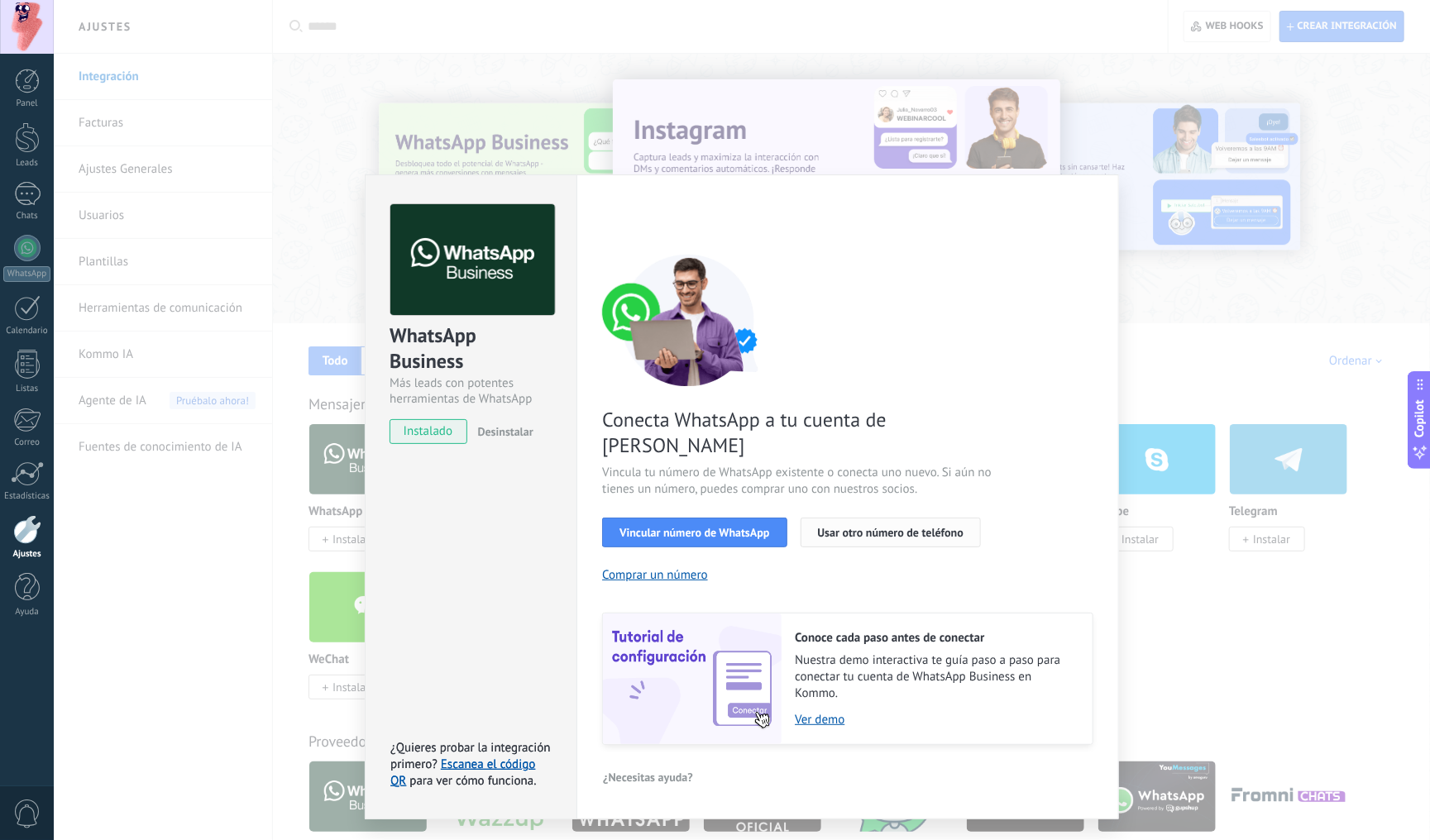
click at [912, 527] on span "Usar otro número de teléfono" at bounding box center [890, 533] width 145 height 12
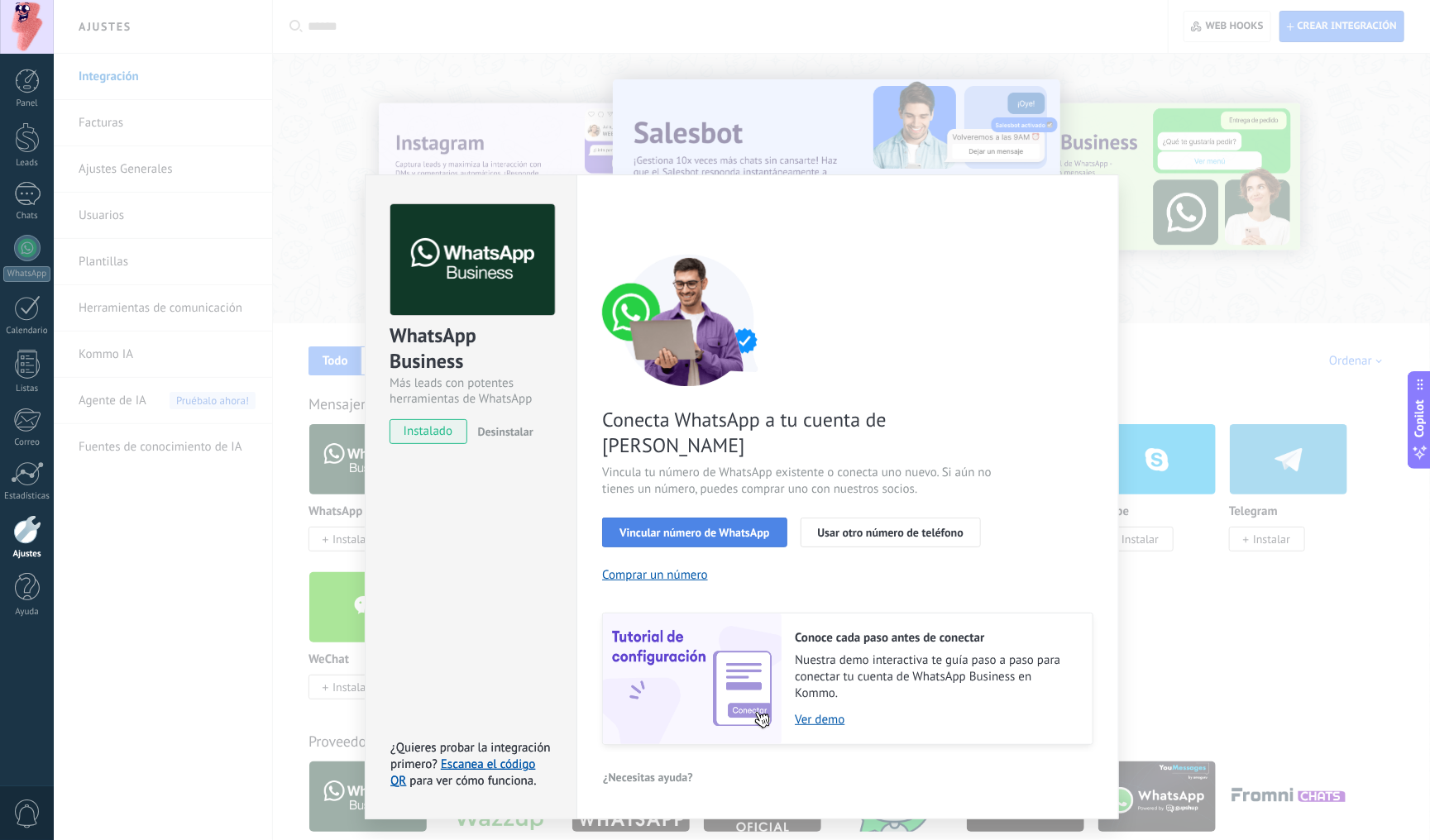
click at [731, 527] on span "Vincular número de WhatsApp" at bounding box center [694, 533] width 150 height 12
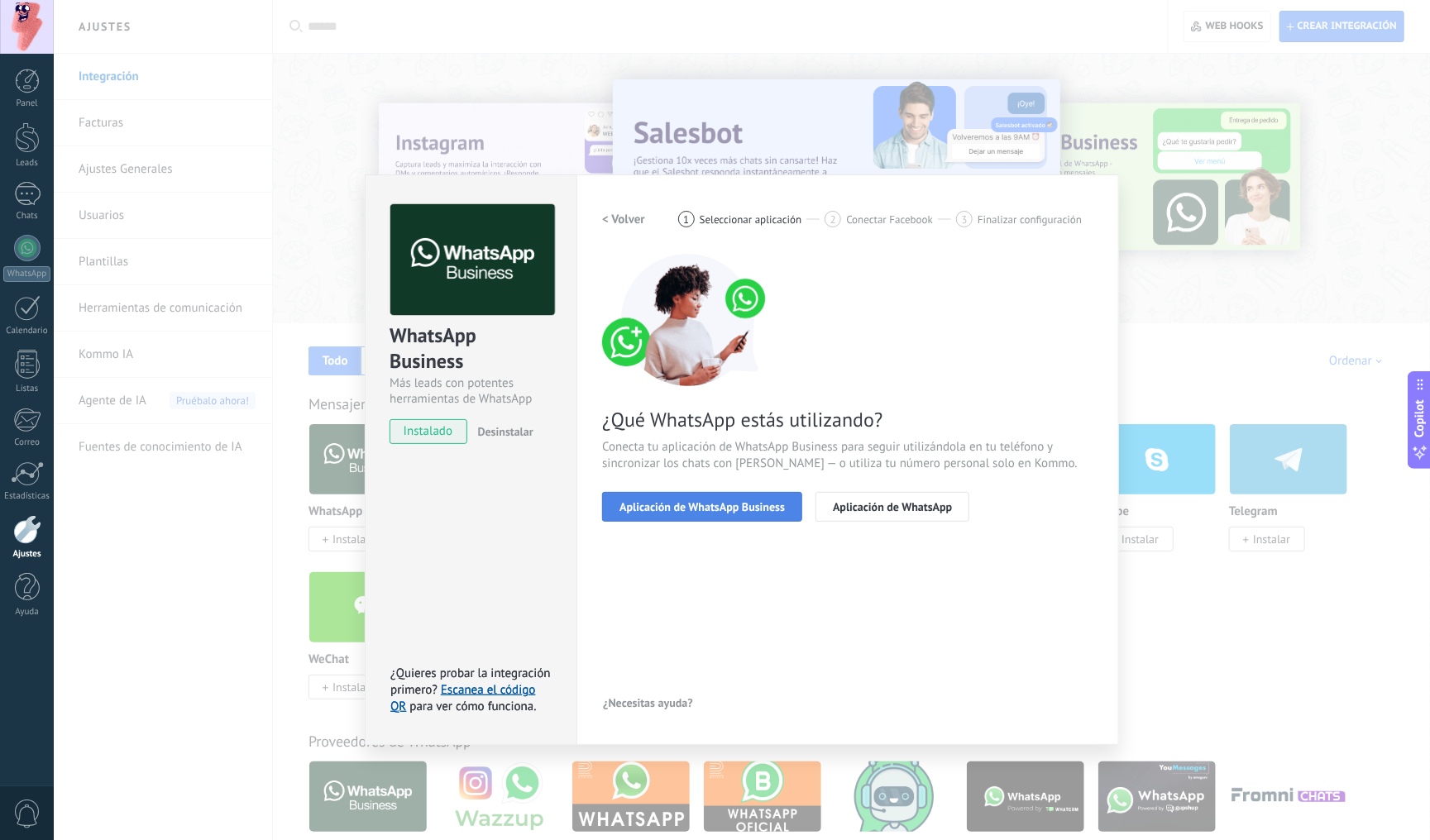
click at [736, 508] on span "Aplicación de WhatsApp Business" at bounding box center [702, 507] width 166 height 12
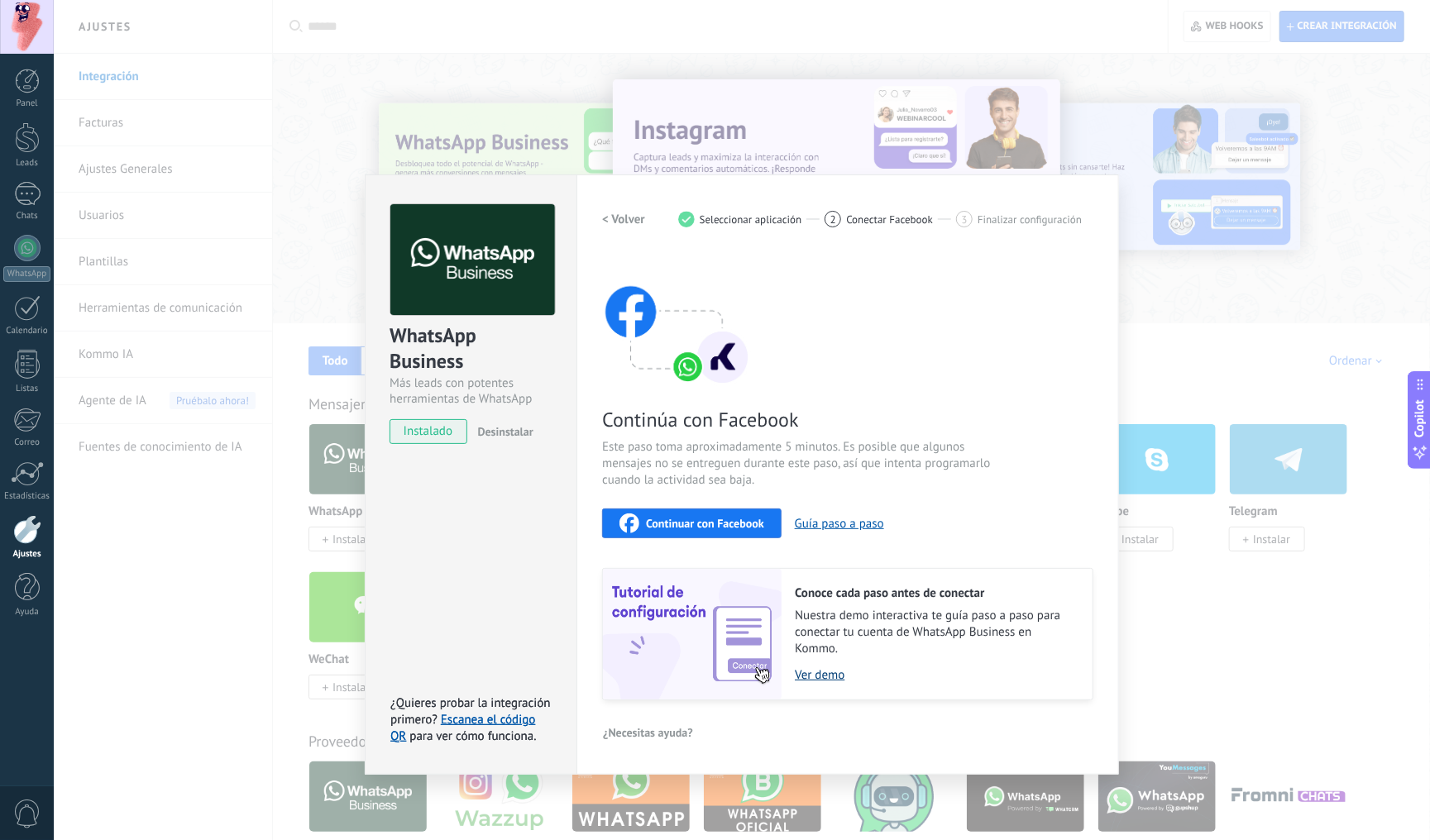
click at [825, 678] on link "Ver demo" at bounding box center [935, 675] width 281 height 16
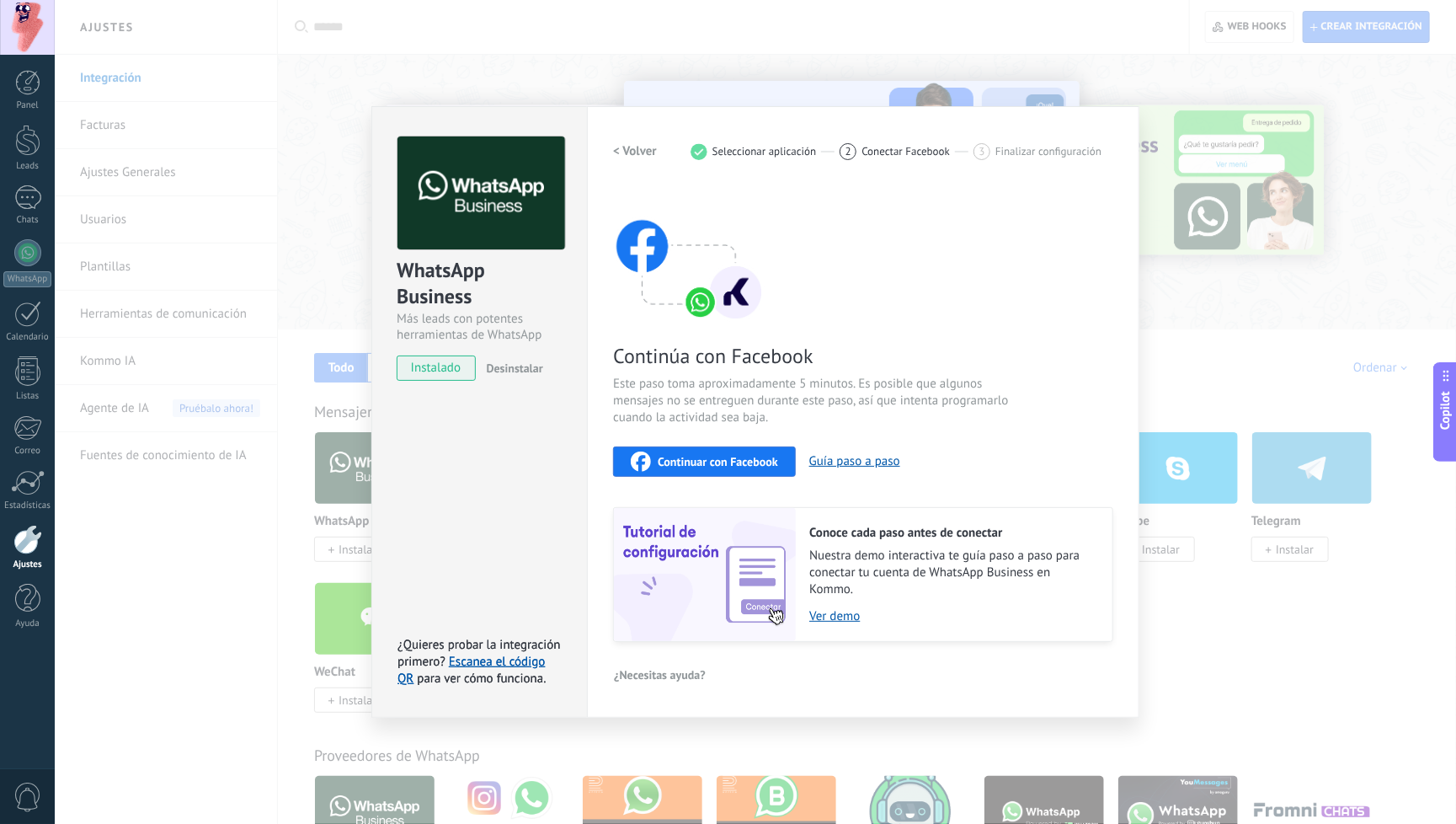
click at [712, 471] on div "Continuar con Facebook" at bounding box center [704, 461] width 147 height 20
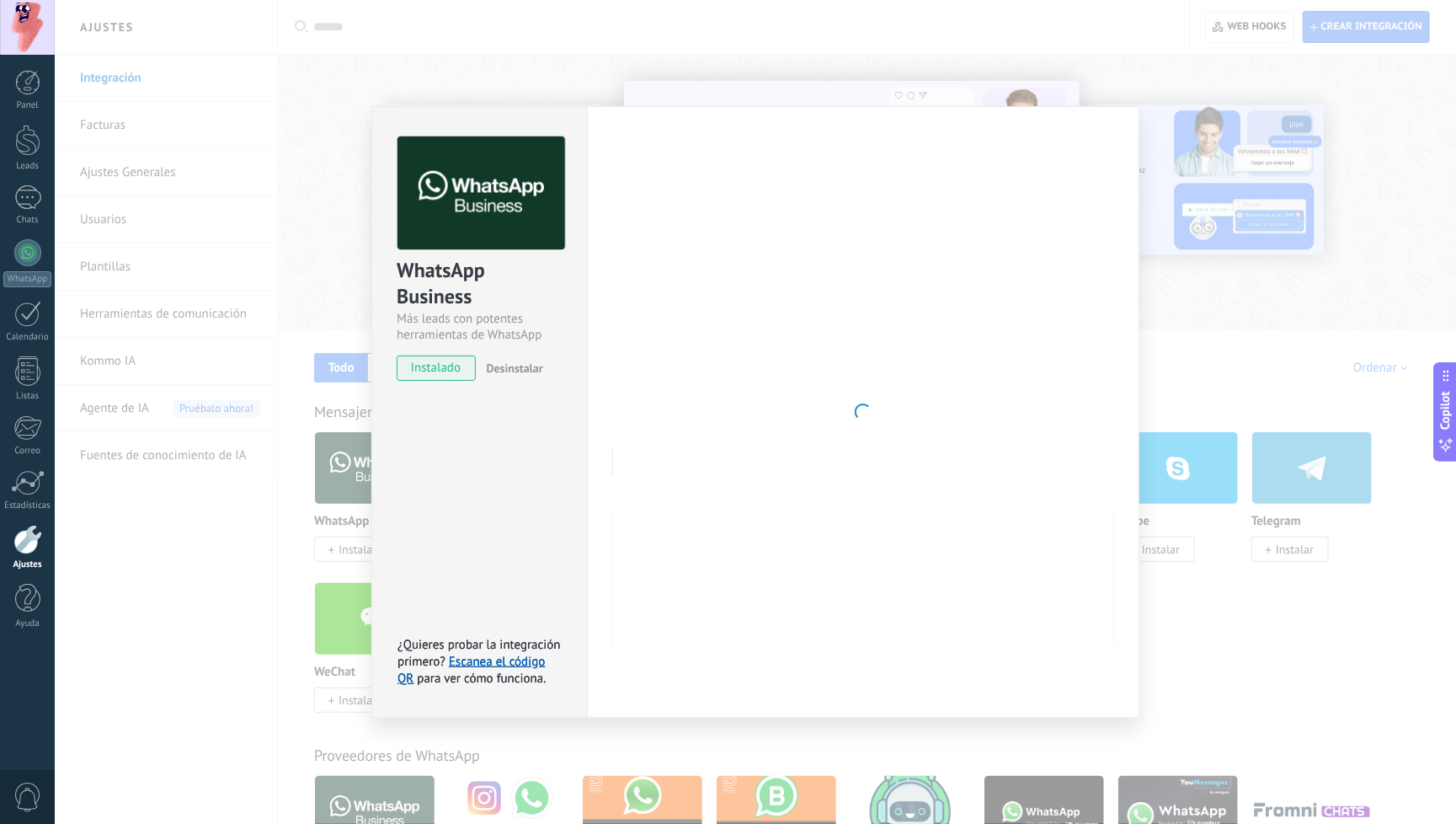
click at [554, 571] on div "WhatsApp Business Más leads con potentes herramientas de WhatsApp instalado Des…" at bounding box center [479, 412] width 216 height 612
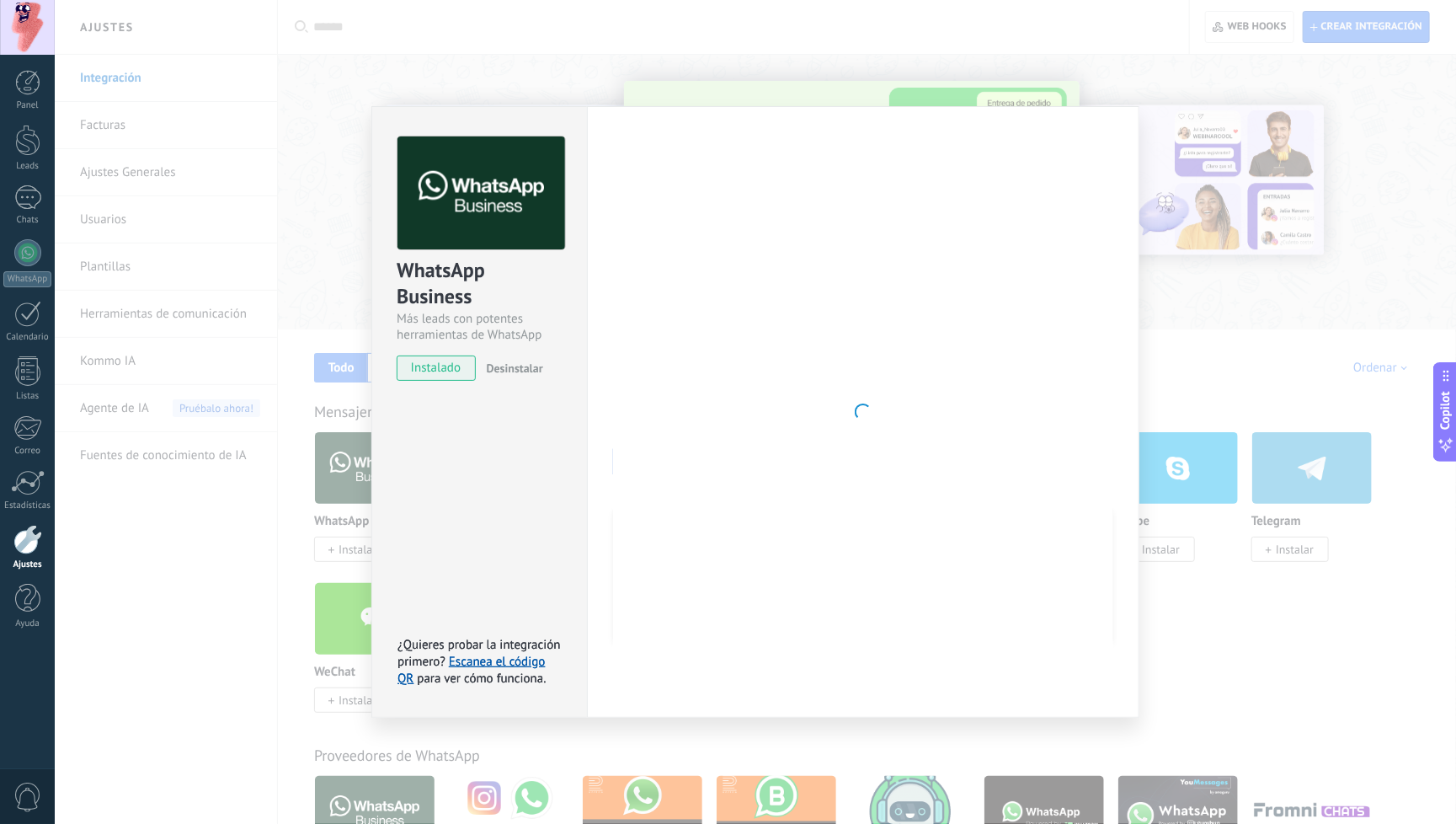
click at [514, 85] on div "WhatsApp Business Más leads con potentes herramientas de WhatsApp instalado Des…" at bounding box center [755, 412] width 1401 height 824
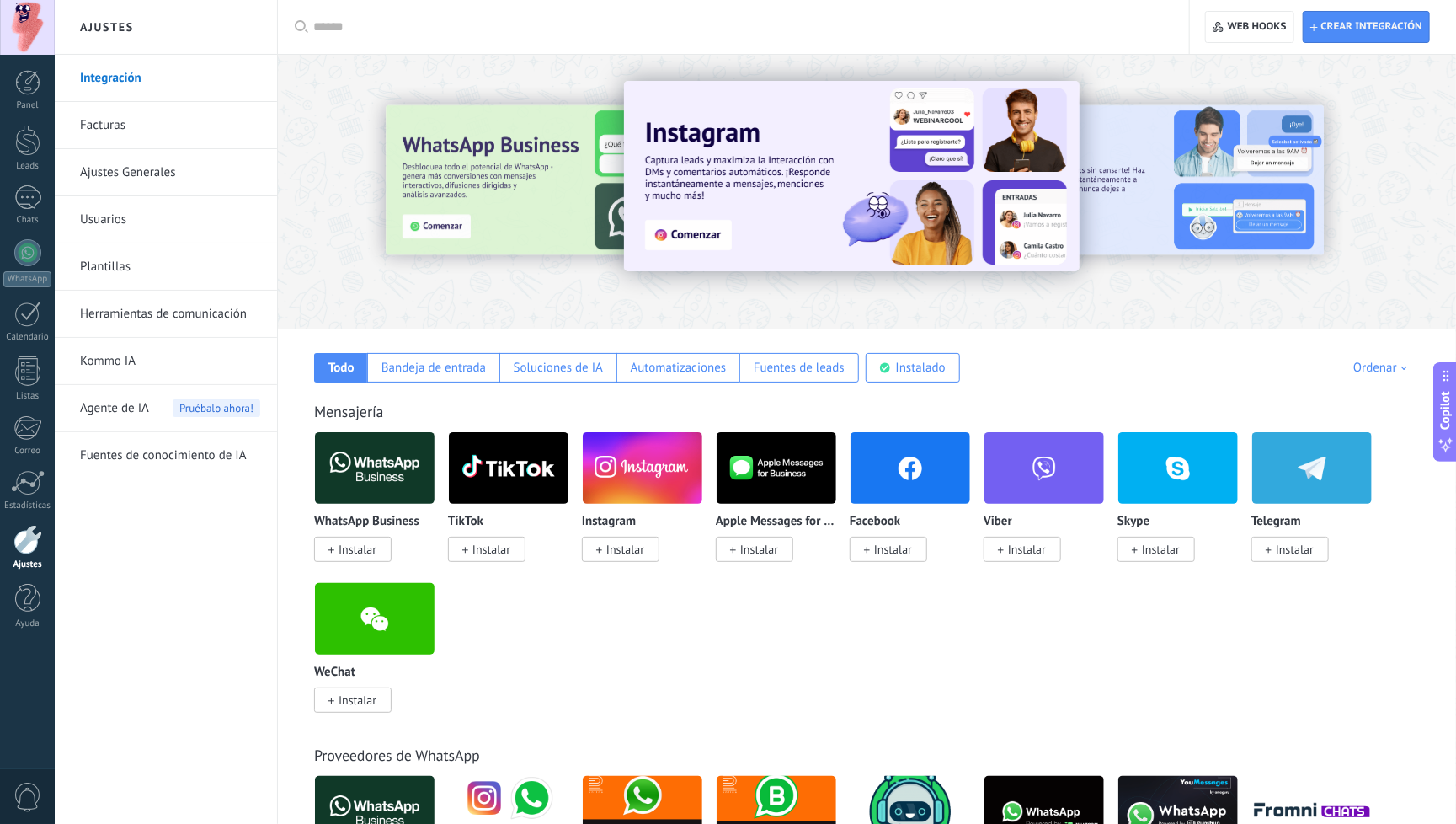
click at [373, 477] on img at bounding box center [374, 468] width 120 height 82
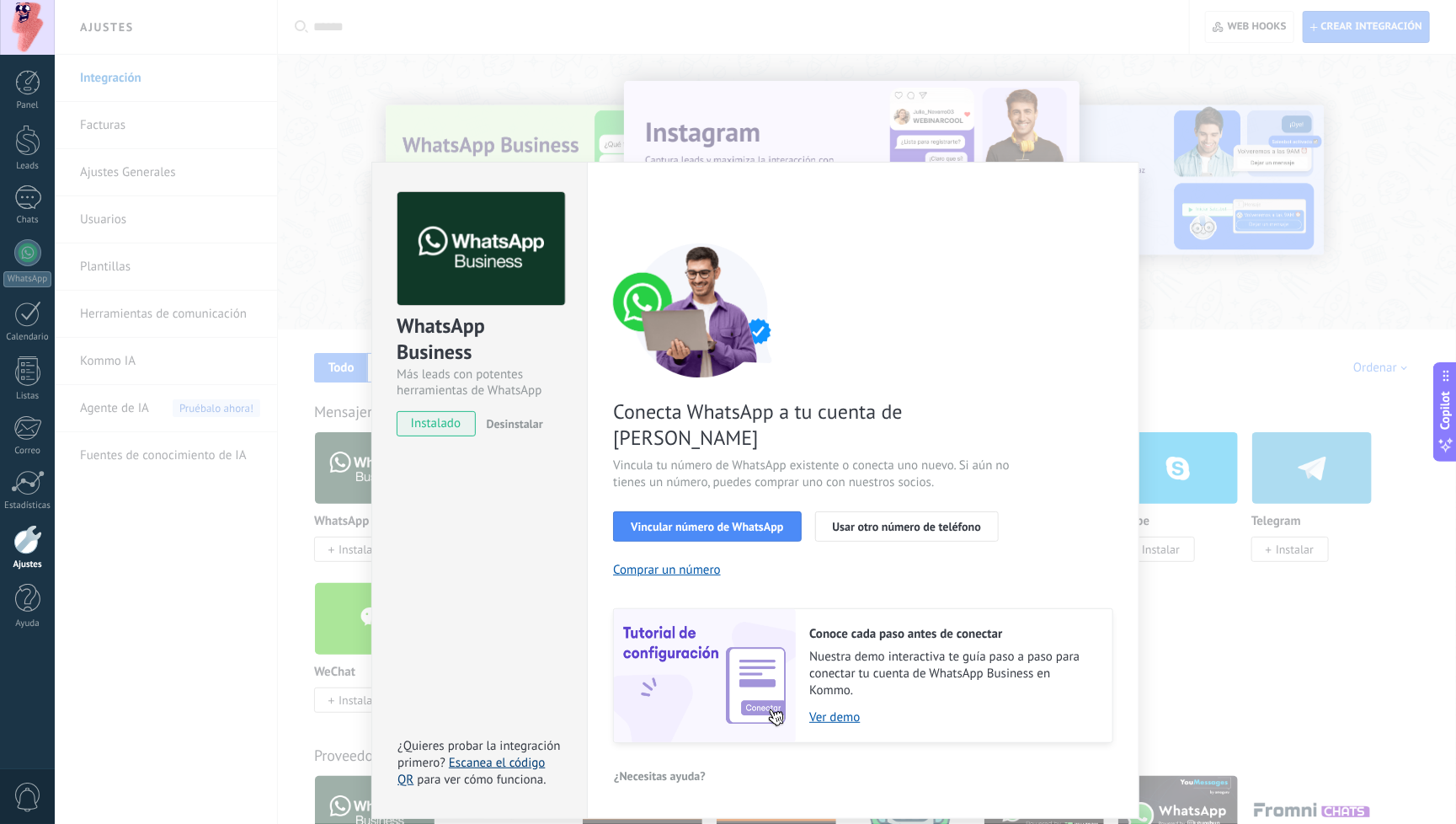
click at [517, 755] on link "Escanea el código QR" at bounding box center [471, 771] width 147 height 32
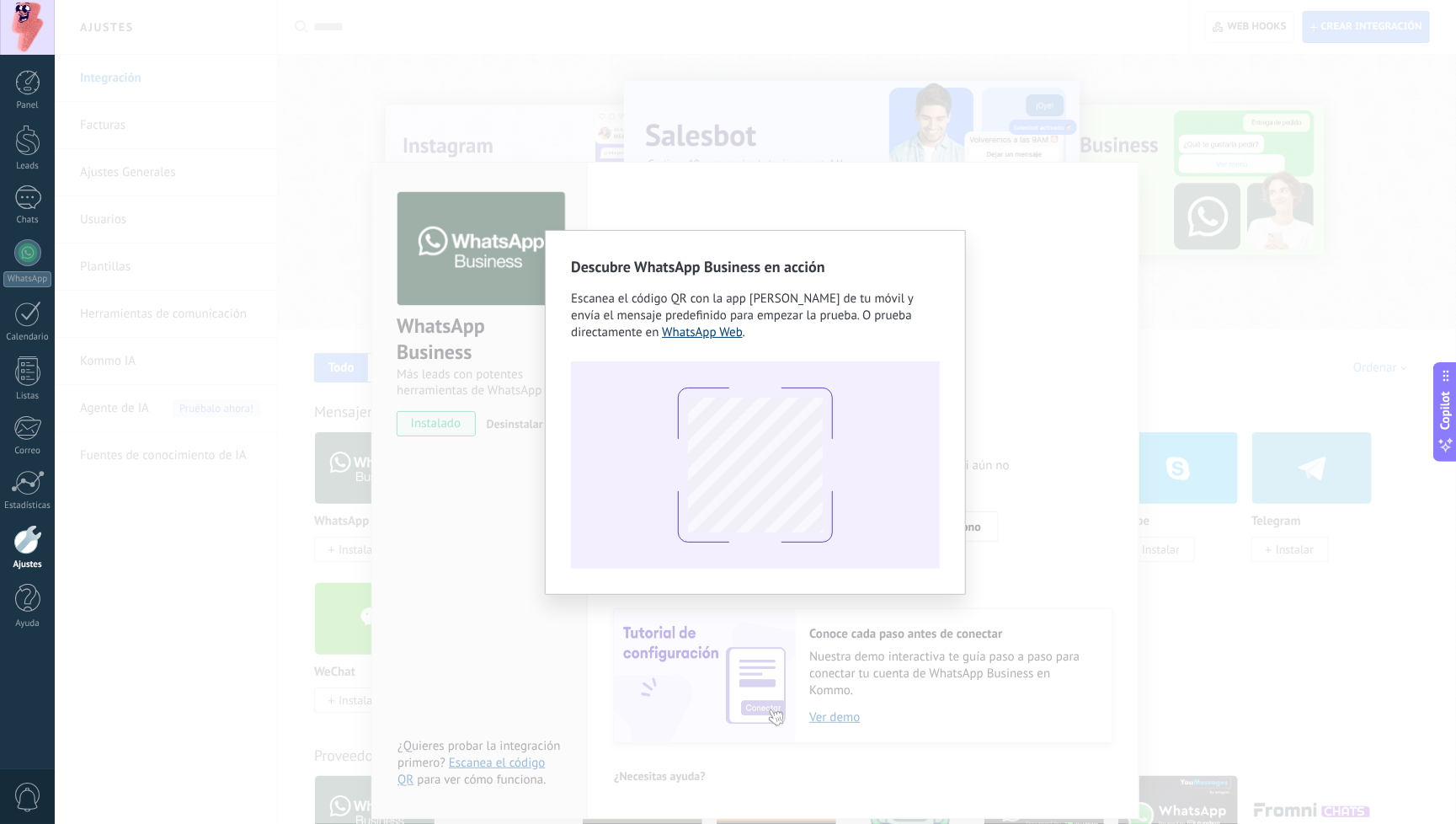
click at [726, 335] on link "WhatsApp Web" at bounding box center [703, 332] width 81 height 16
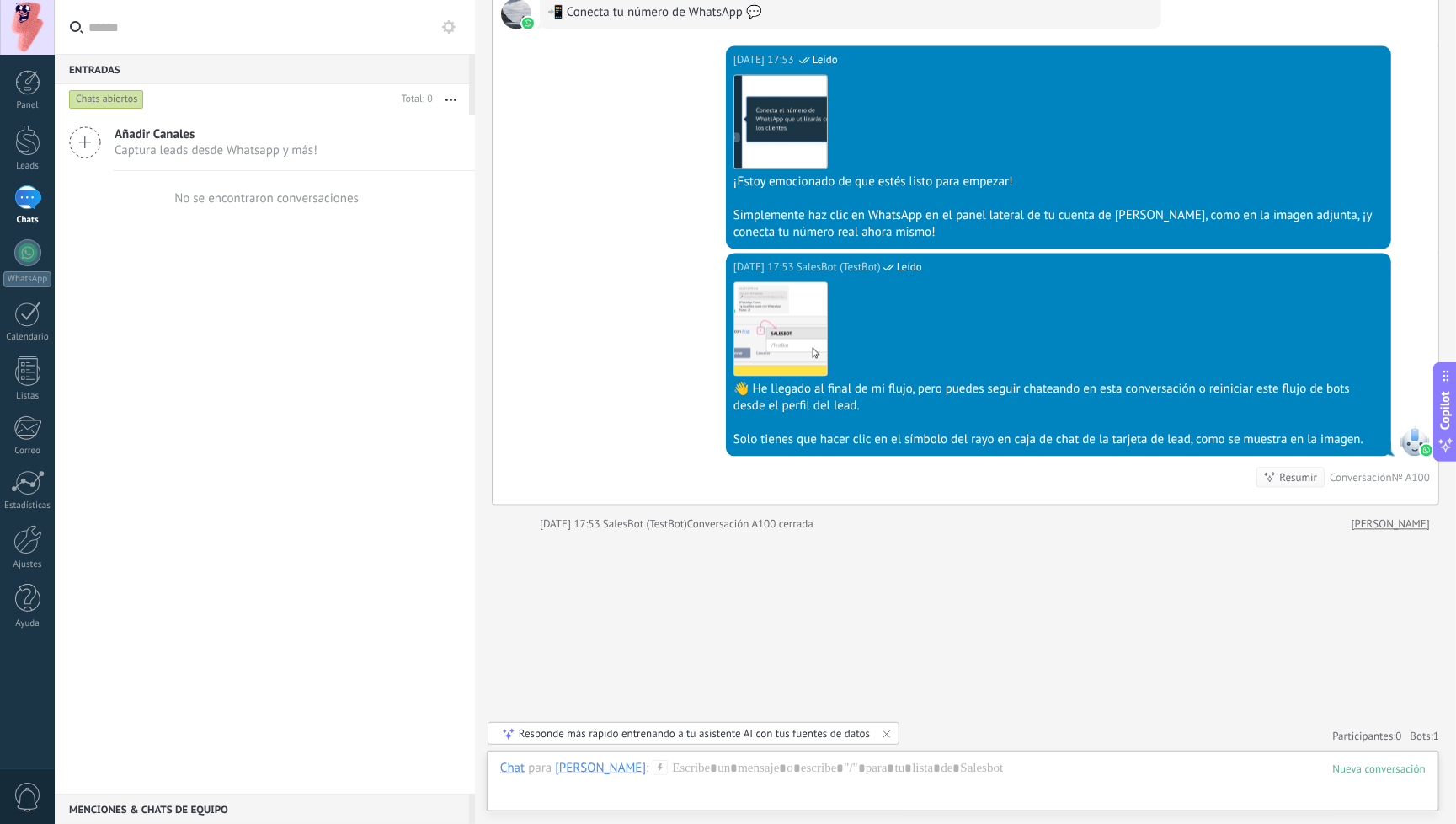
scroll to position [5327, 0]
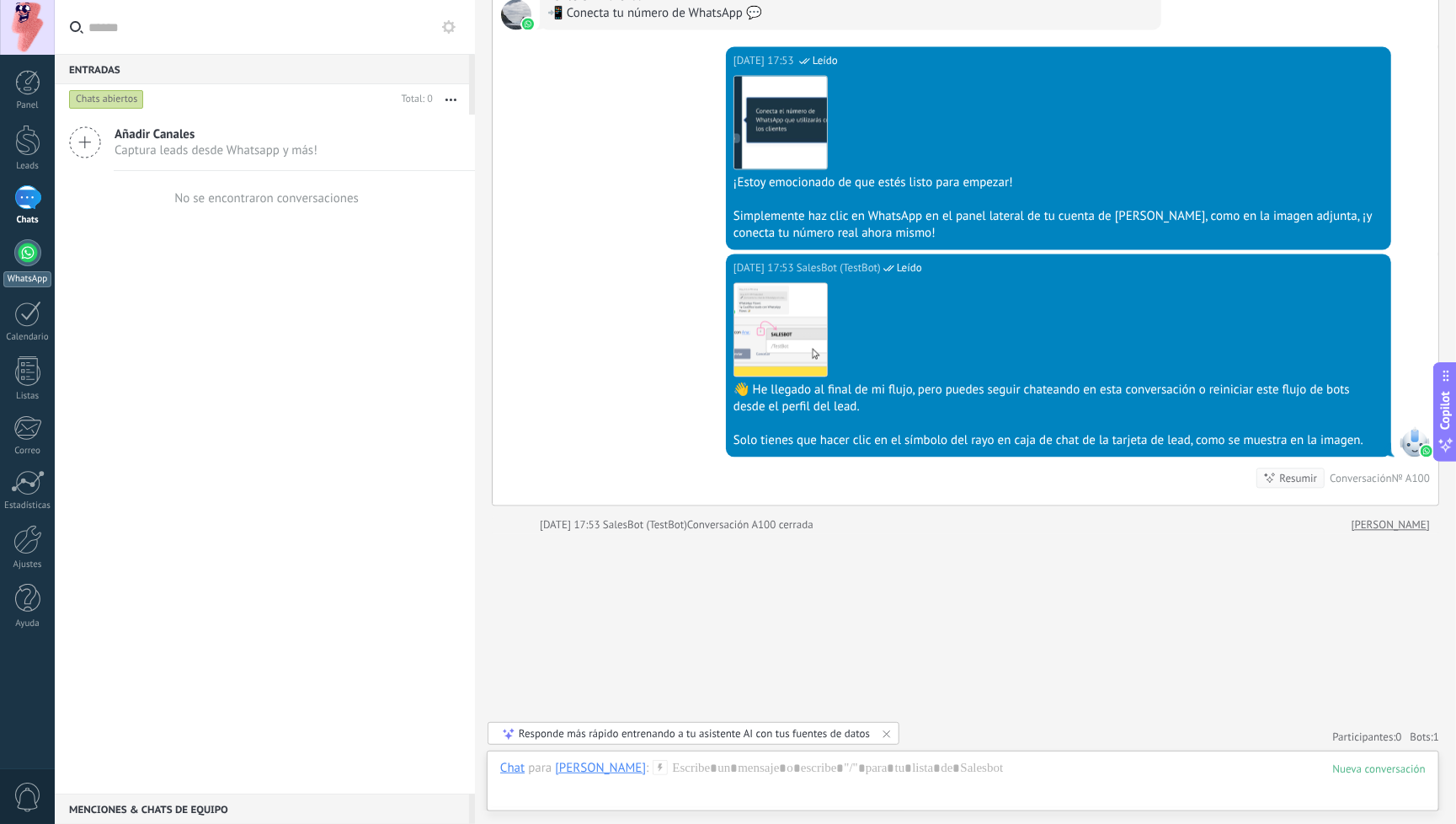
click at [25, 259] on div at bounding box center [28, 253] width 27 height 27
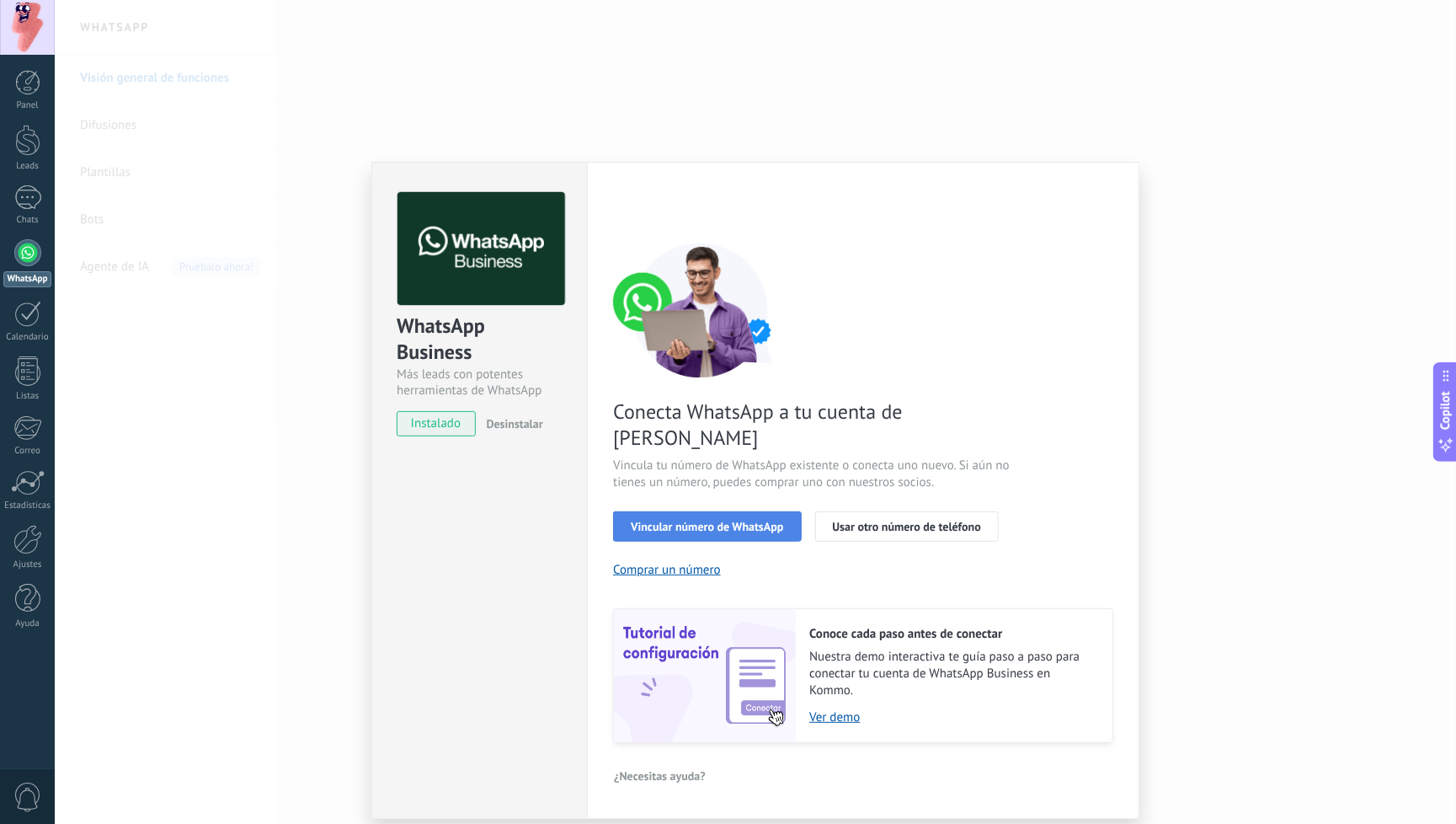
click at [709, 521] on span "Vincular número de WhatsApp" at bounding box center [706, 526] width 152 height 12
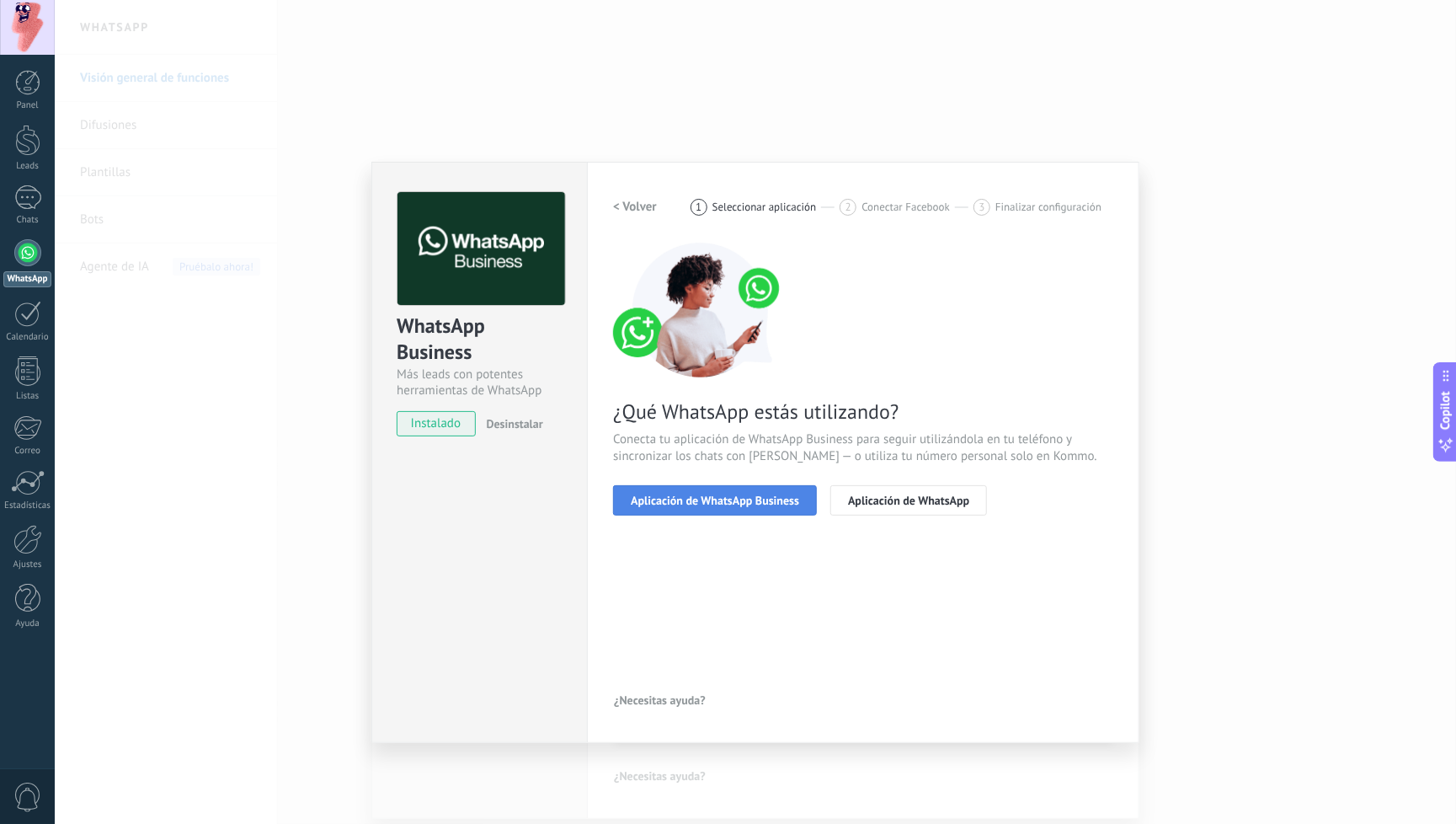
click at [721, 503] on span "Aplicación de WhatsApp Business" at bounding box center [714, 500] width 169 height 12
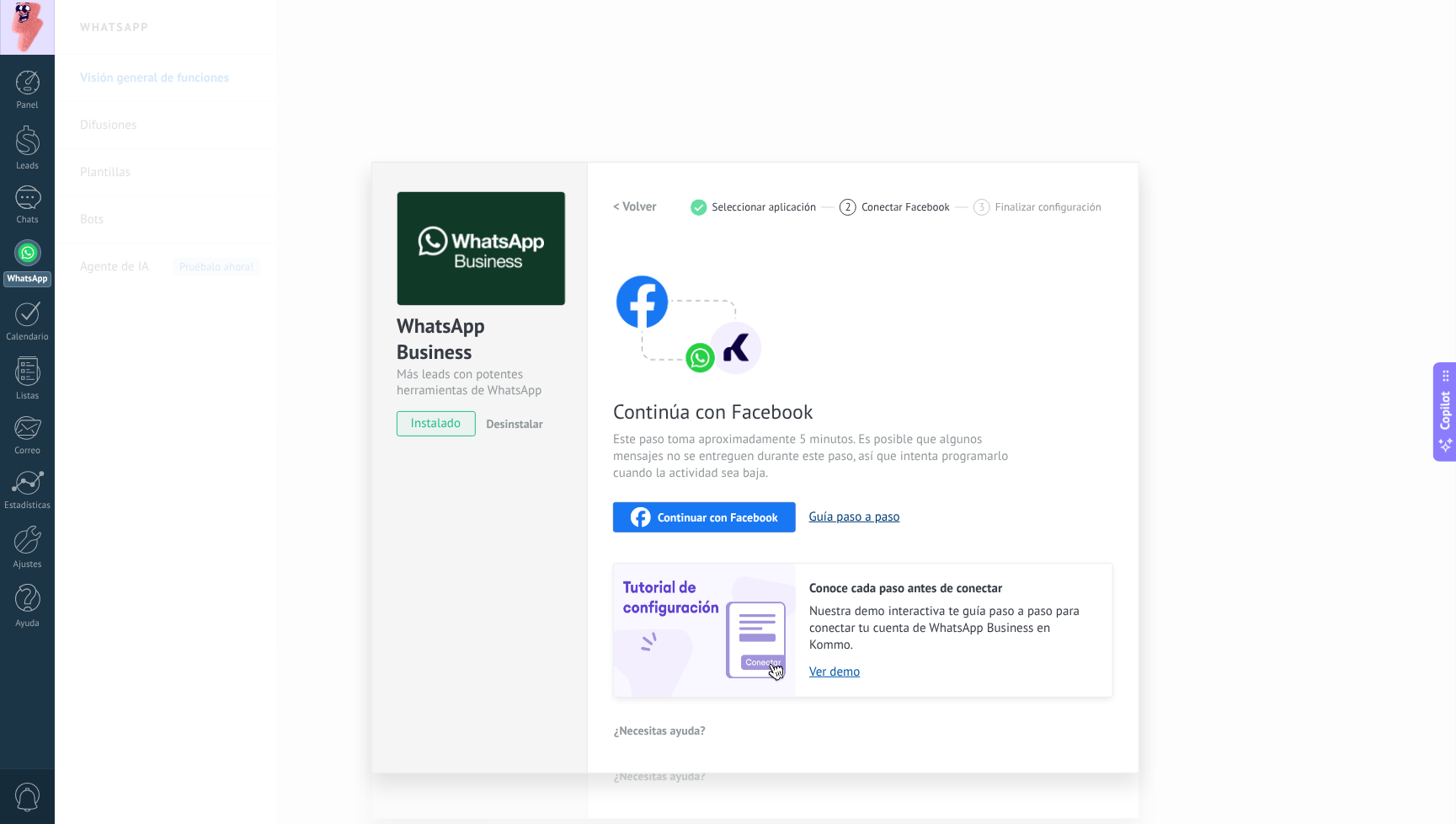
click at [878, 515] on button "Guía paso a paso" at bounding box center [854, 517] width 91 height 16
